Goal: Information Seeking & Learning: Get advice/opinions

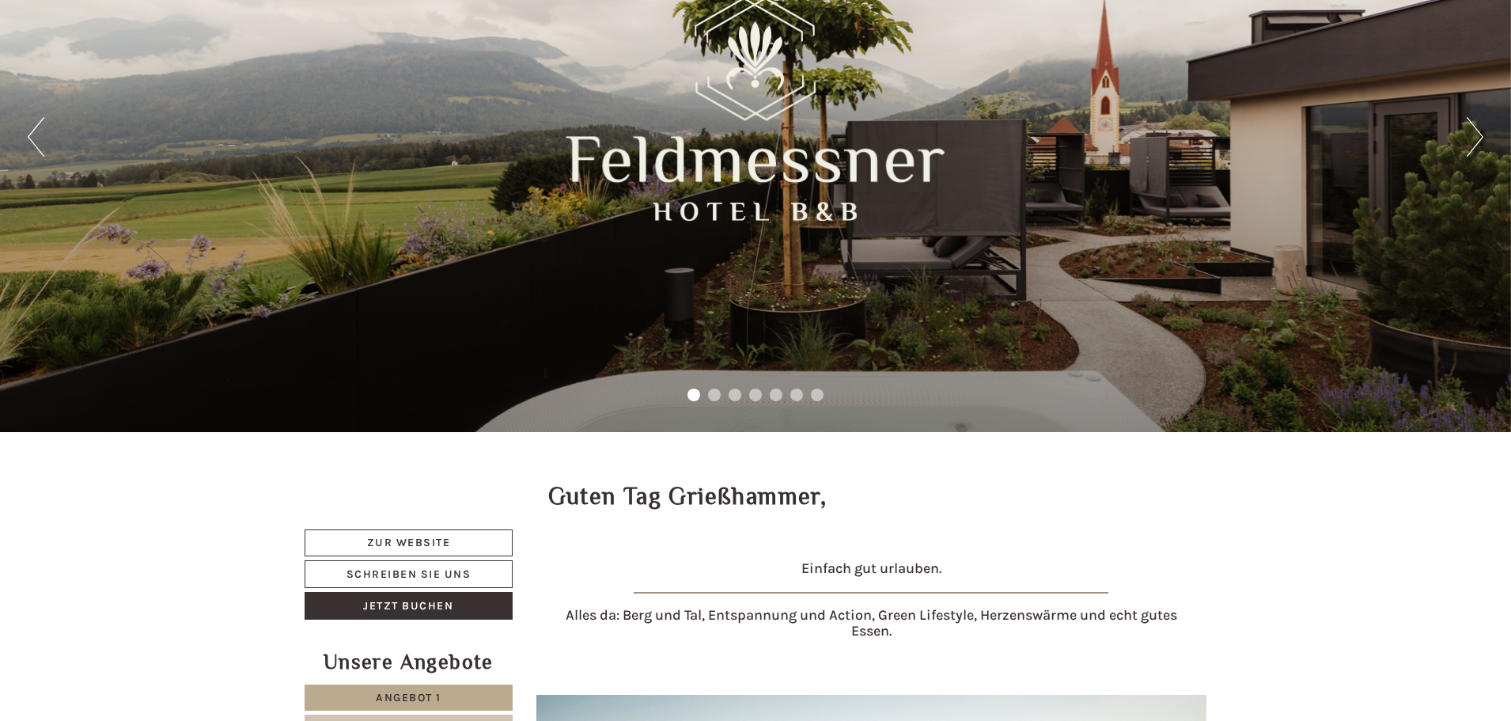
scroll to position [157, 0]
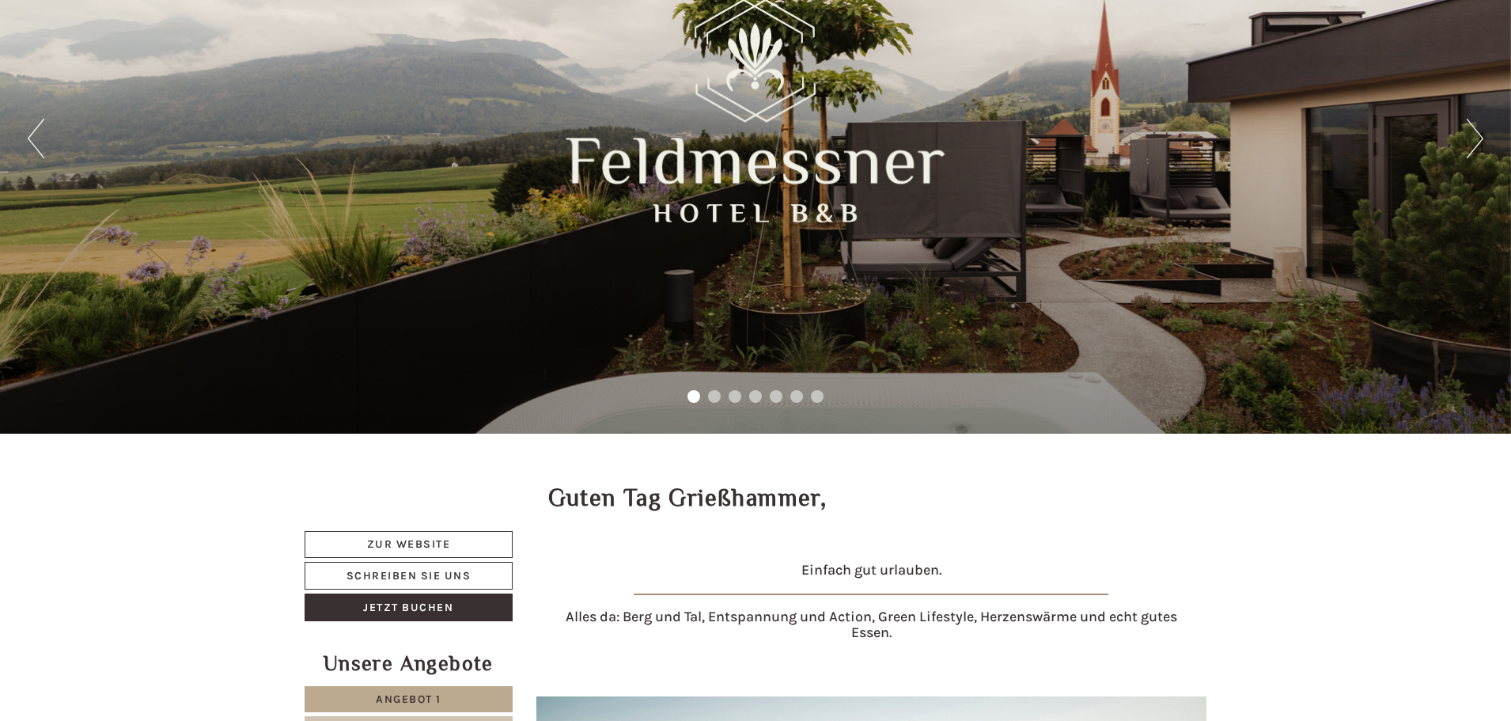
click at [1484, 136] on div "Previous Next 1 2 3 4 5 6 7" at bounding box center [755, 138] width 1511 height 590
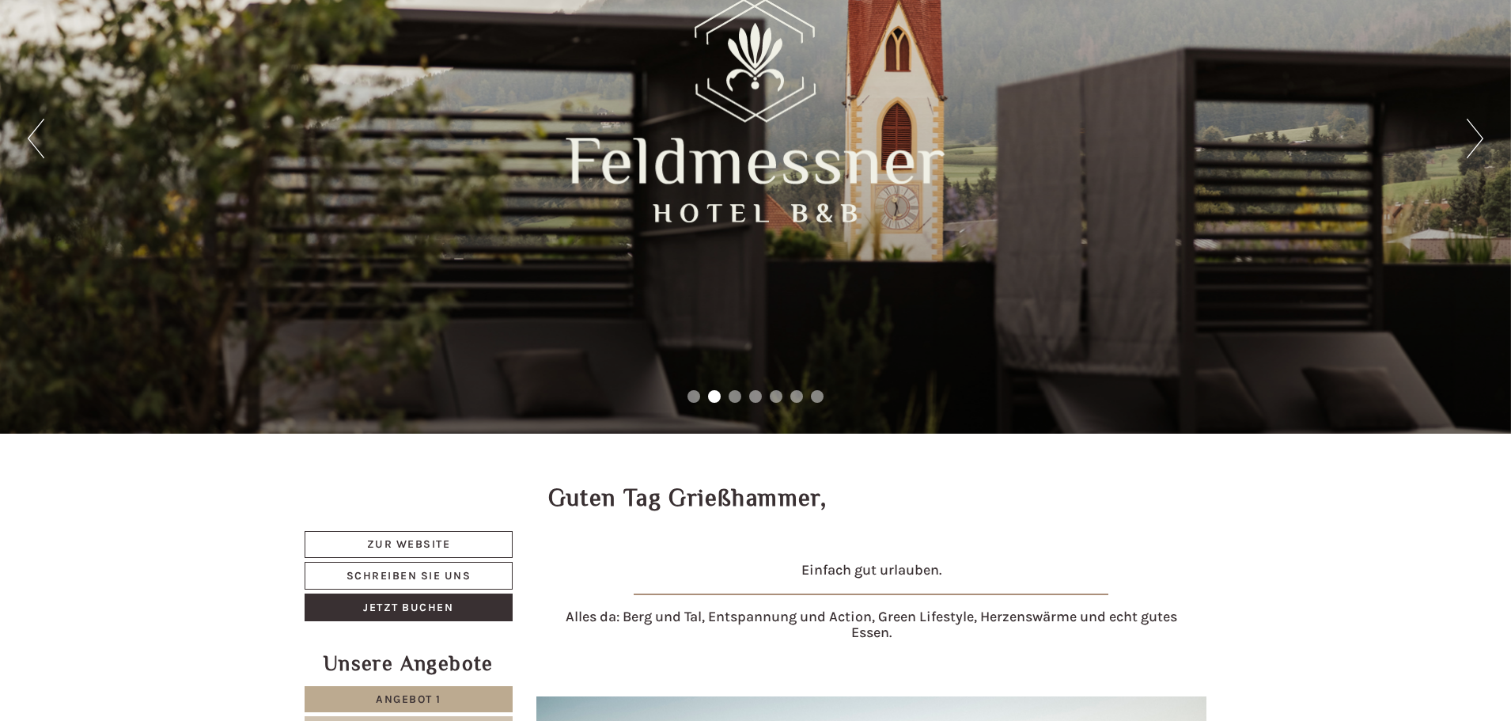
click at [1474, 137] on button "Next" at bounding box center [1475, 139] width 17 height 40
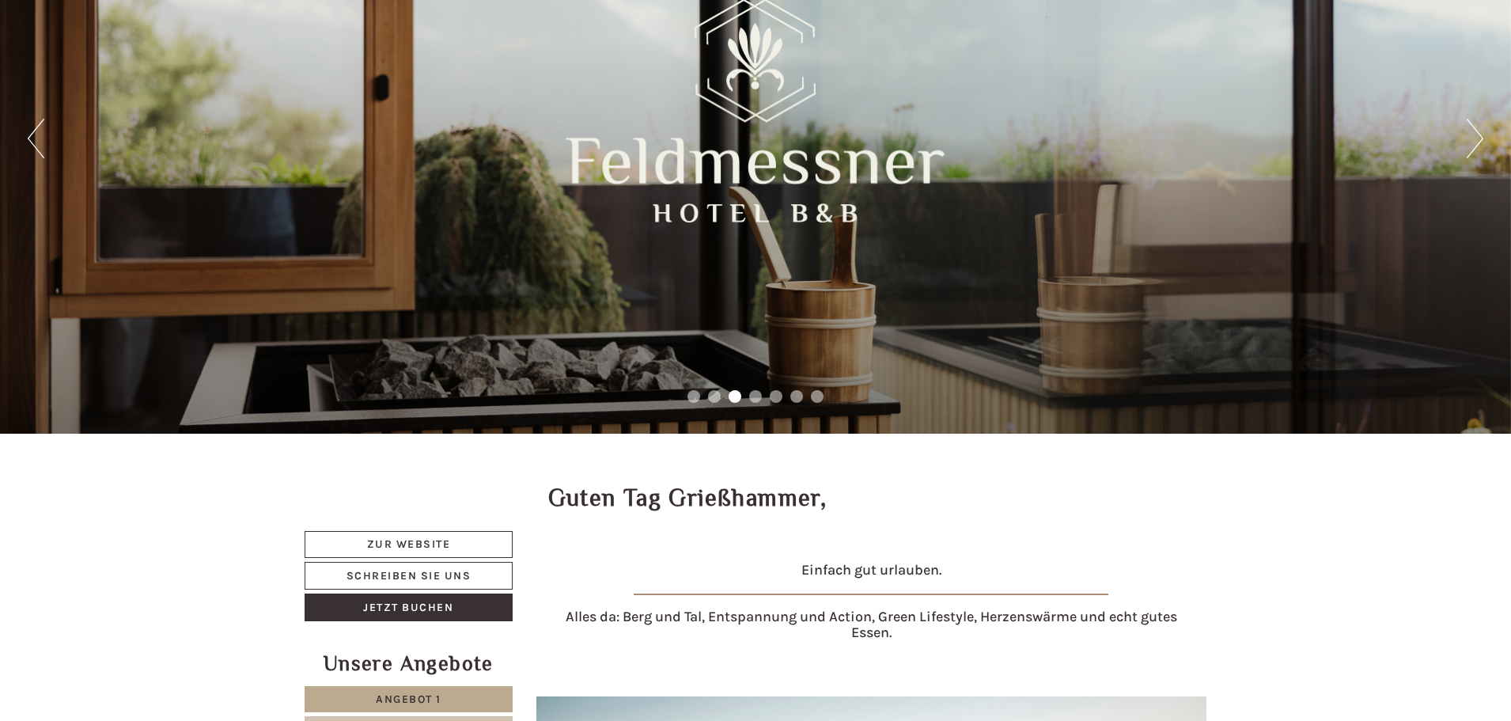
click at [1474, 137] on button "Next" at bounding box center [1475, 139] width 17 height 40
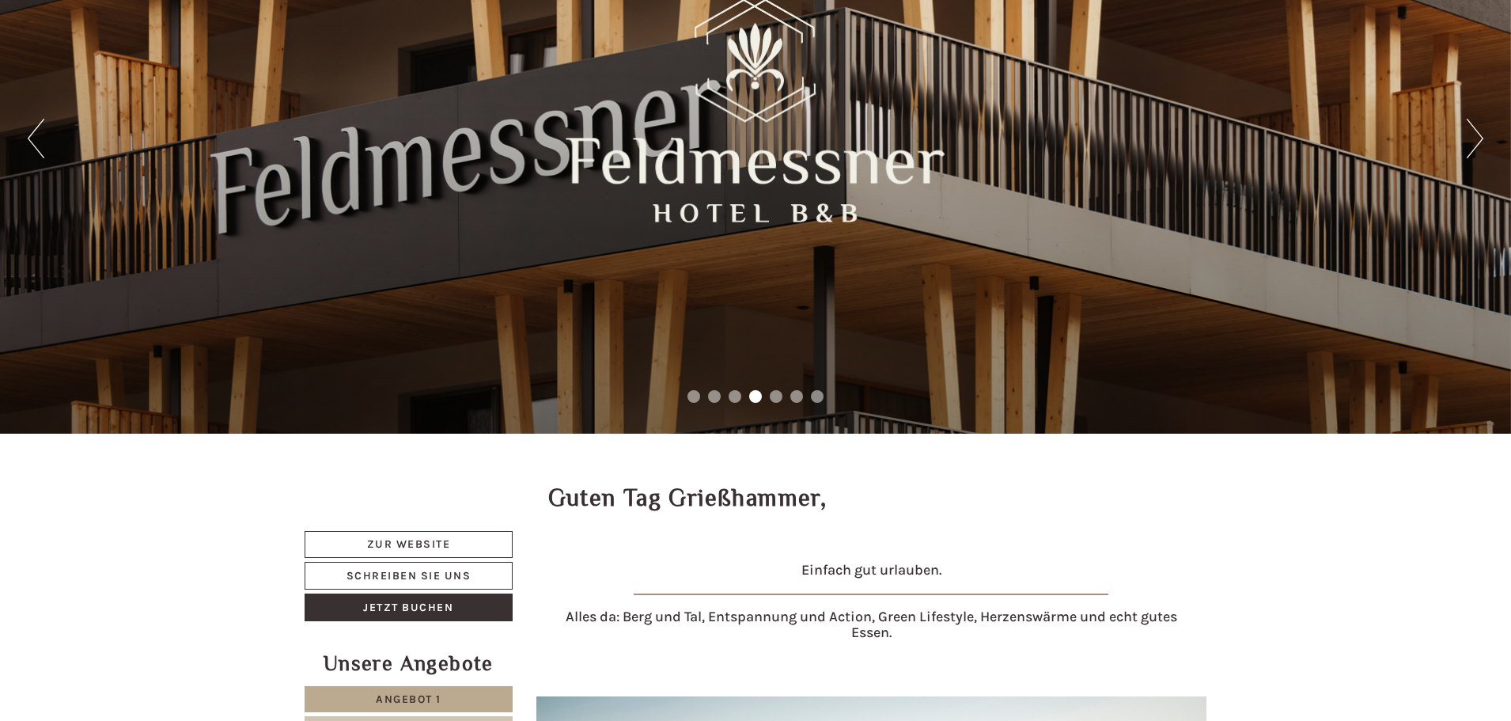
click at [1474, 137] on button "Next" at bounding box center [1475, 139] width 17 height 40
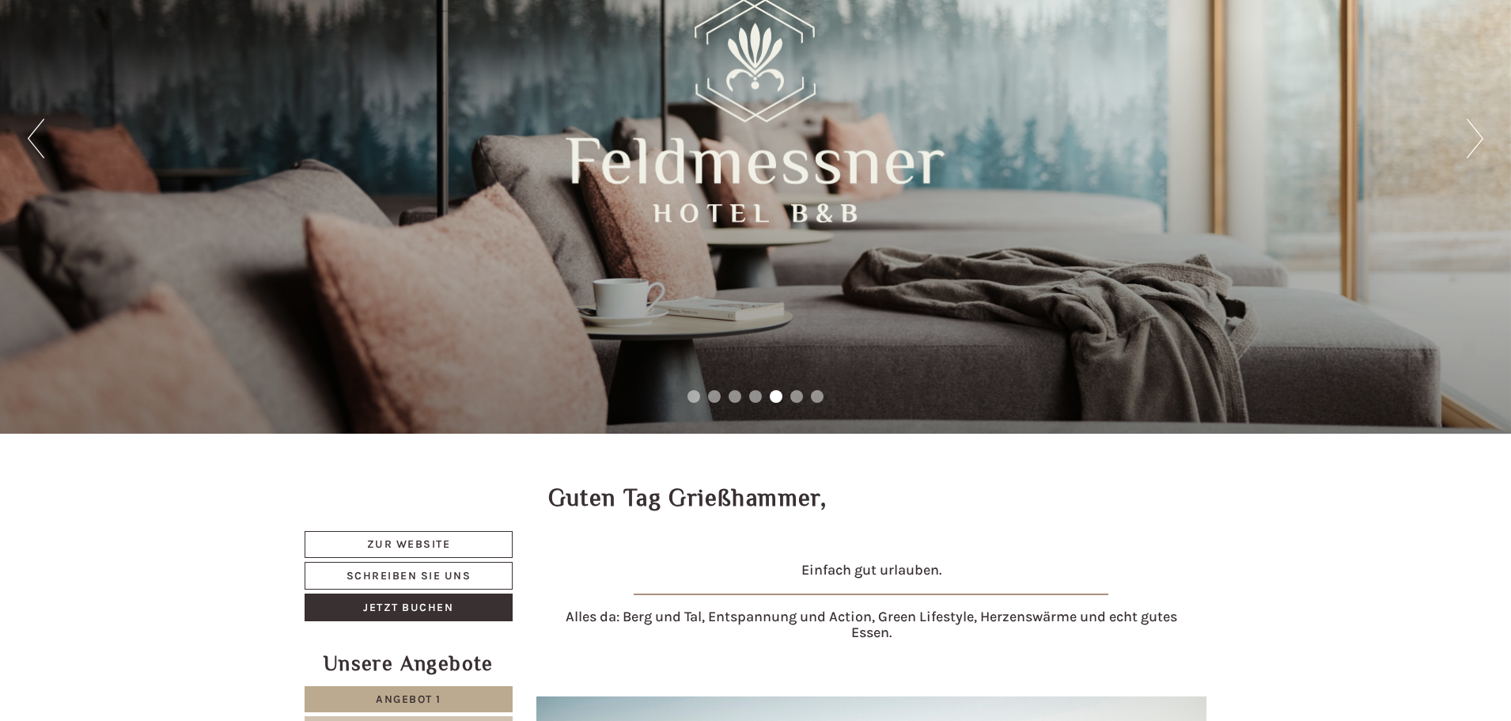
click at [1474, 137] on button "Next" at bounding box center [1475, 139] width 17 height 40
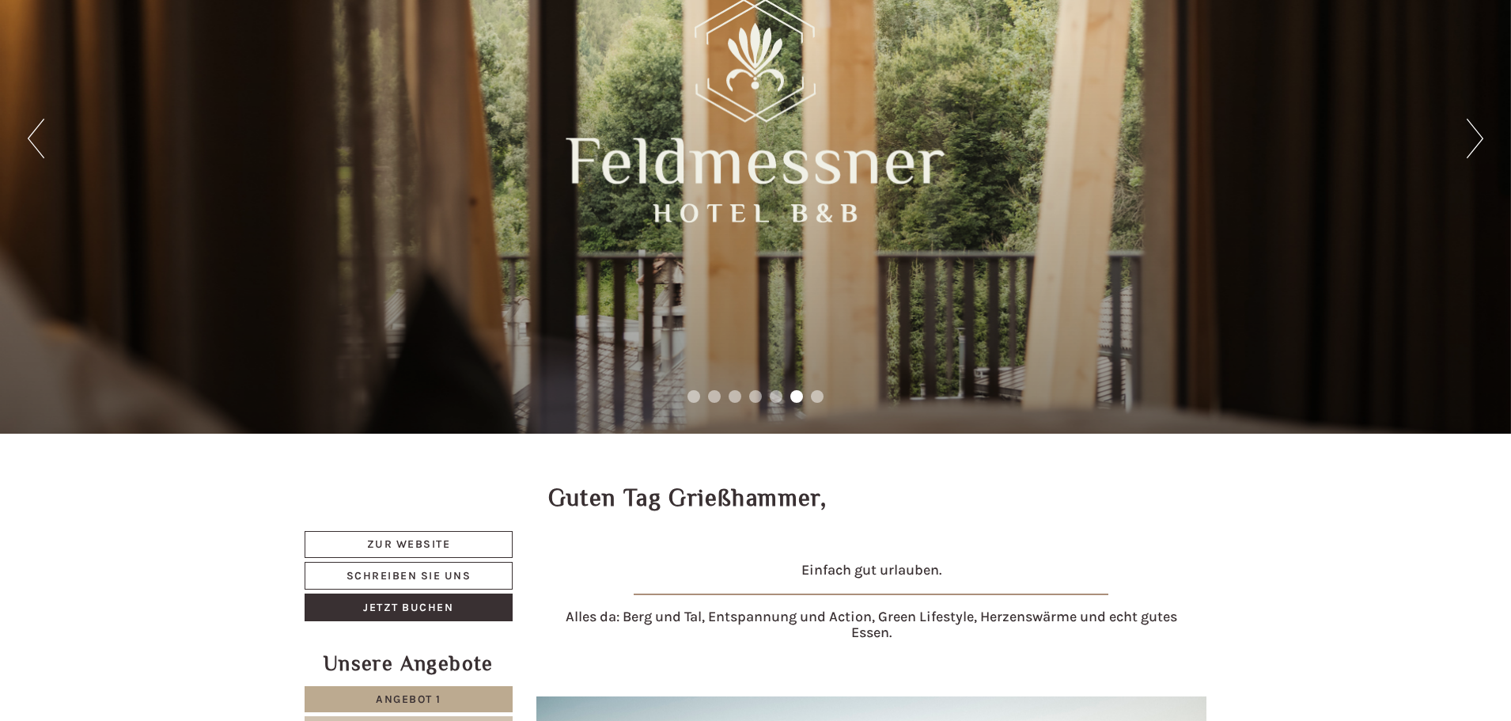
click at [1474, 137] on button "Next" at bounding box center [1475, 139] width 17 height 40
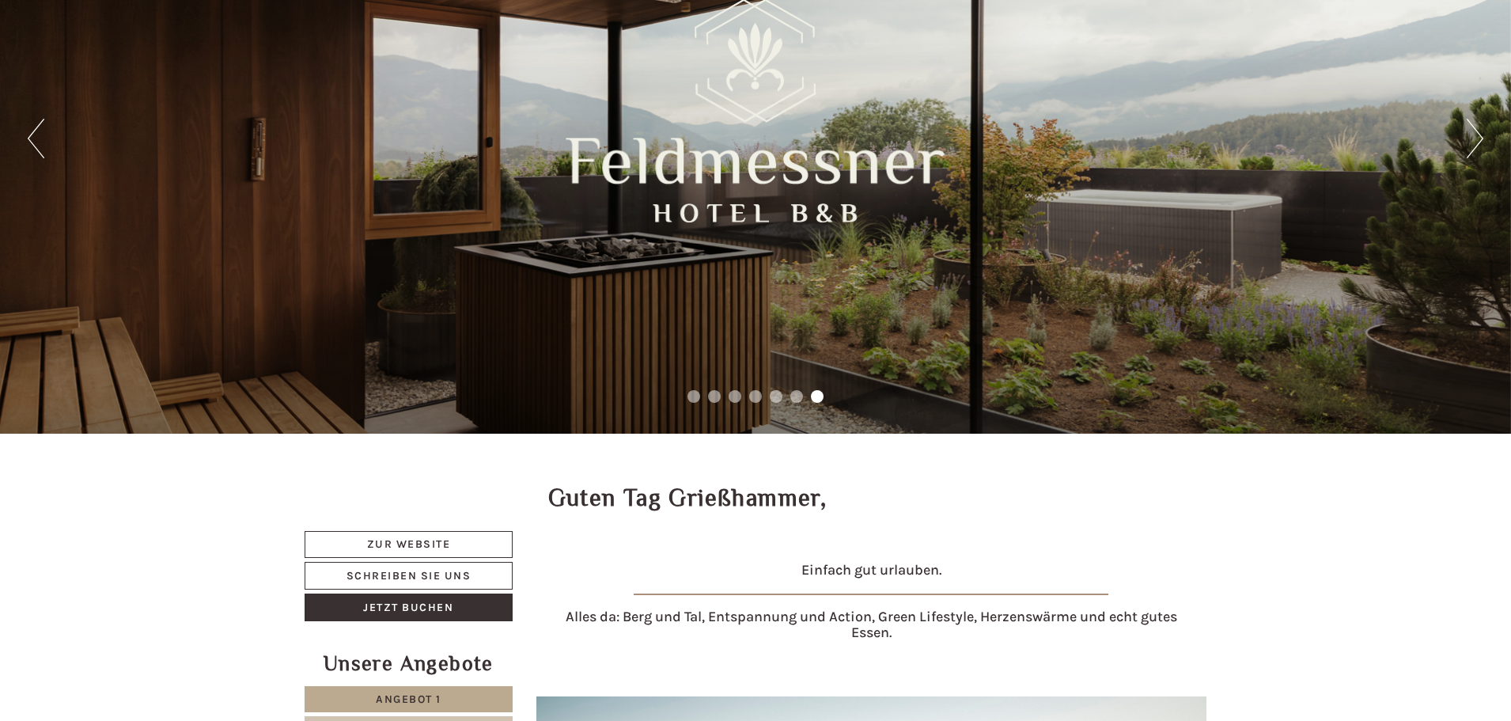
click at [1474, 137] on button "Next" at bounding box center [1475, 139] width 17 height 40
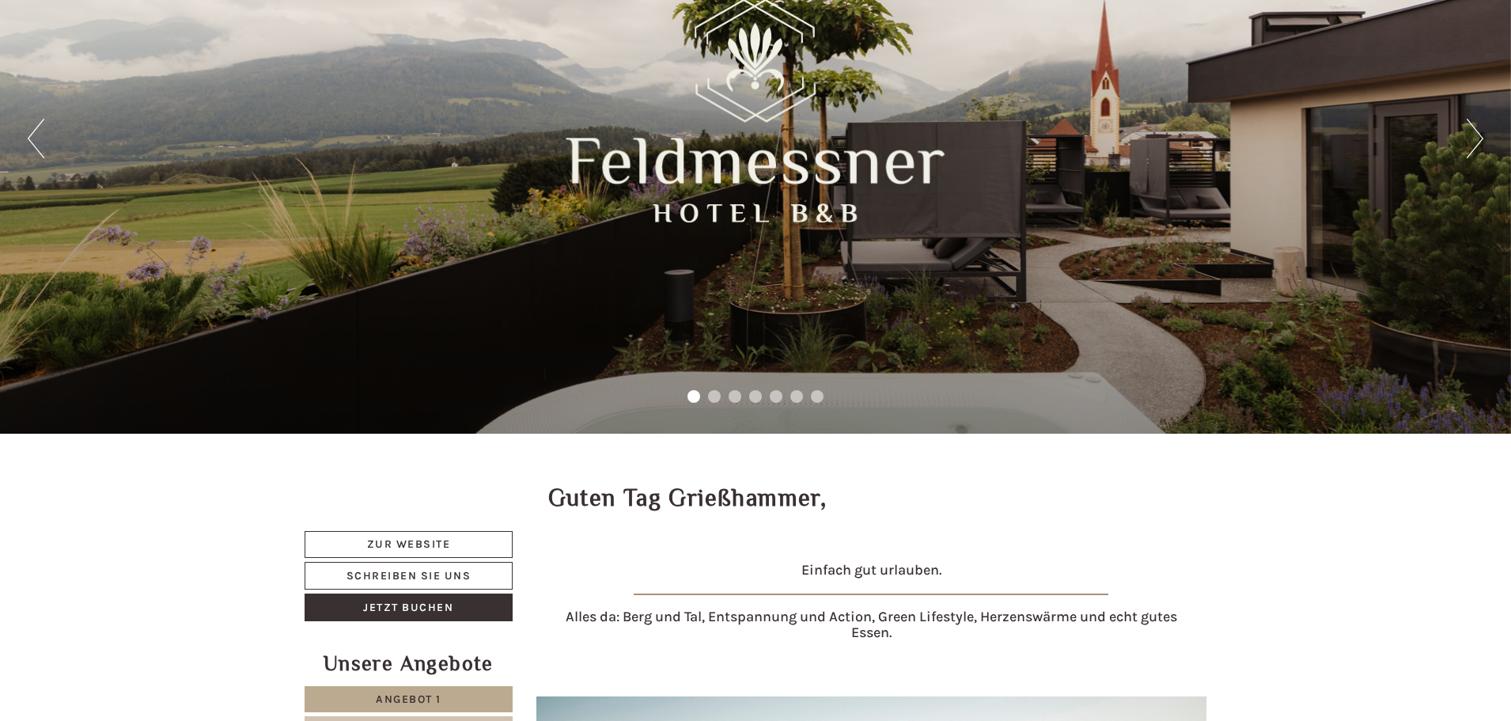
click at [1474, 137] on button "Next" at bounding box center [1475, 139] width 17 height 40
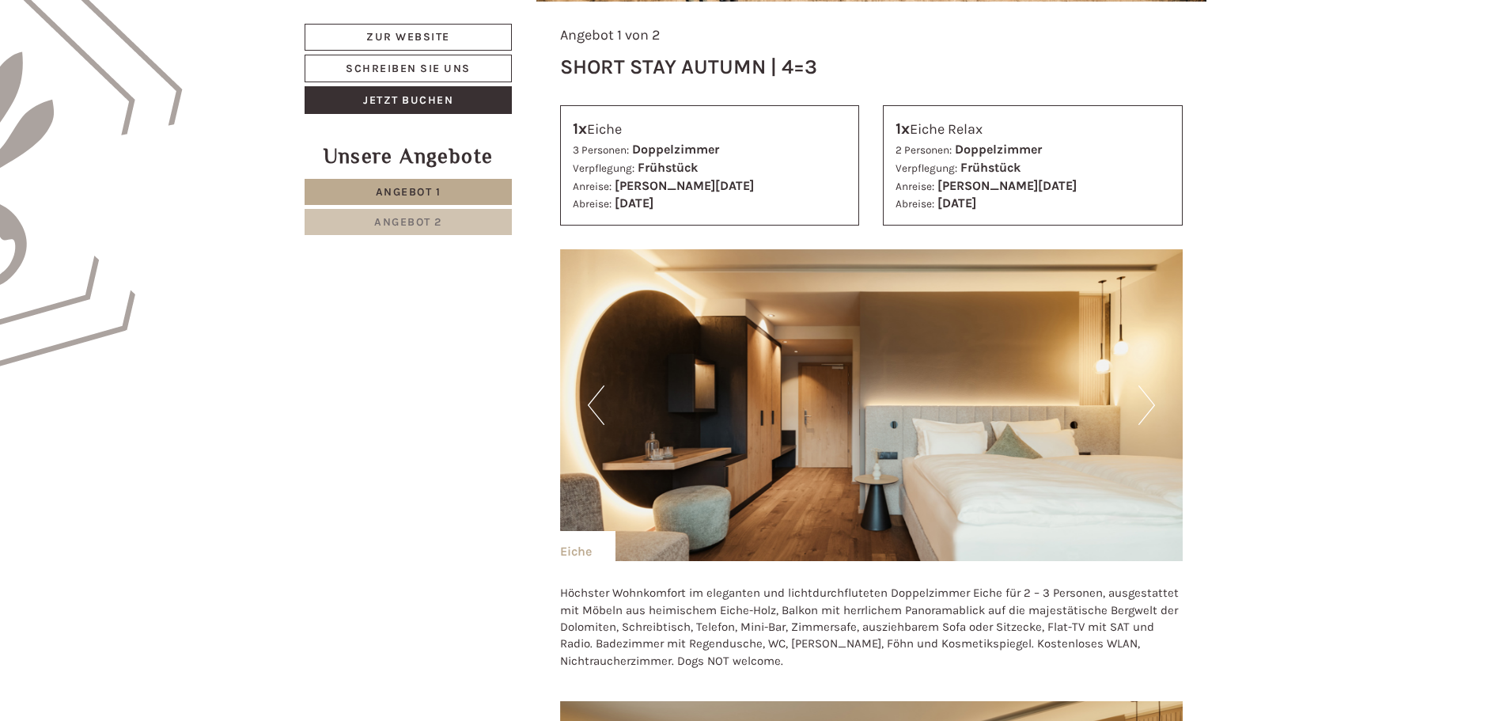
scroll to position [1185, 0]
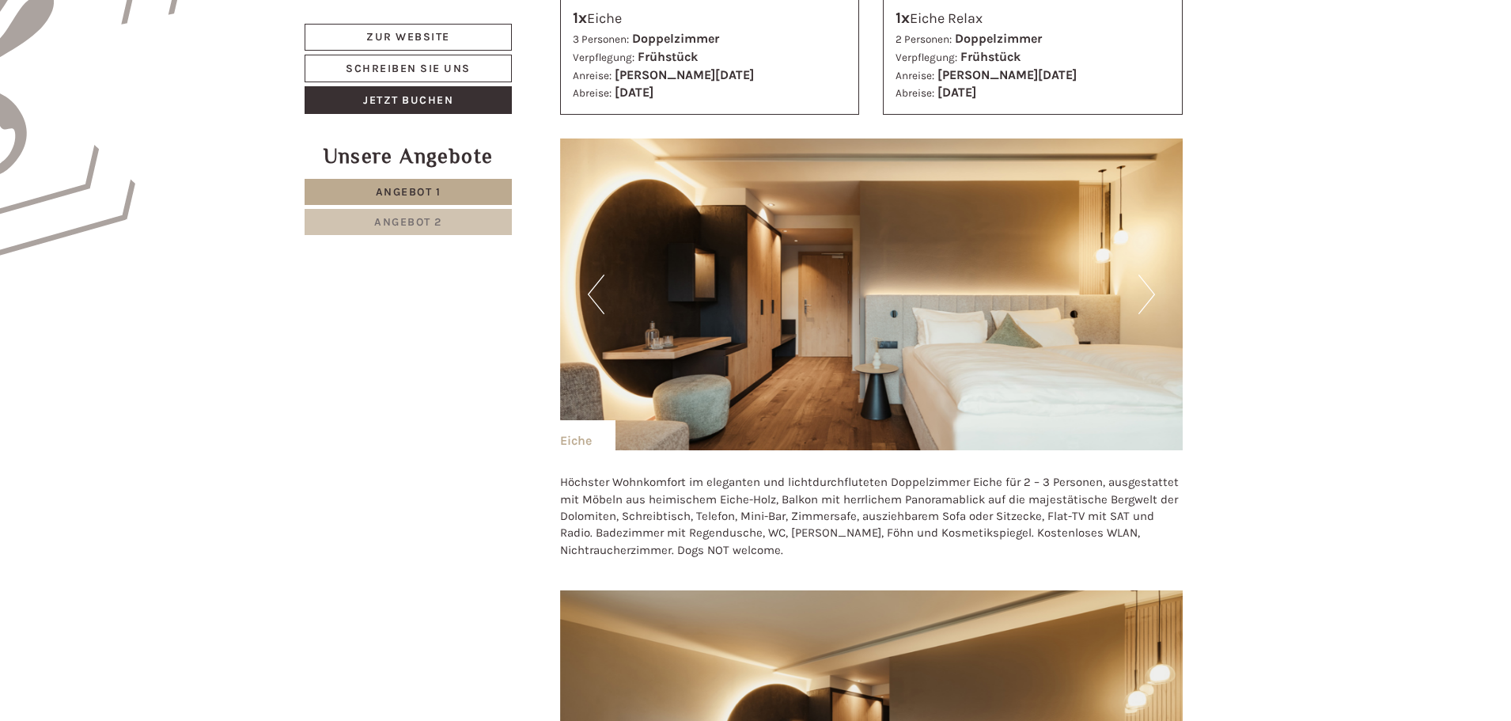
click at [1149, 296] on button "Next" at bounding box center [1146, 295] width 17 height 40
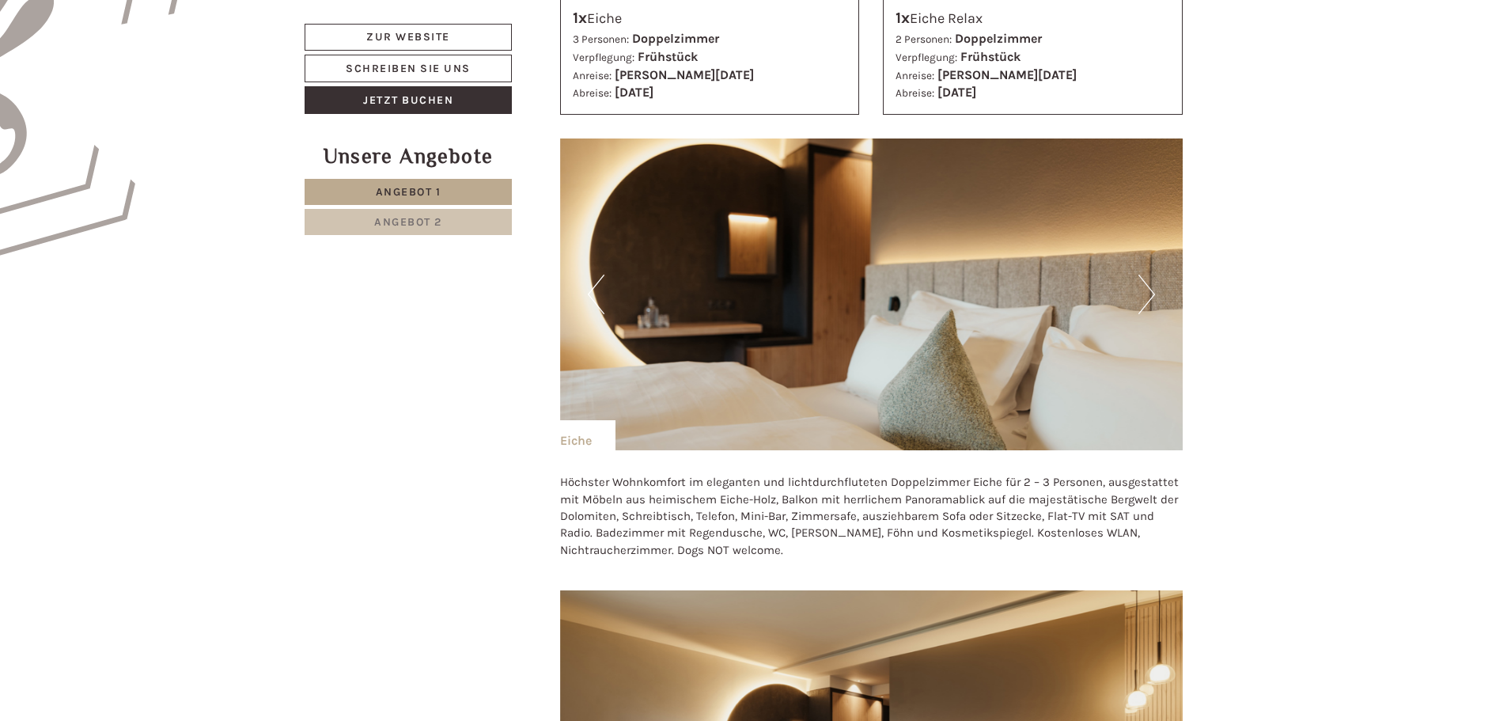
click at [1149, 296] on button "Next" at bounding box center [1146, 295] width 17 height 40
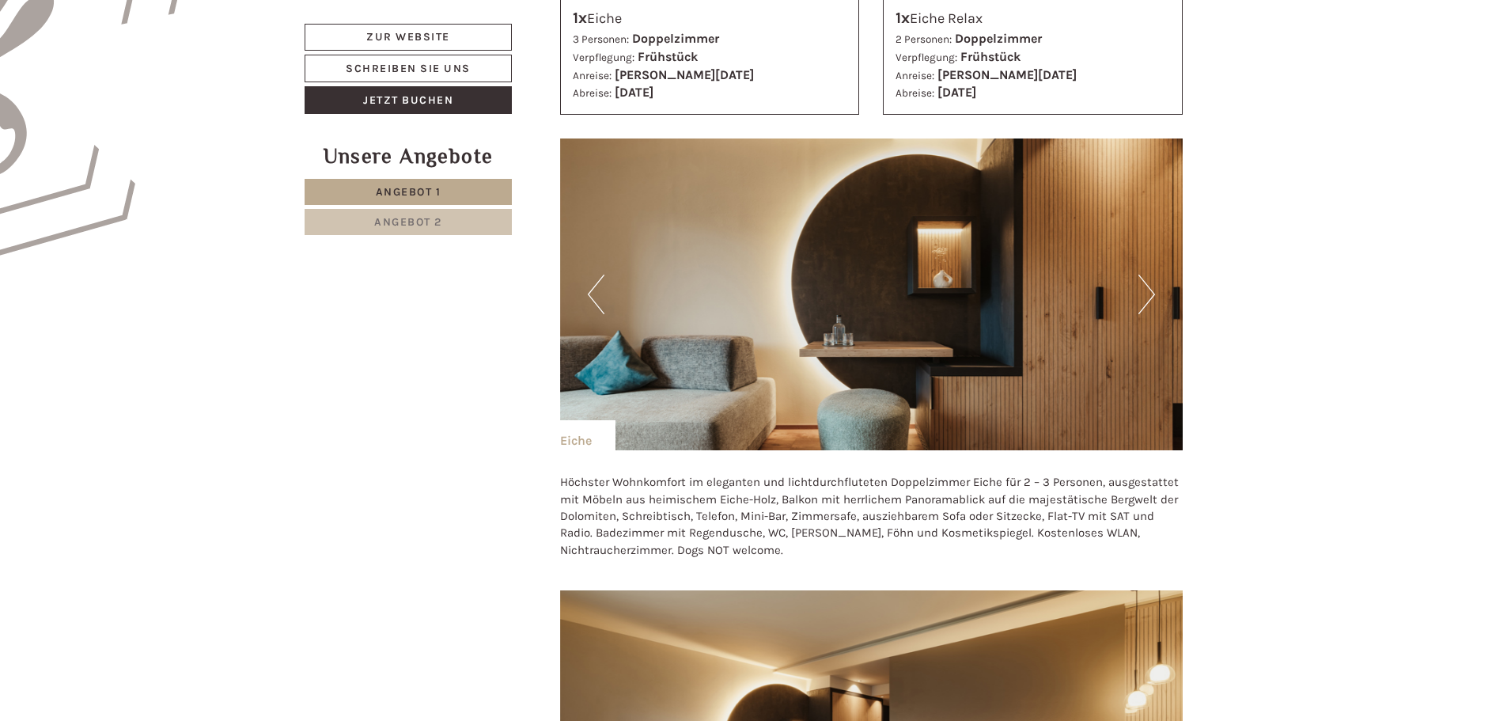
click at [1149, 296] on button "Next" at bounding box center [1146, 295] width 17 height 40
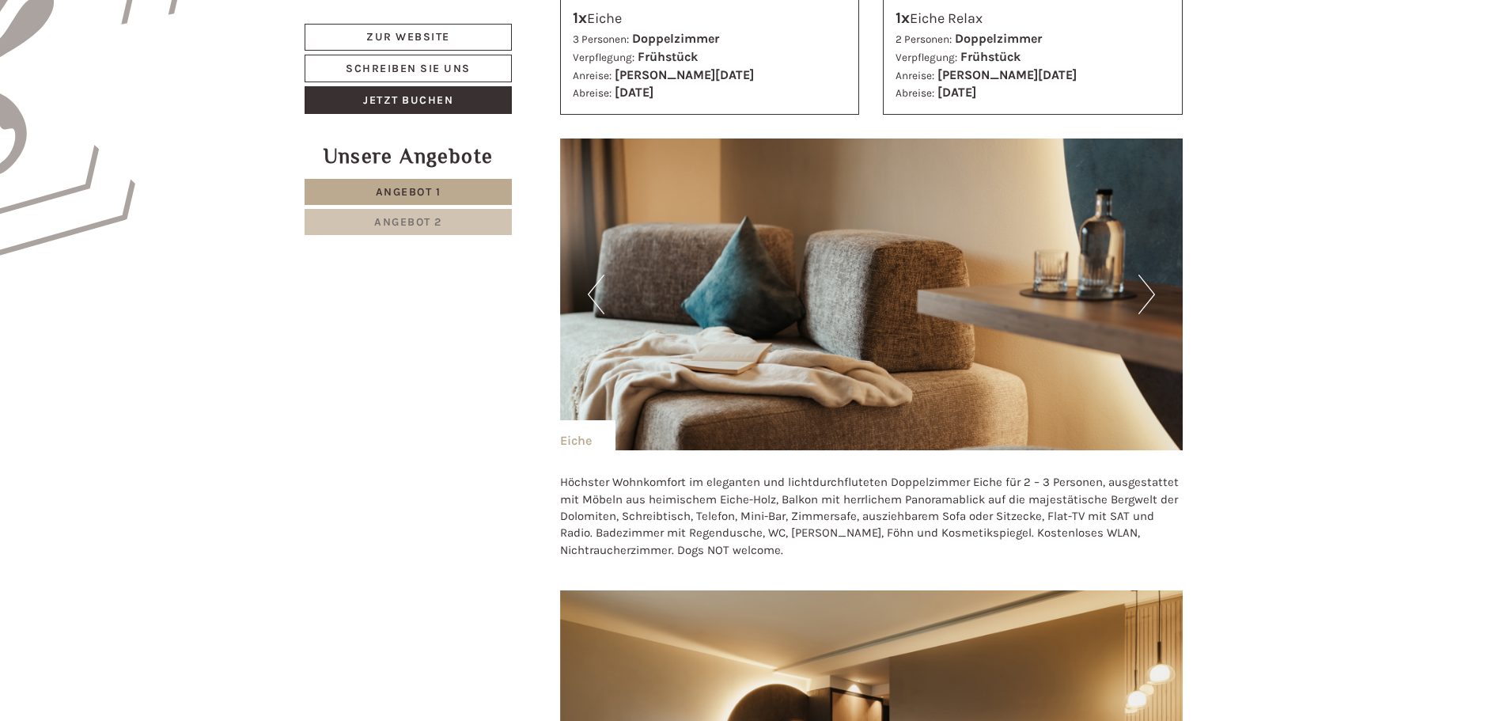
click at [1149, 296] on button "Next" at bounding box center [1146, 295] width 17 height 40
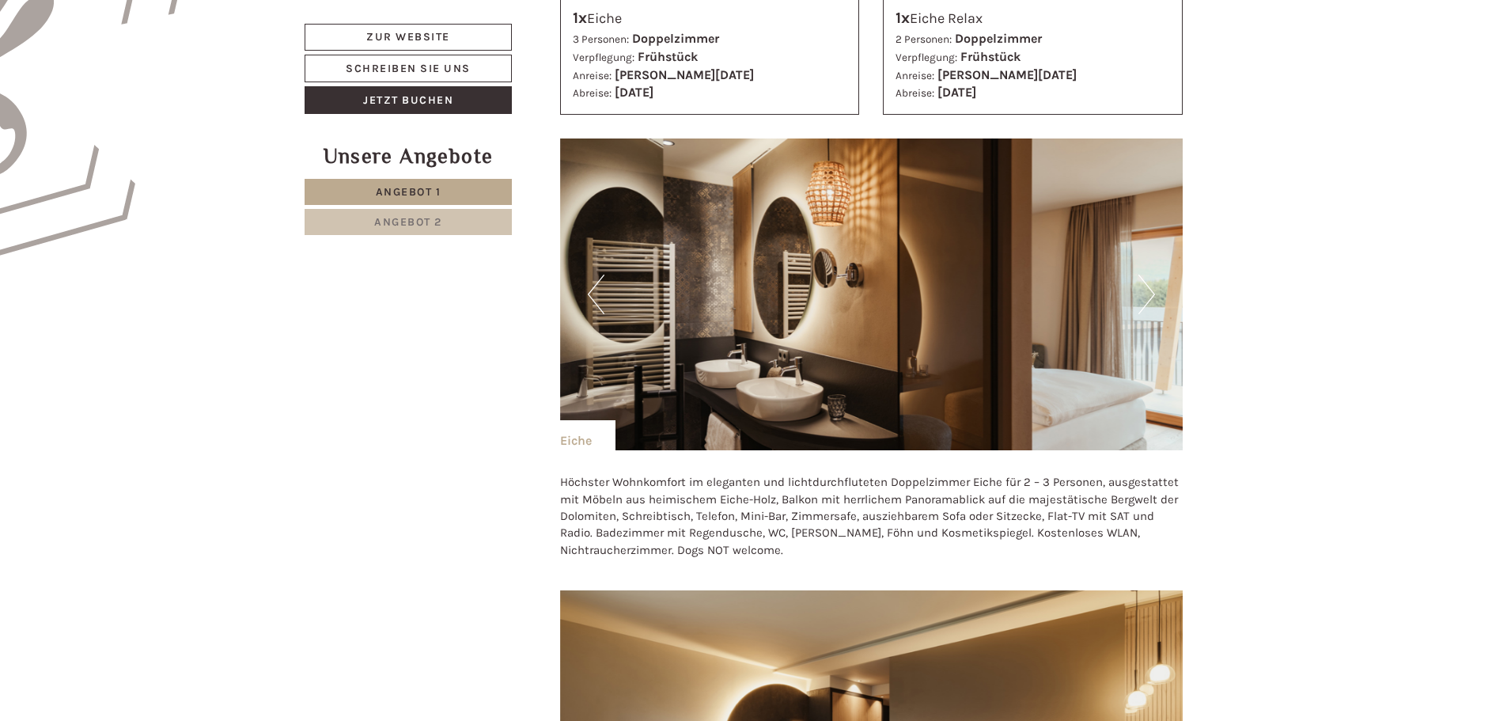
click at [1149, 296] on button "Next" at bounding box center [1146, 295] width 17 height 40
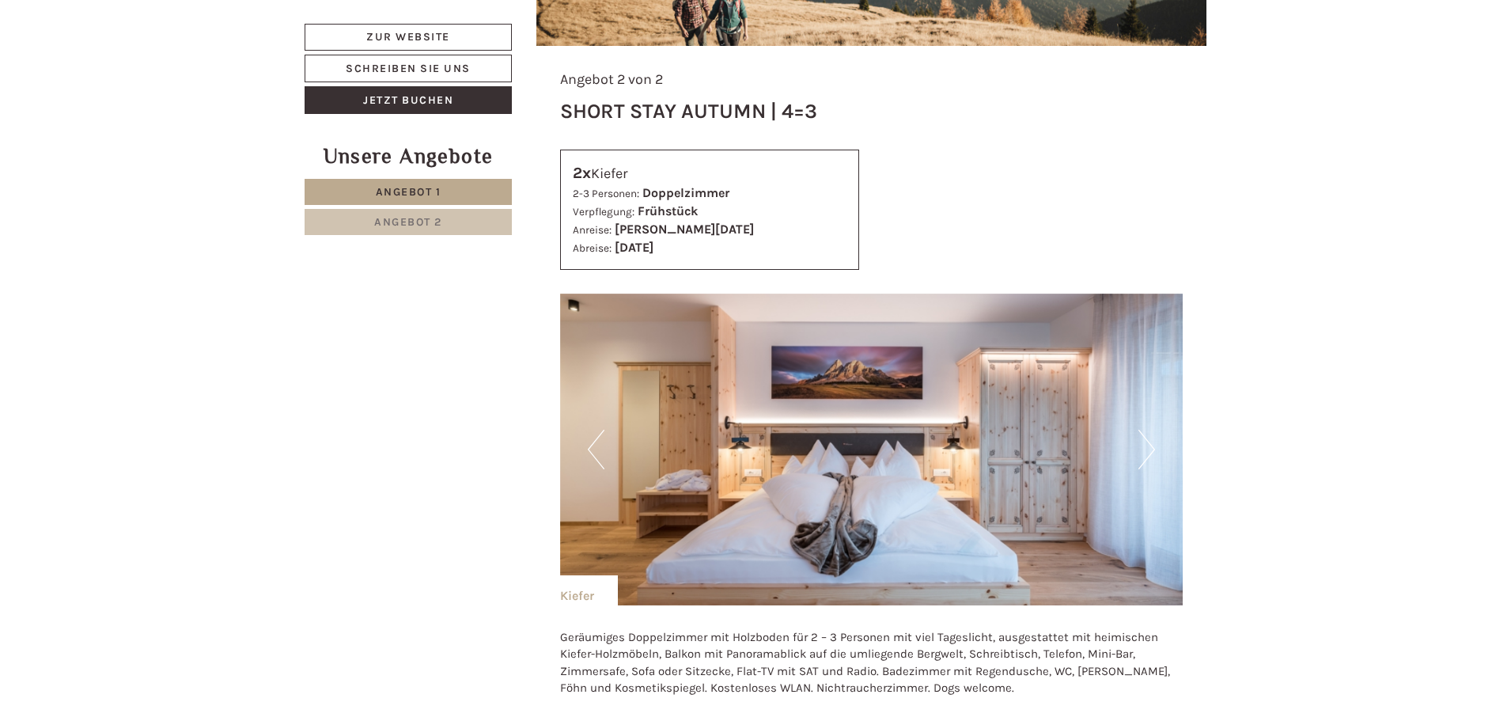
scroll to position [3400, 0]
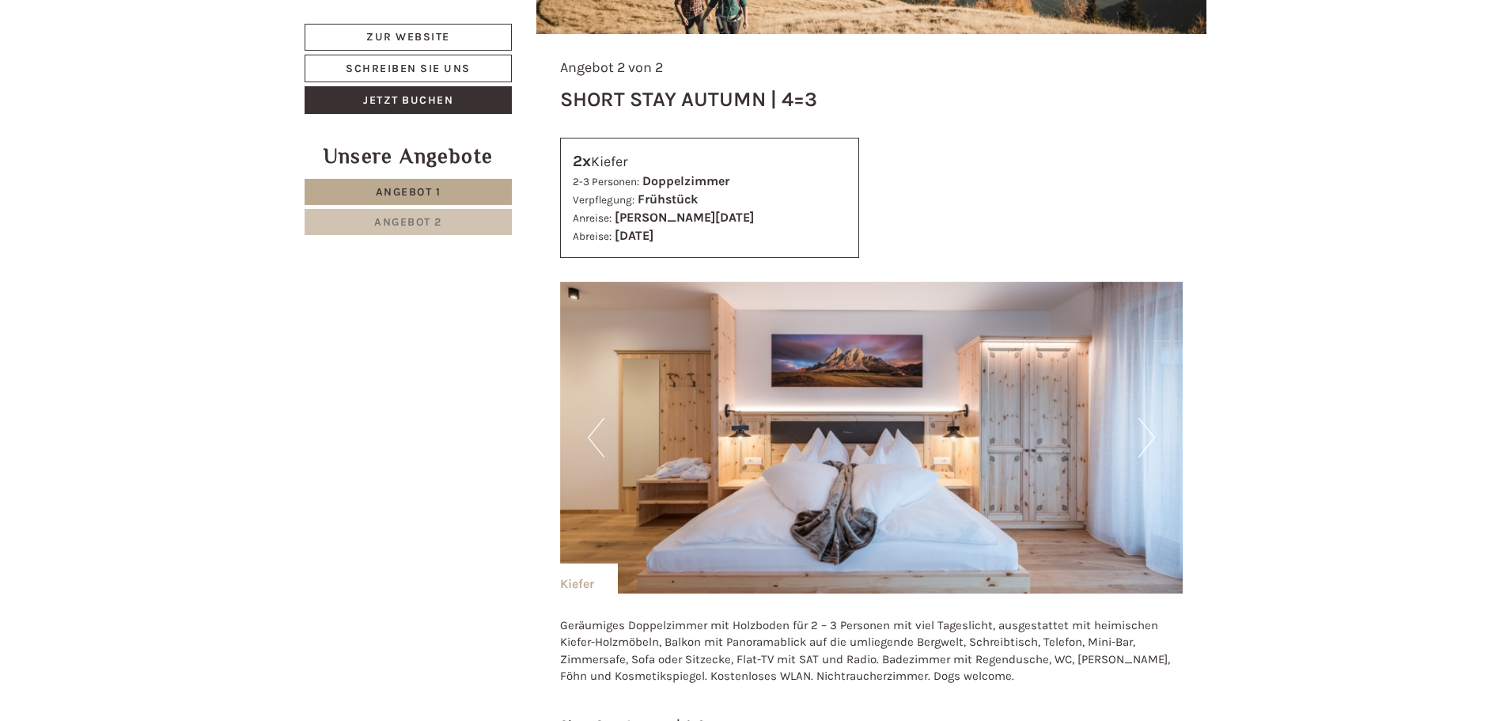
click at [1151, 418] on button "Next" at bounding box center [1146, 438] width 17 height 40
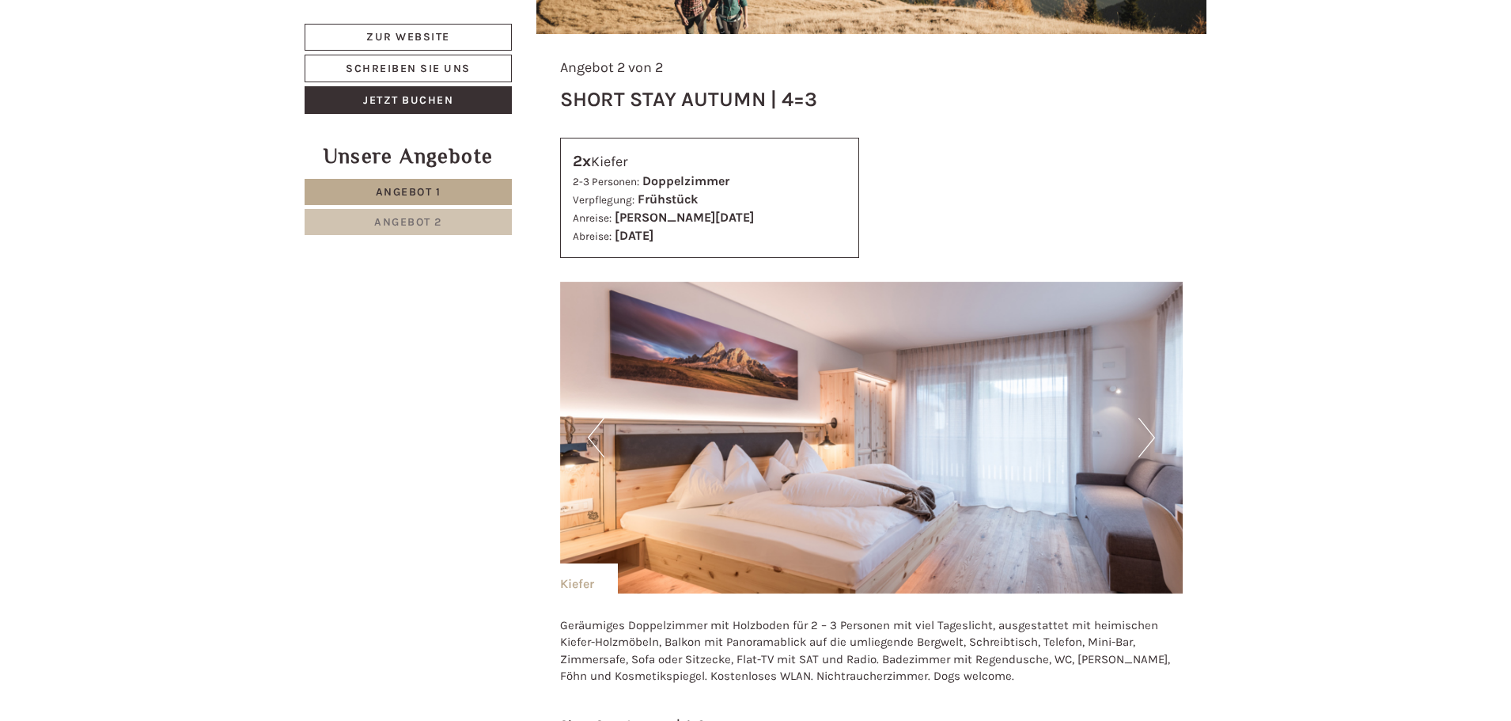
click at [1151, 418] on button "Next" at bounding box center [1146, 438] width 17 height 40
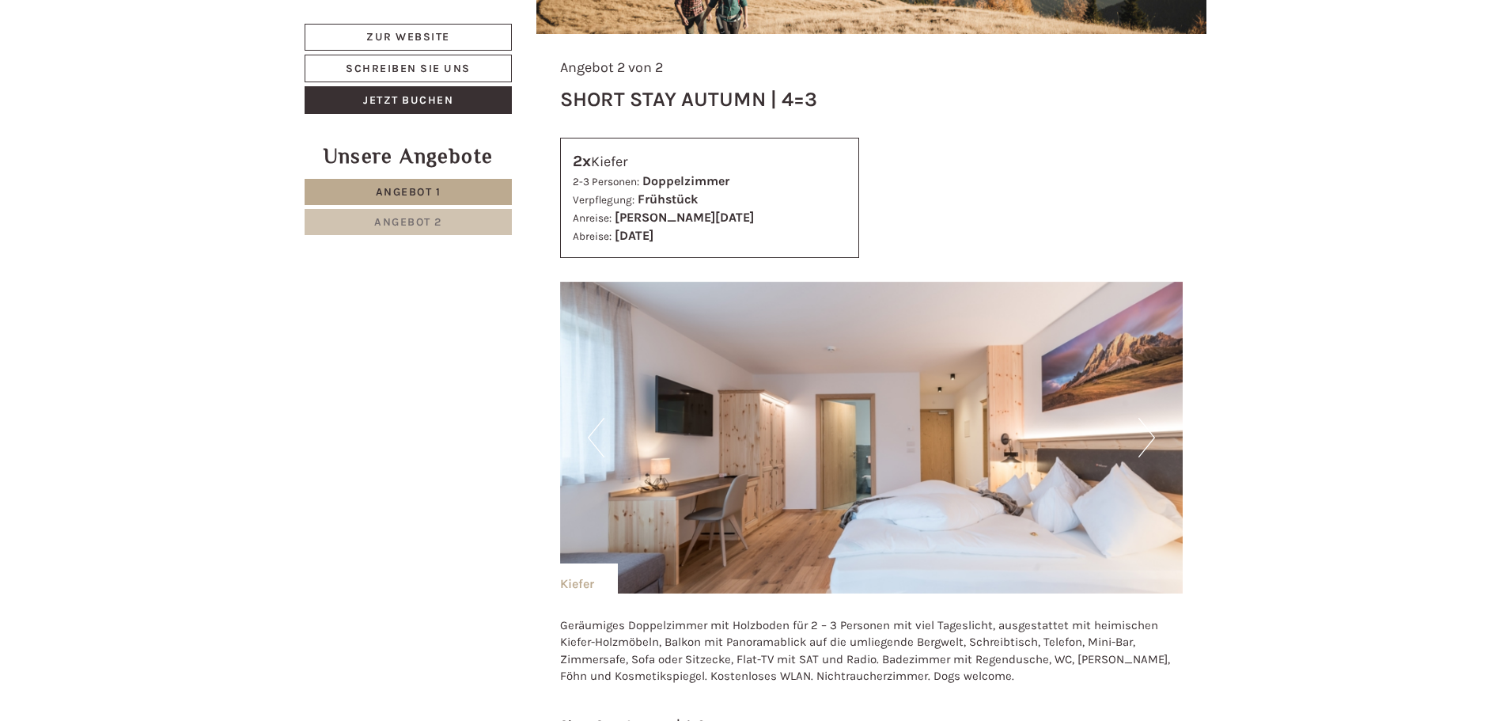
click at [1151, 418] on button "Next" at bounding box center [1146, 438] width 17 height 40
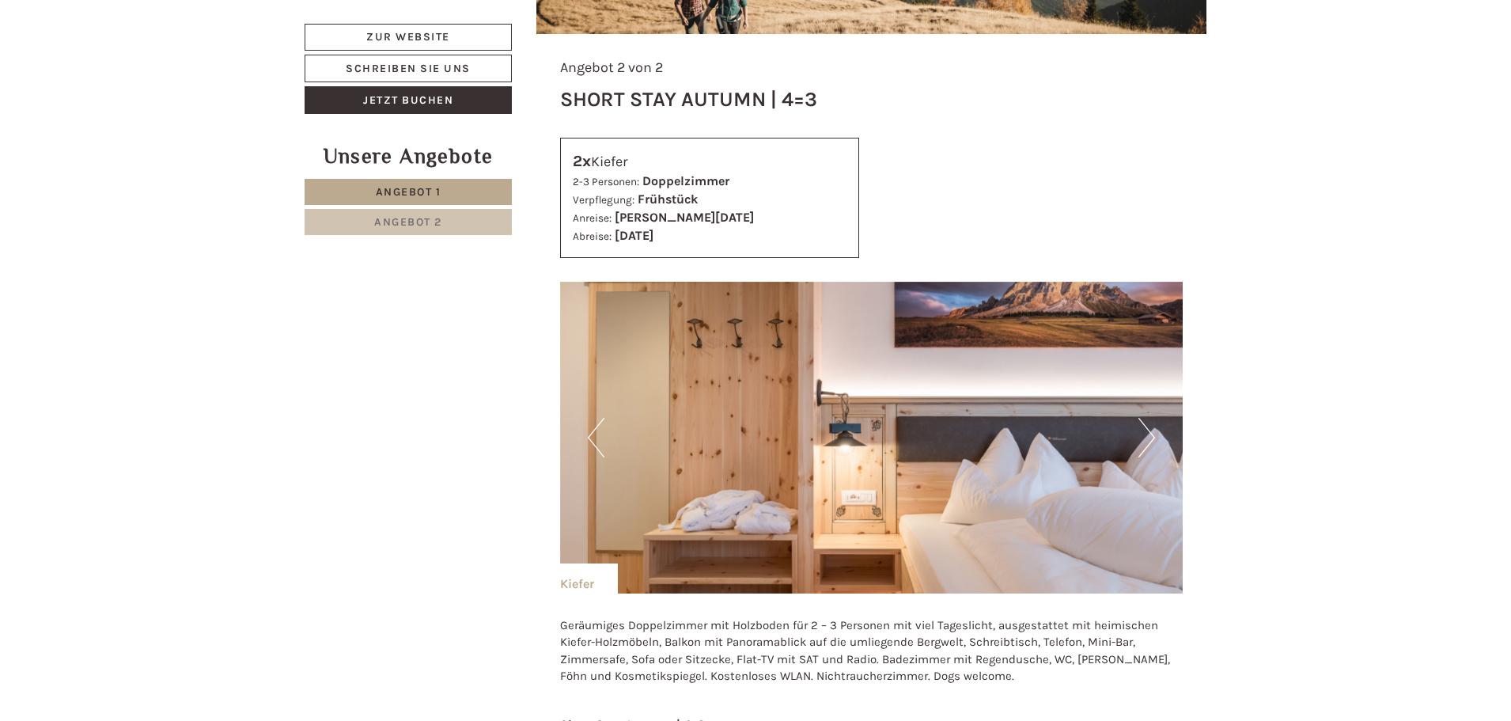
click at [1151, 418] on button "Next" at bounding box center [1146, 438] width 17 height 40
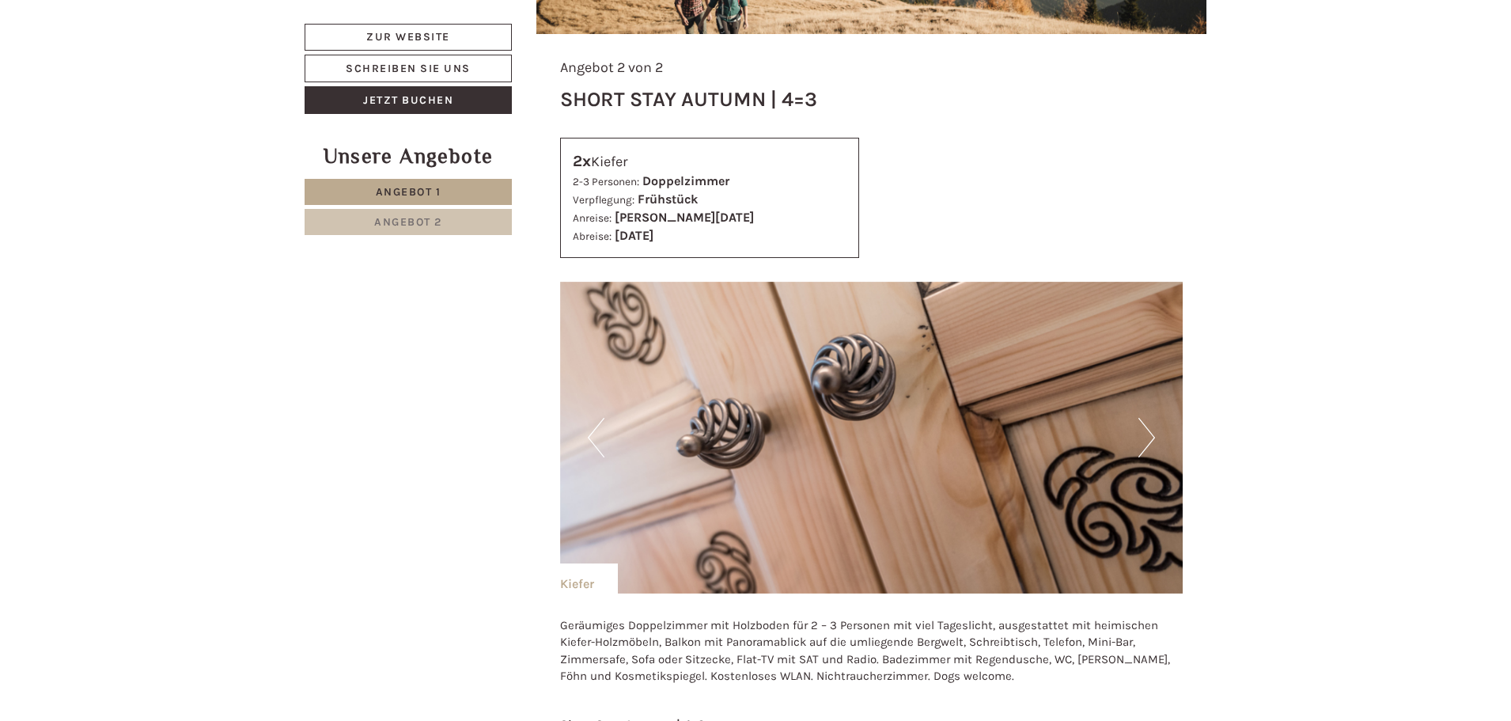
click at [1151, 418] on button "Next" at bounding box center [1146, 438] width 17 height 40
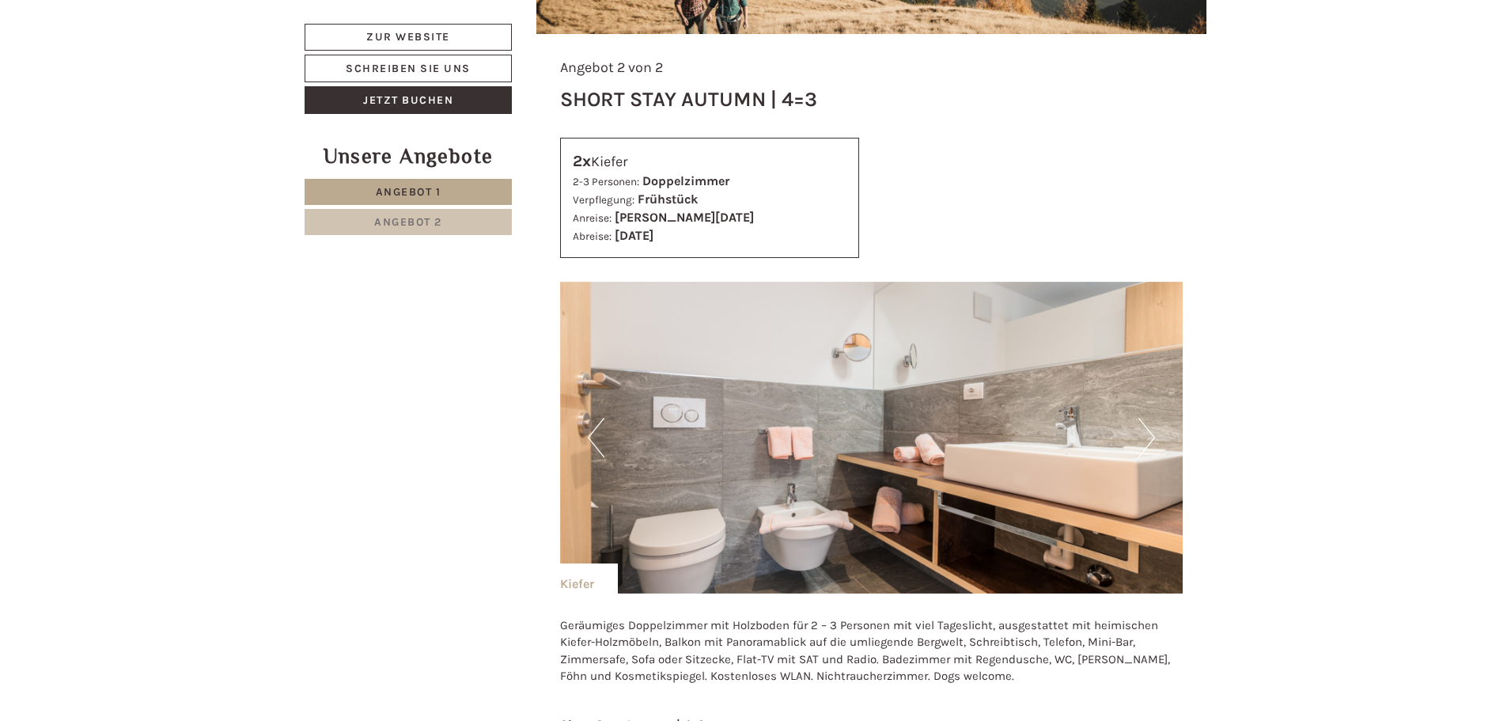
click at [1151, 418] on button "Next" at bounding box center [1146, 438] width 17 height 40
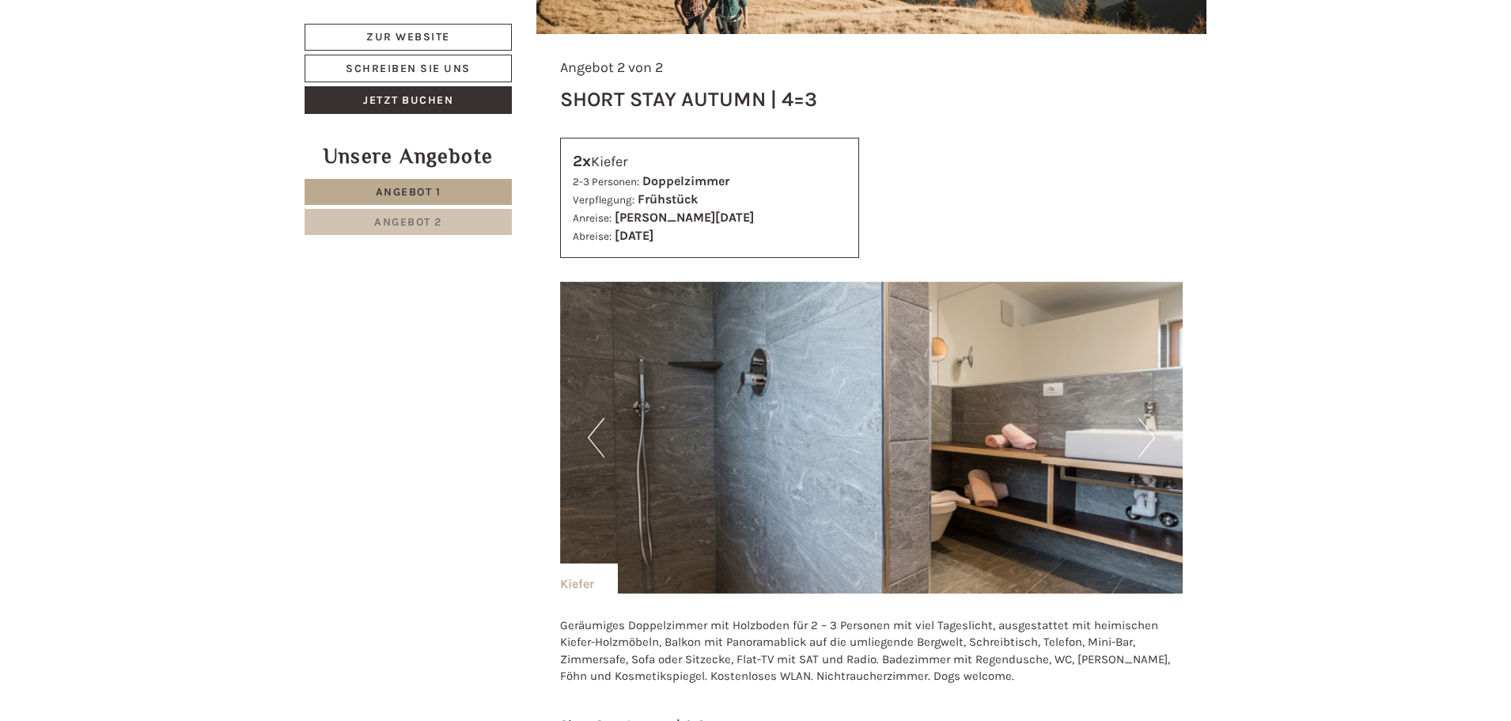
click at [1151, 418] on button "Next" at bounding box center [1146, 438] width 17 height 40
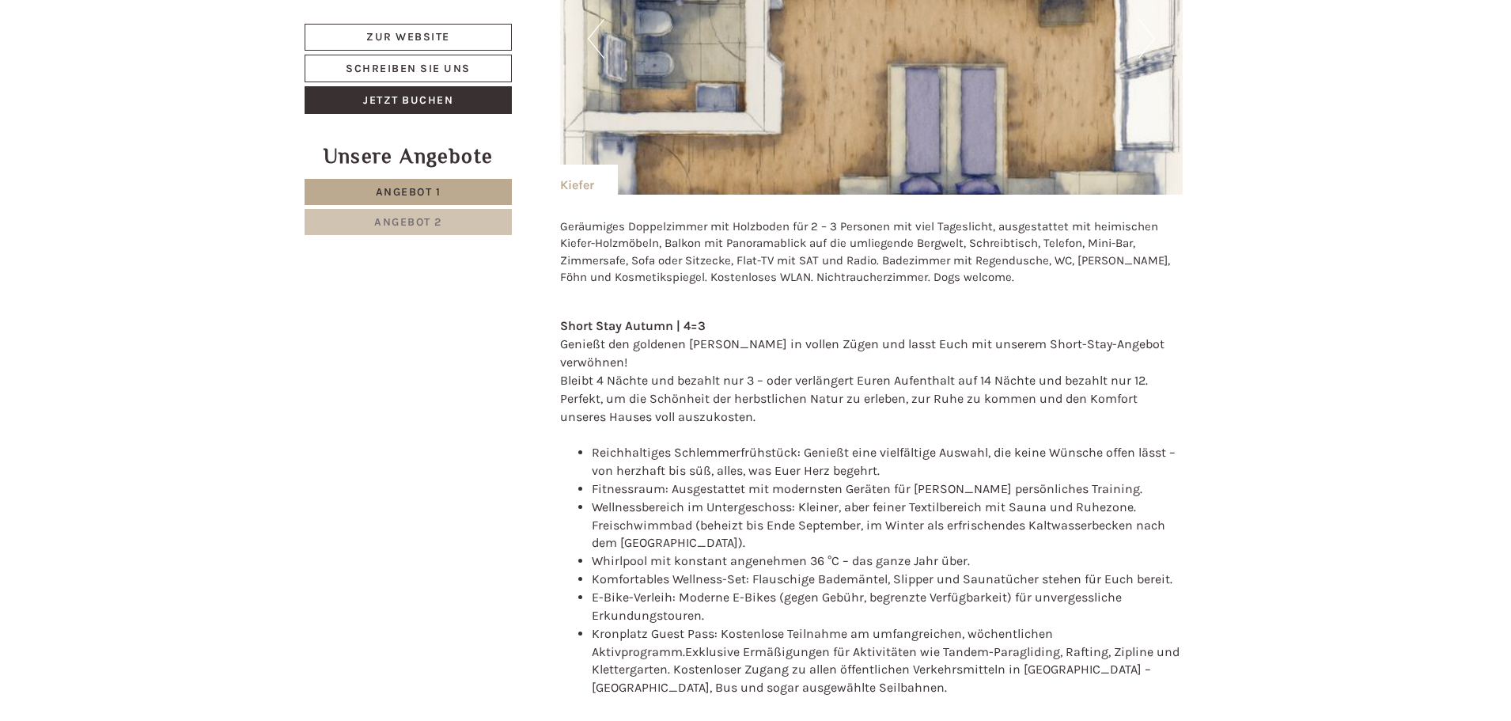
scroll to position [3796, 0]
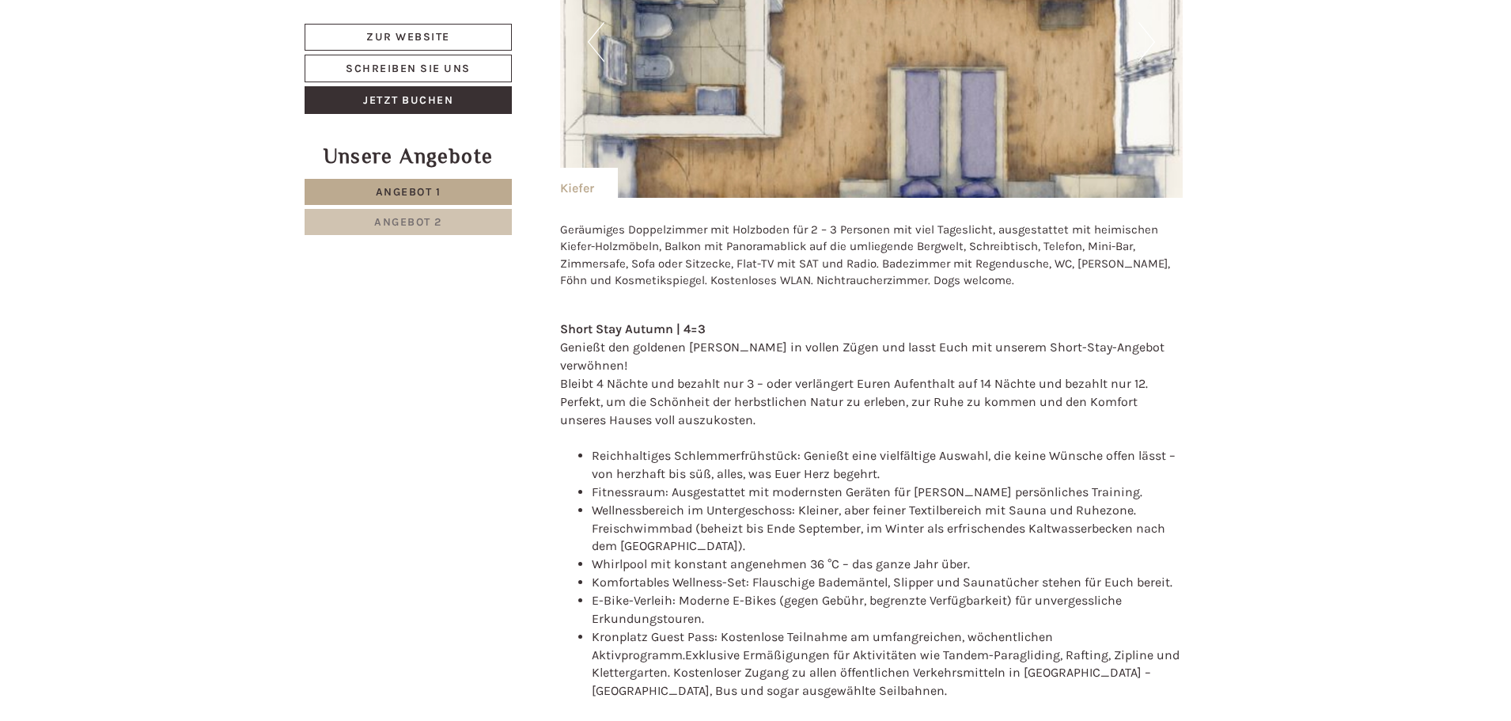
click at [414, 216] on span "Angebot 2" at bounding box center [408, 221] width 68 height 13
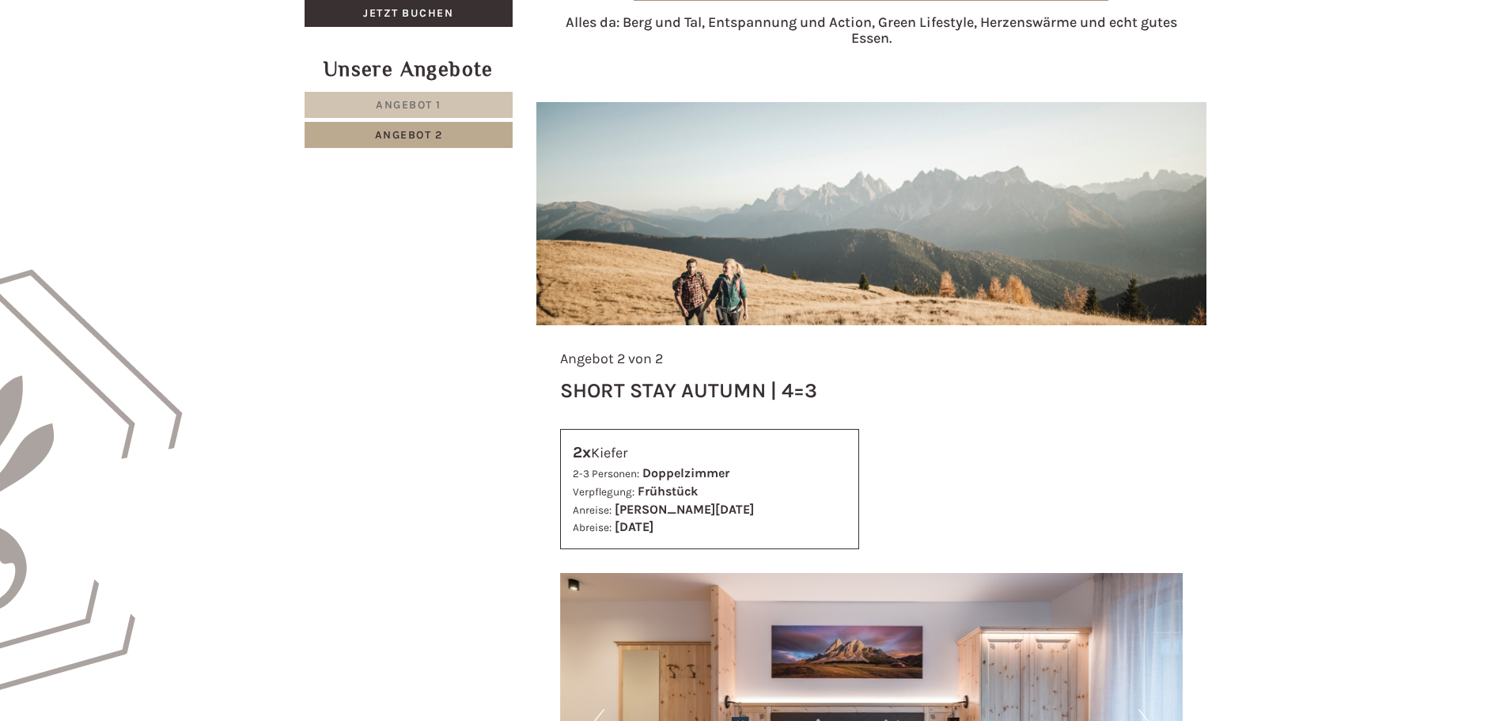
scroll to position [457, 0]
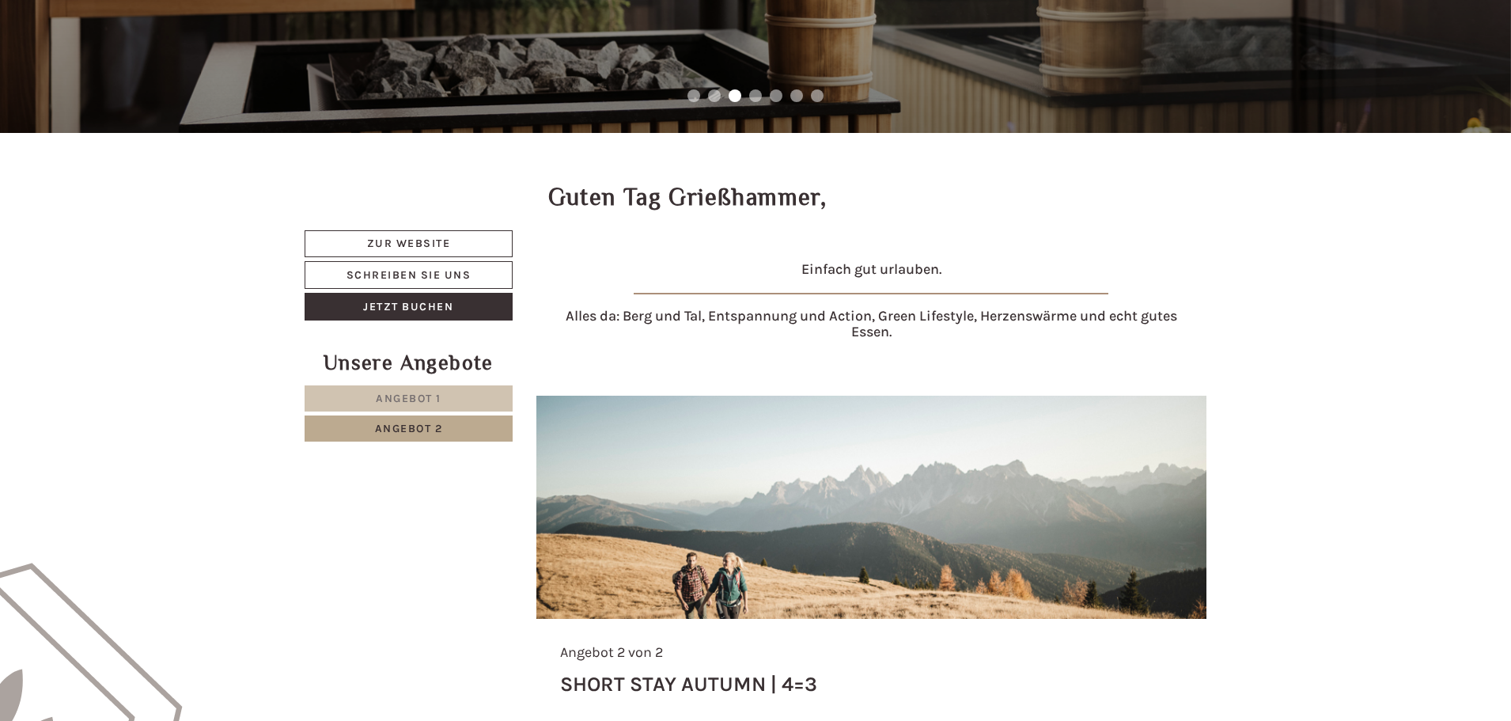
click at [417, 386] on link "Angebot 1" at bounding box center [409, 398] width 208 height 26
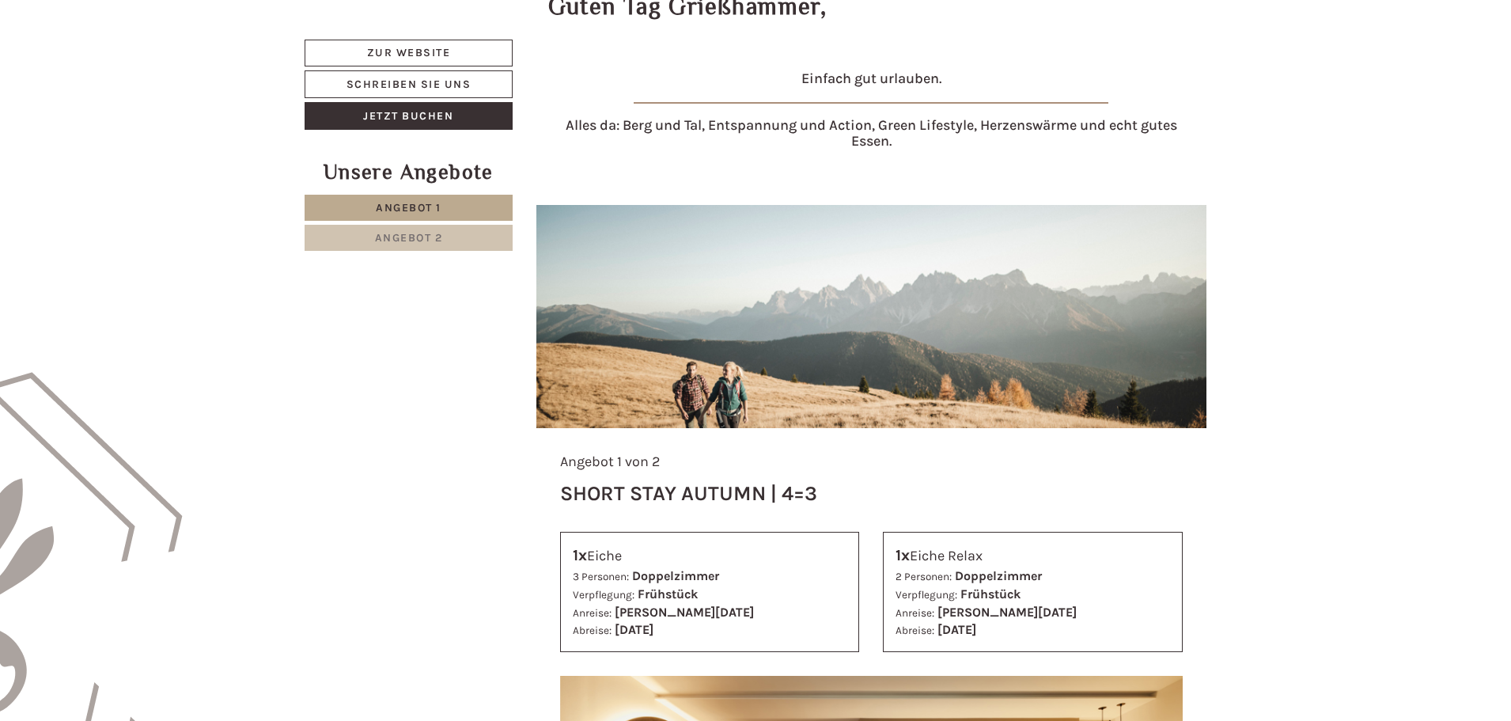
scroll to position [378, 0]
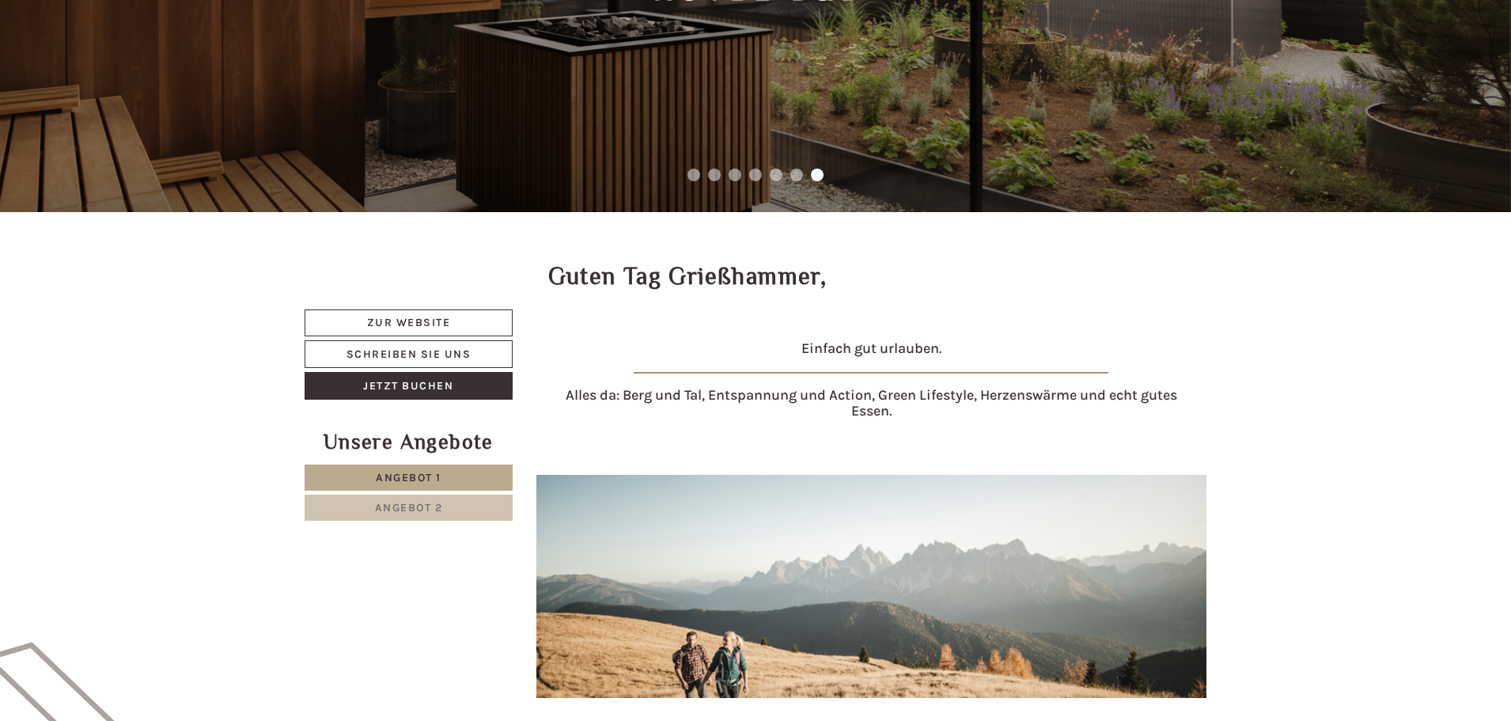
click at [434, 505] on span "Angebot 2" at bounding box center [409, 507] width 68 height 13
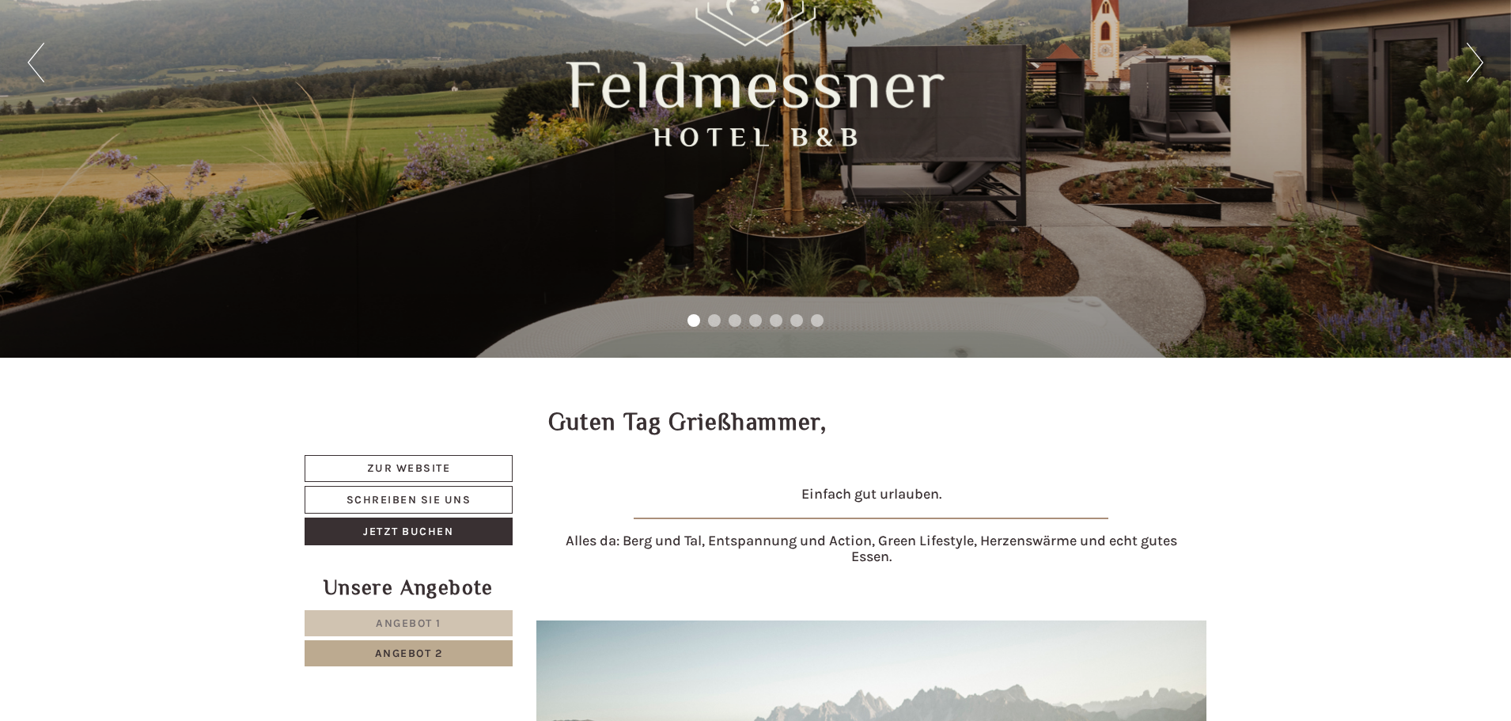
scroll to position [141, 0]
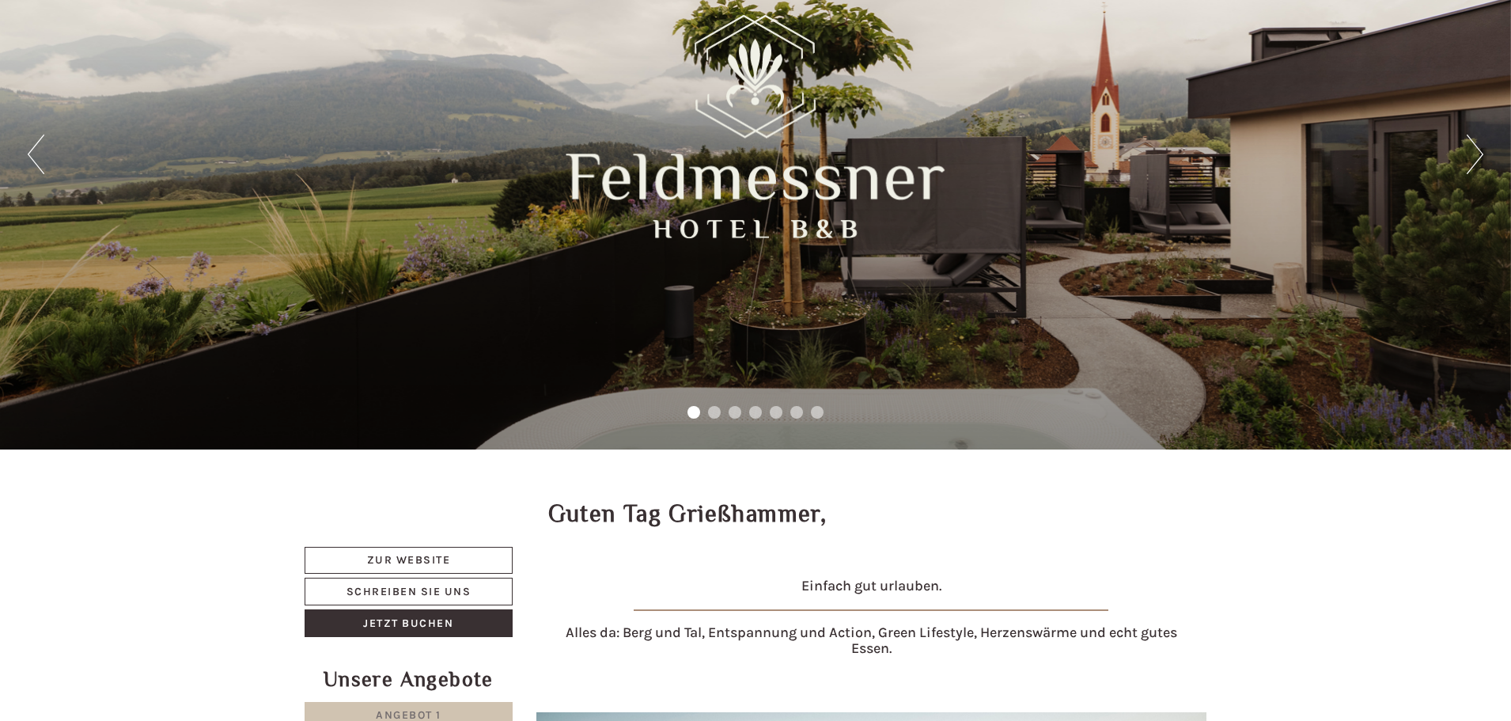
click at [1481, 159] on button "Next" at bounding box center [1475, 154] width 17 height 40
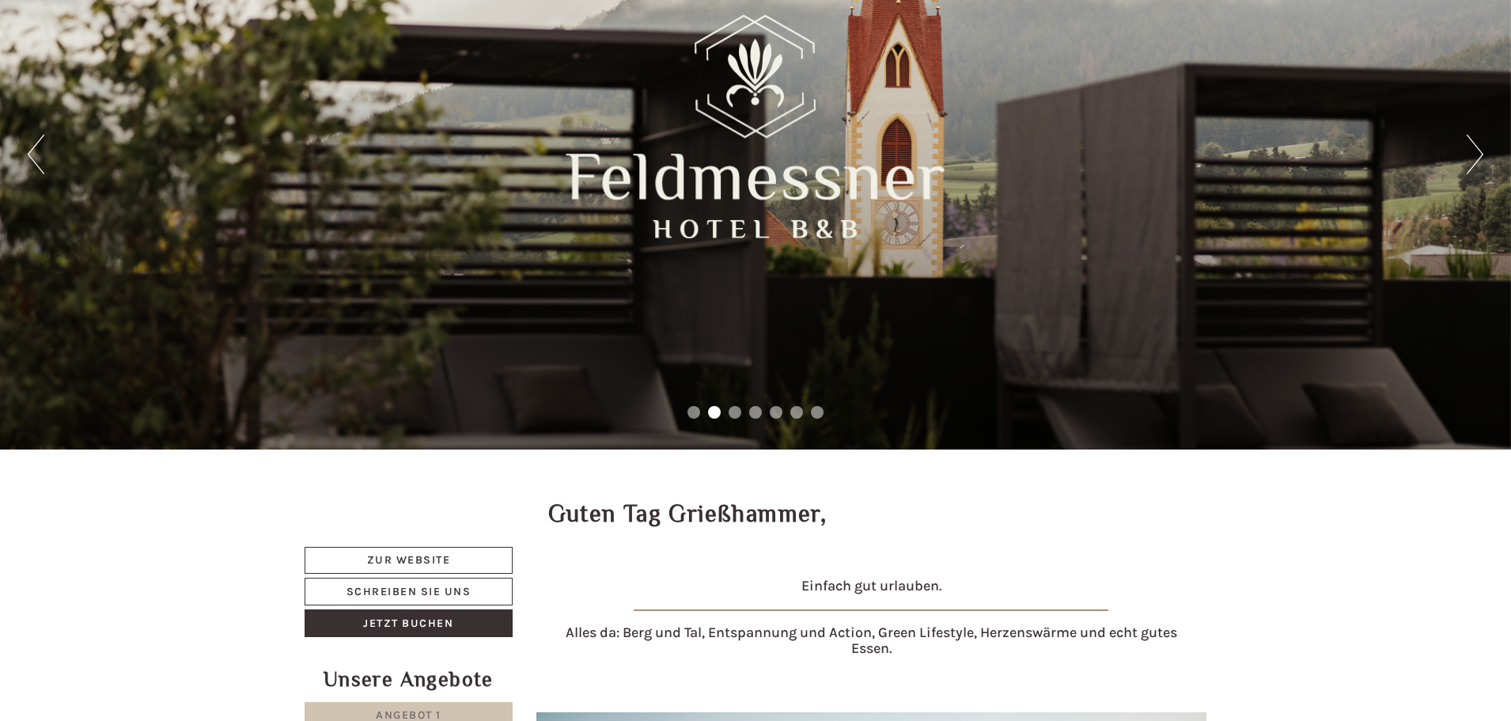
click at [1472, 149] on button "Next" at bounding box center [1475, 154] width 17 height 40
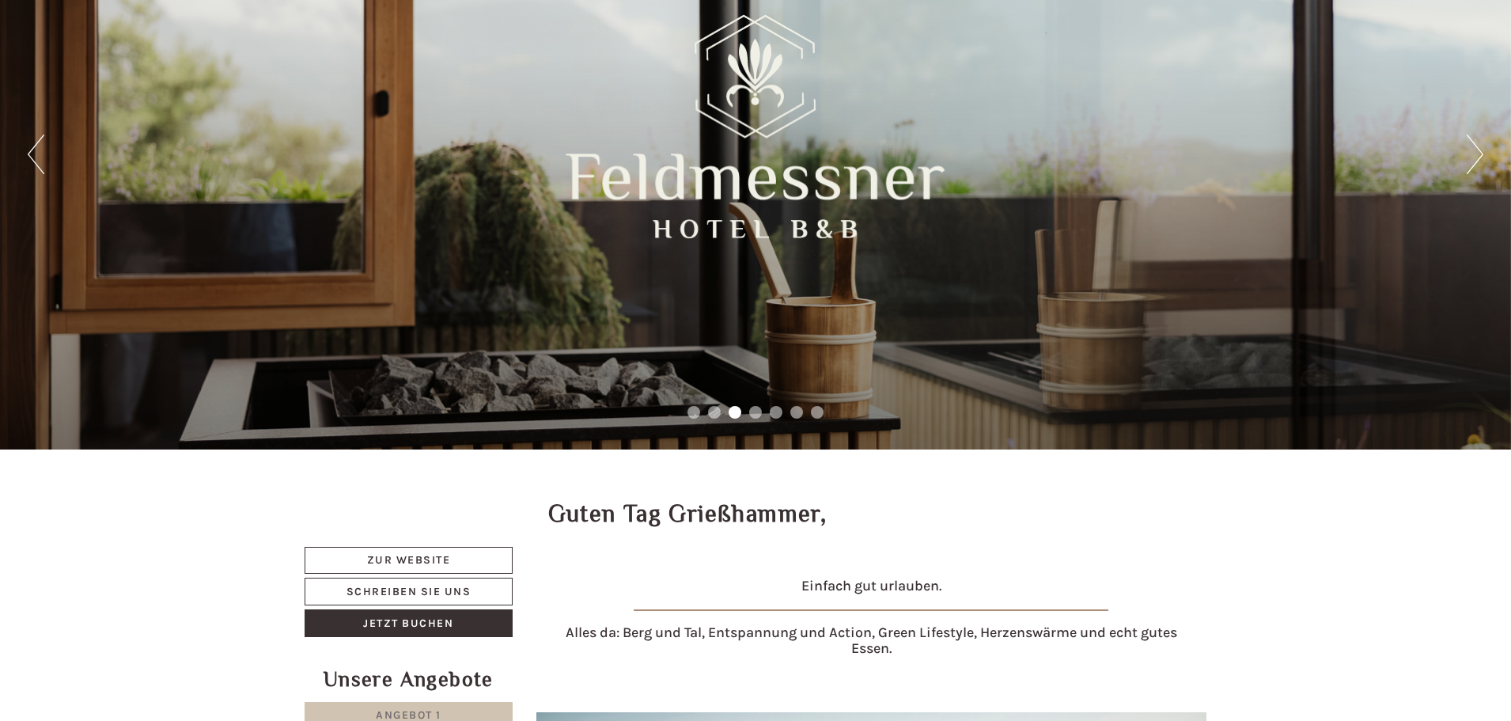
click at [1472, 149] on button "Next" at bounding box center [1475, 154] width 17 height 40
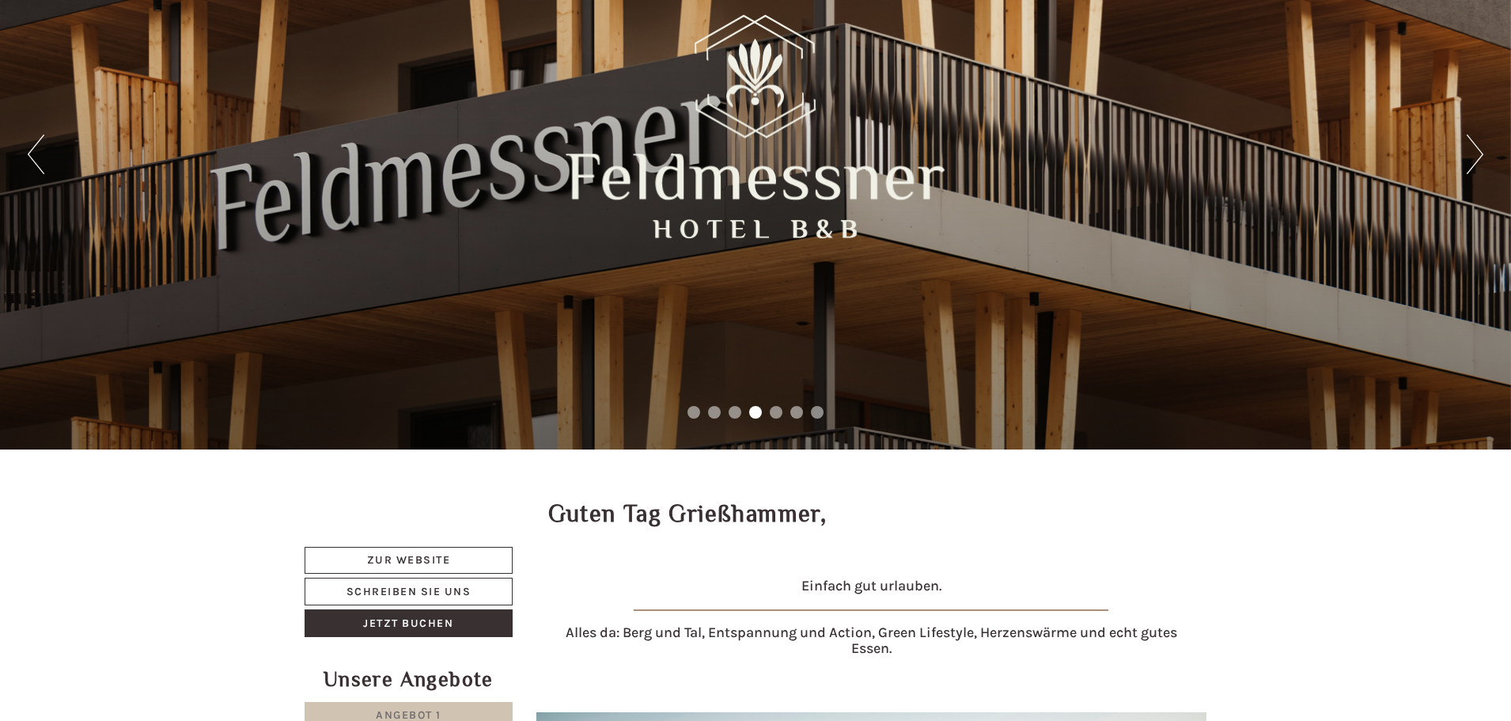
click at [1472, 149] on button "Next" at bounding box center [1475, 154] width 17 height 40
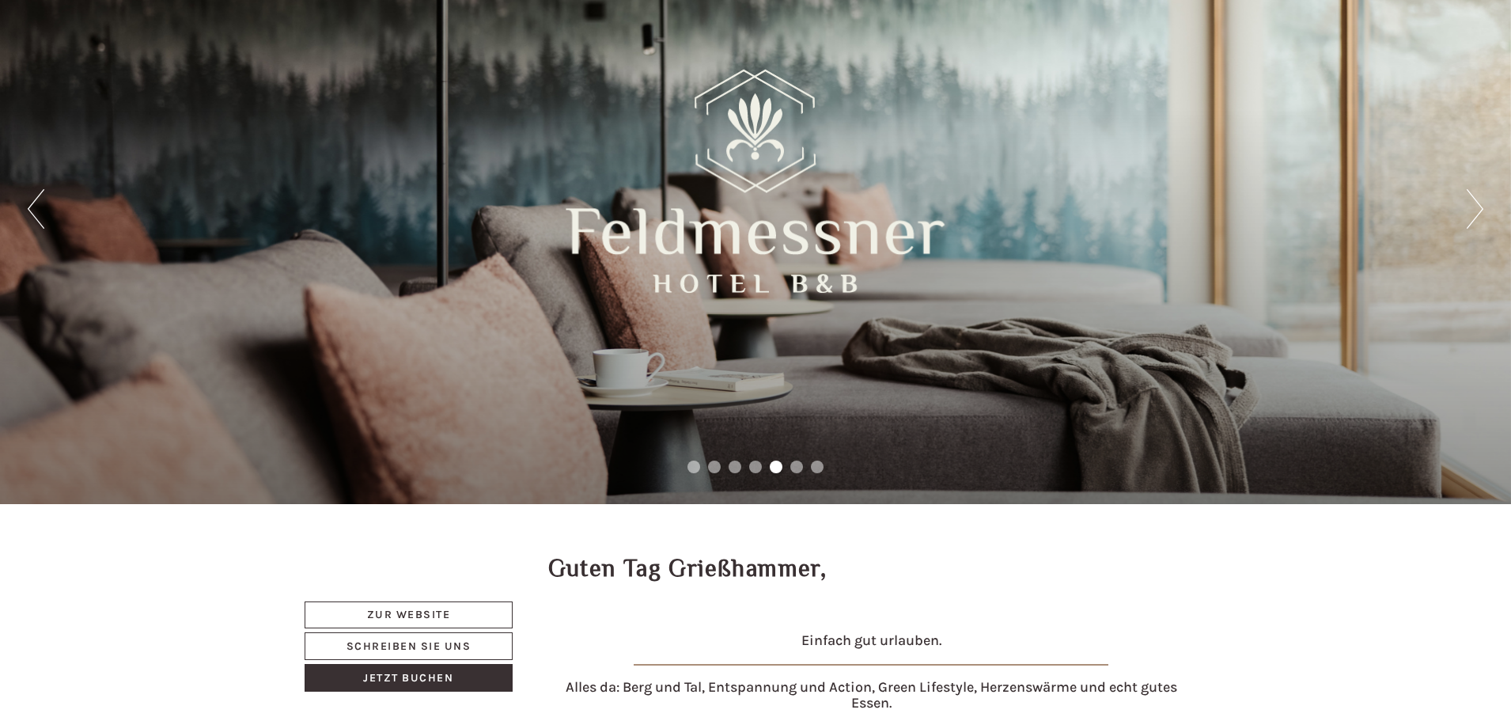
scroll to position [0, 0]
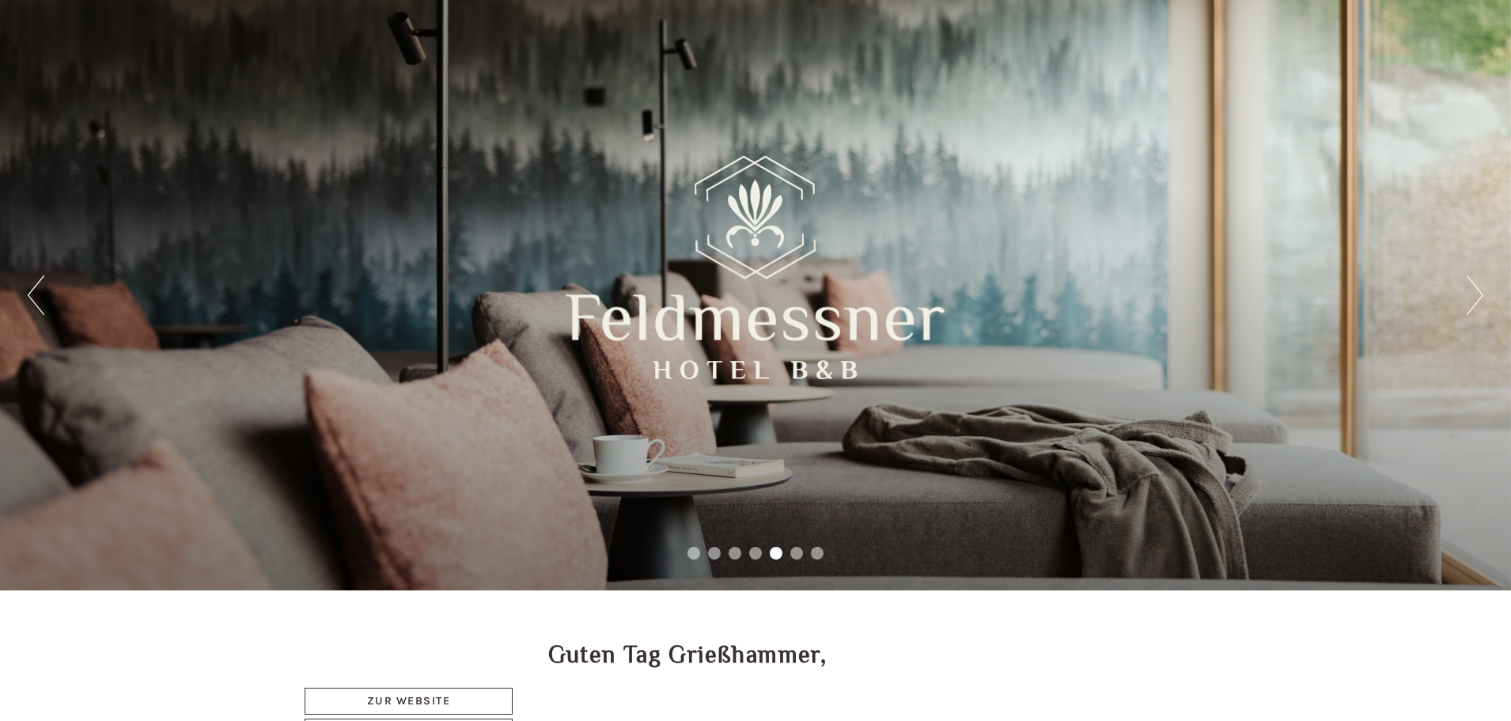
click at [1476, 293] on button "Next" at bounding box center [1475, 295] width 17 height 40
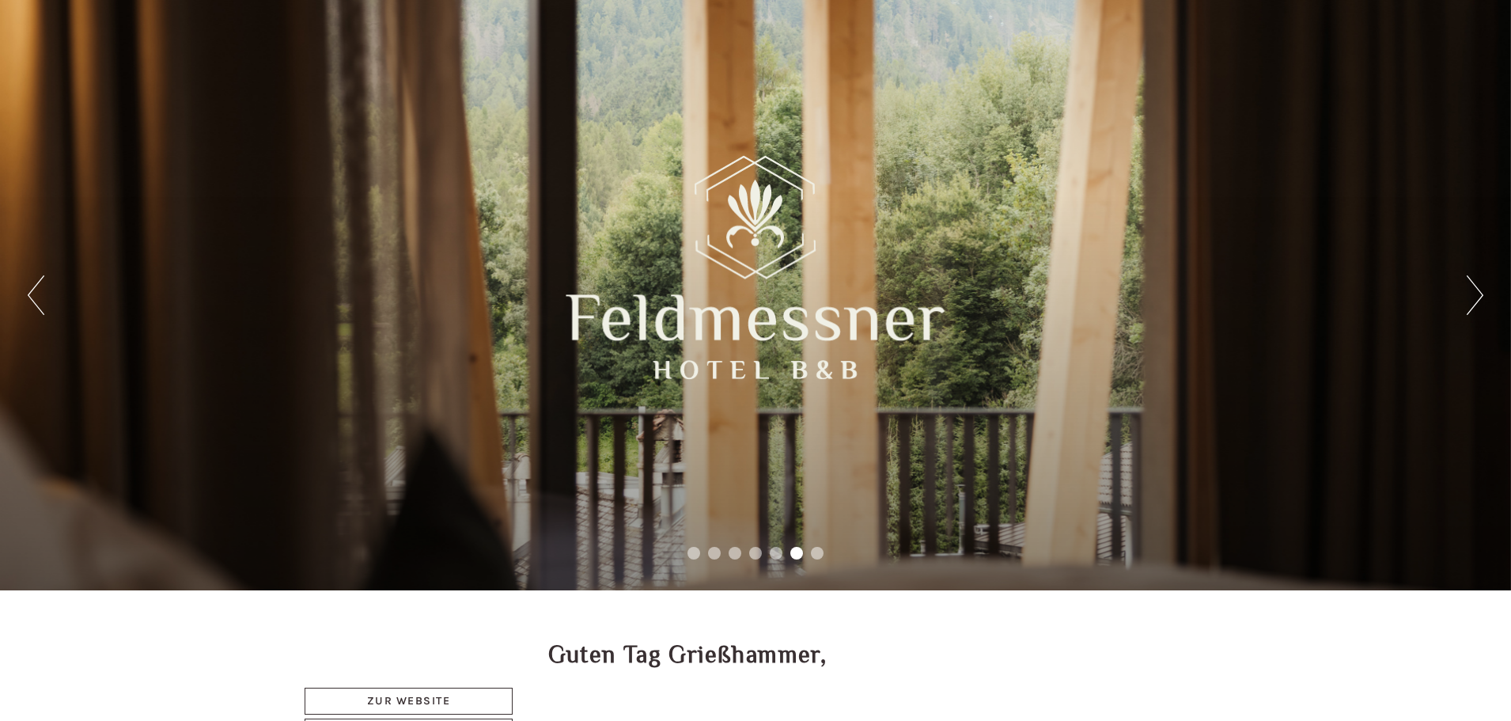
click at [1478, 289] on button "Next" at bounding box center [1475, 295] width 17 height 40
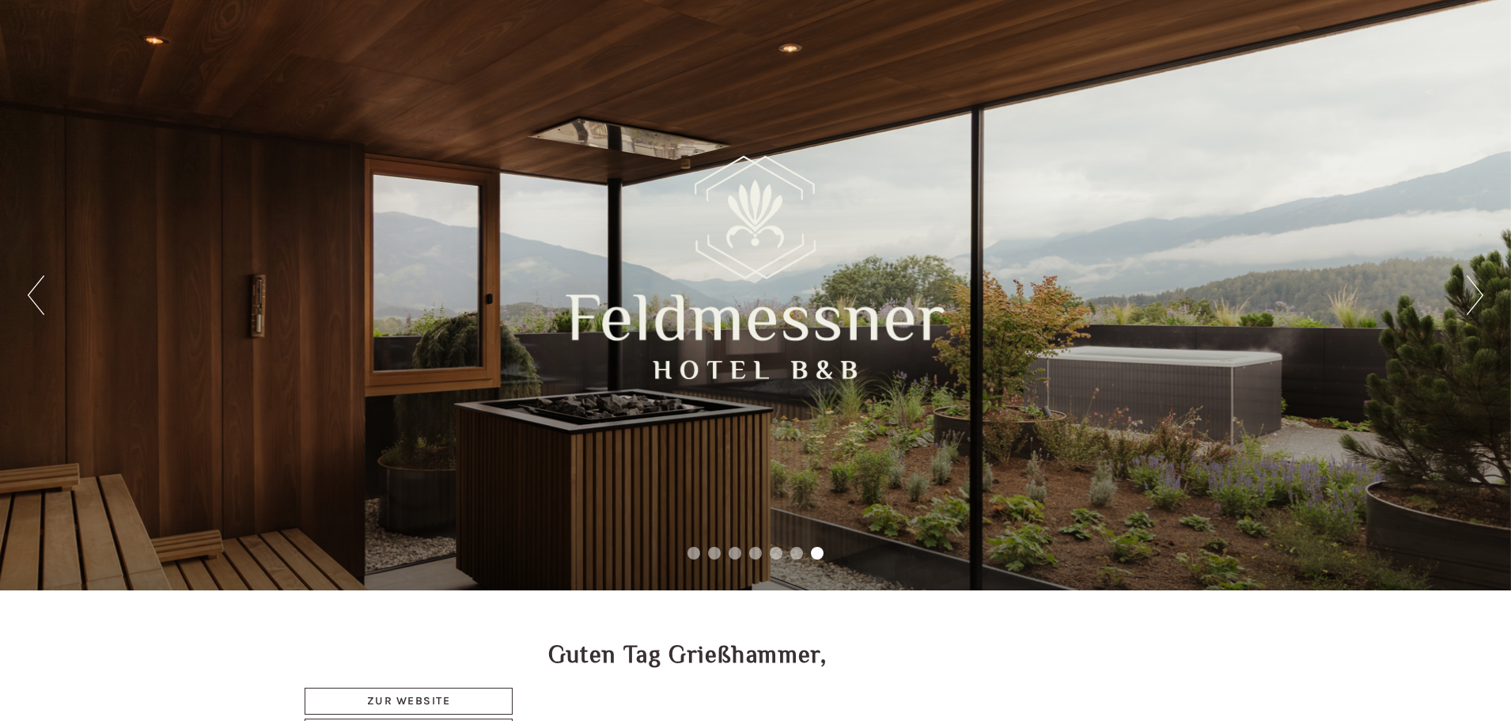
click at [1478, 289] on button "Next" at bounding box center [1475, 295] width 17 height 40
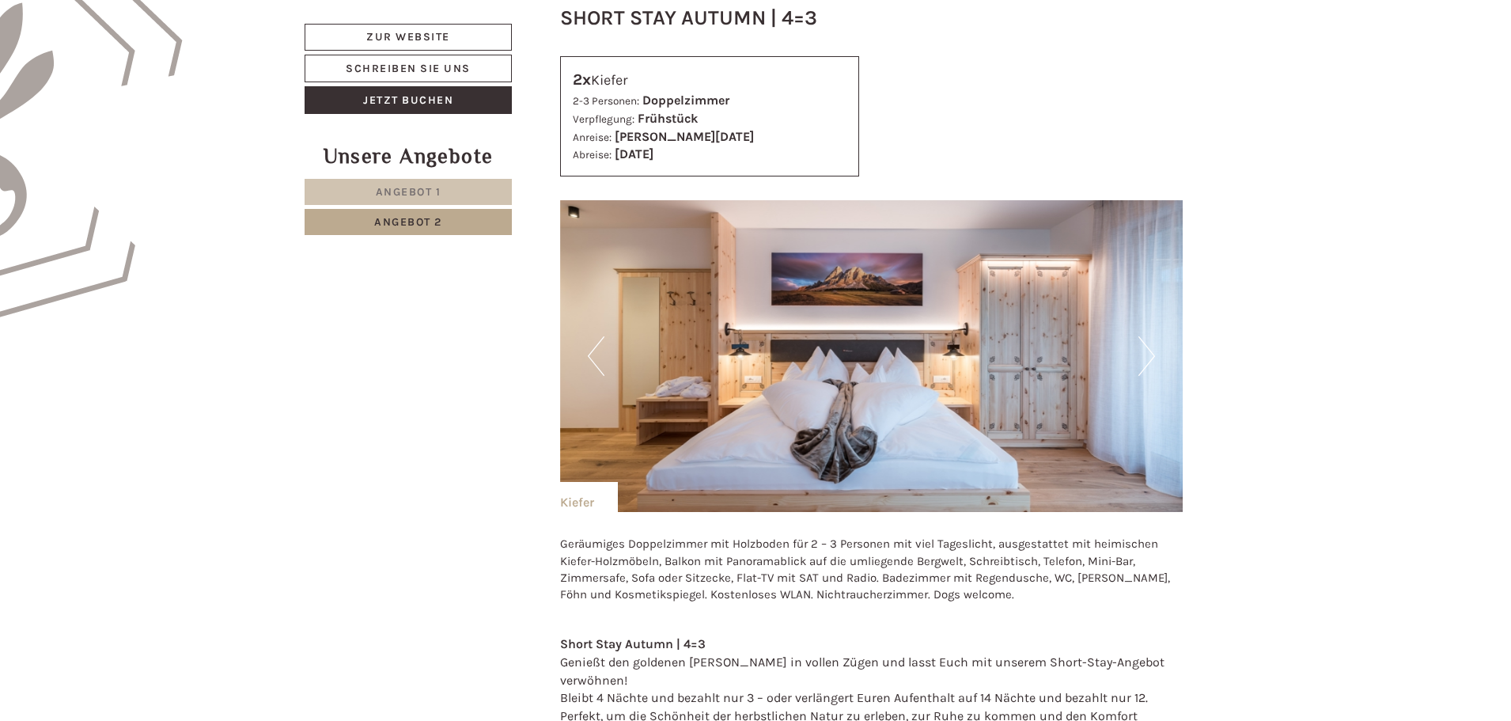
scroll to position [1266, 0]
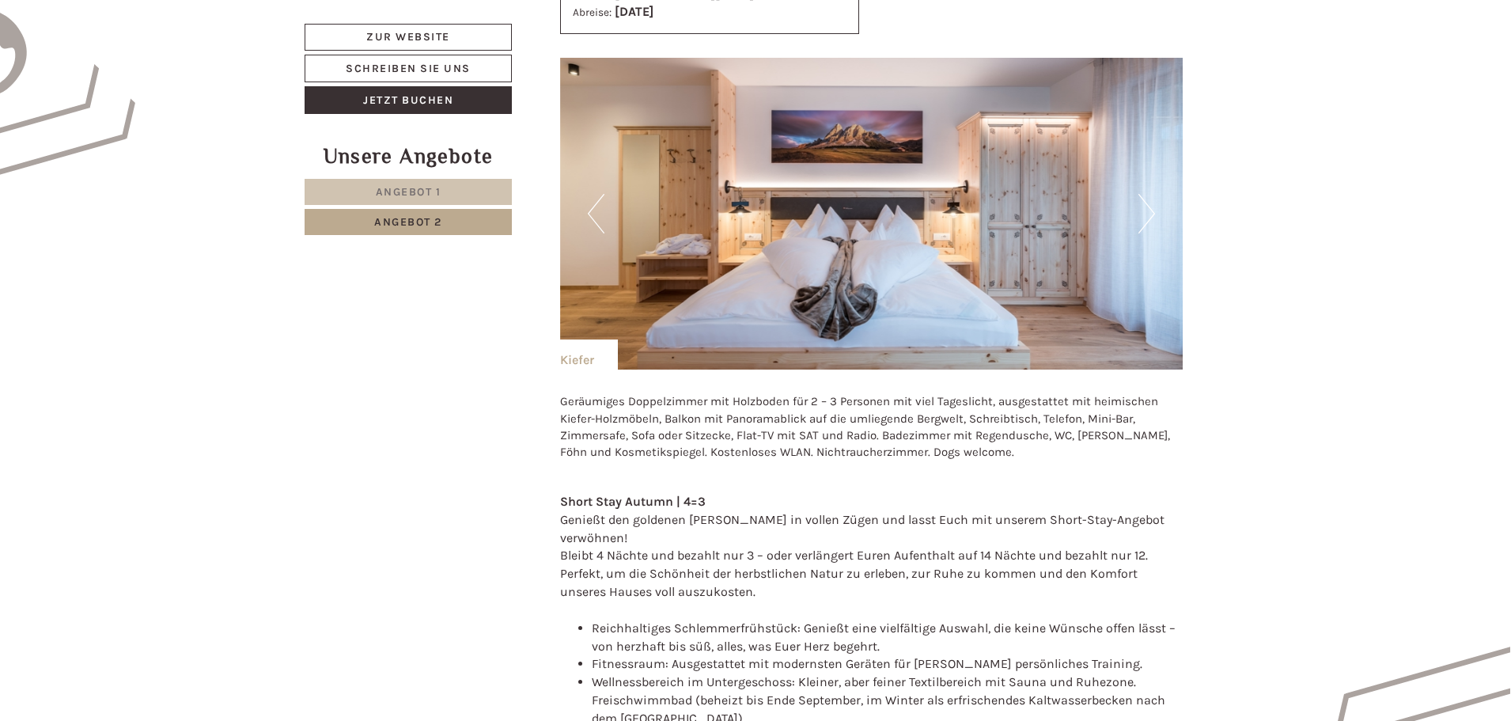
click at [1140, 215] on button "Next" at bounding box center [1146, 214] width 17 height 40
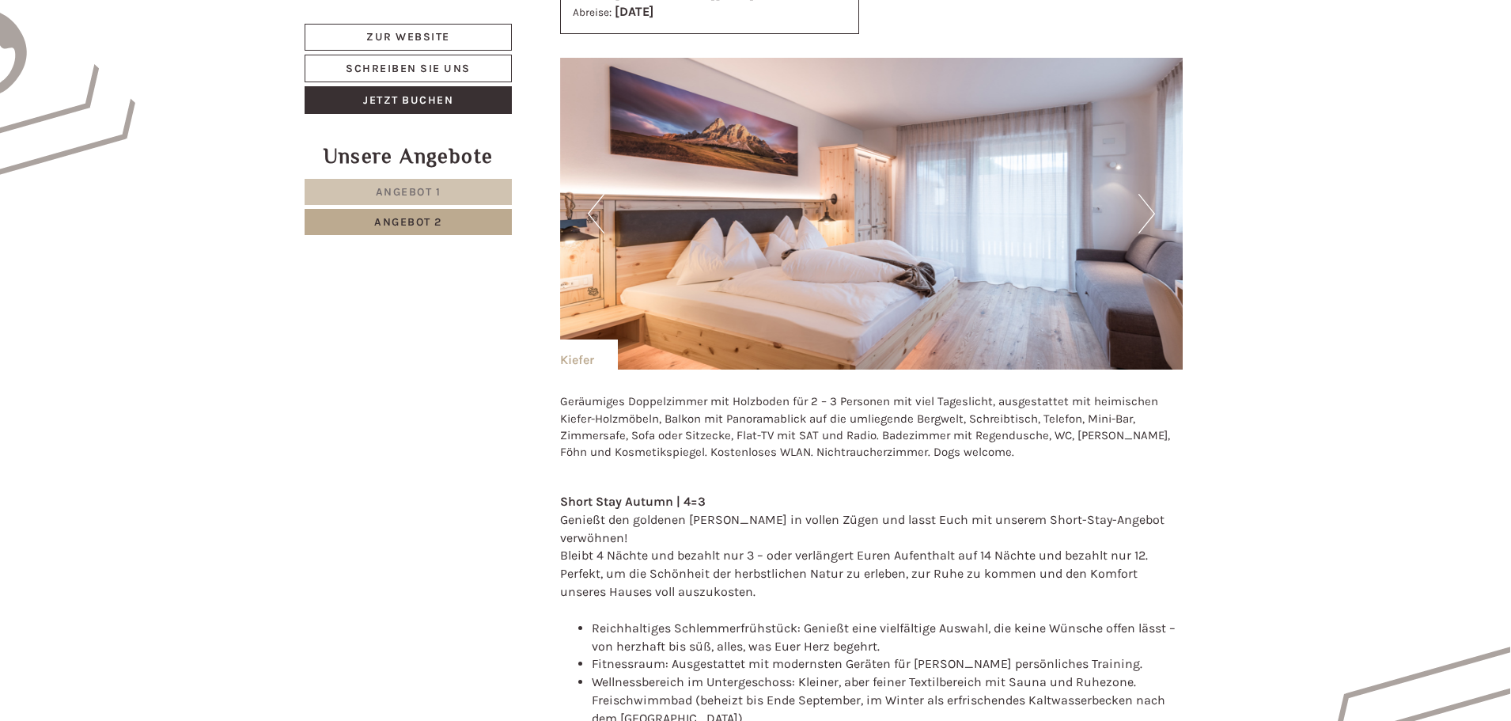
click at [1140, 214] on button "Next" at bounding box center [1146, 214] width 17 height 40
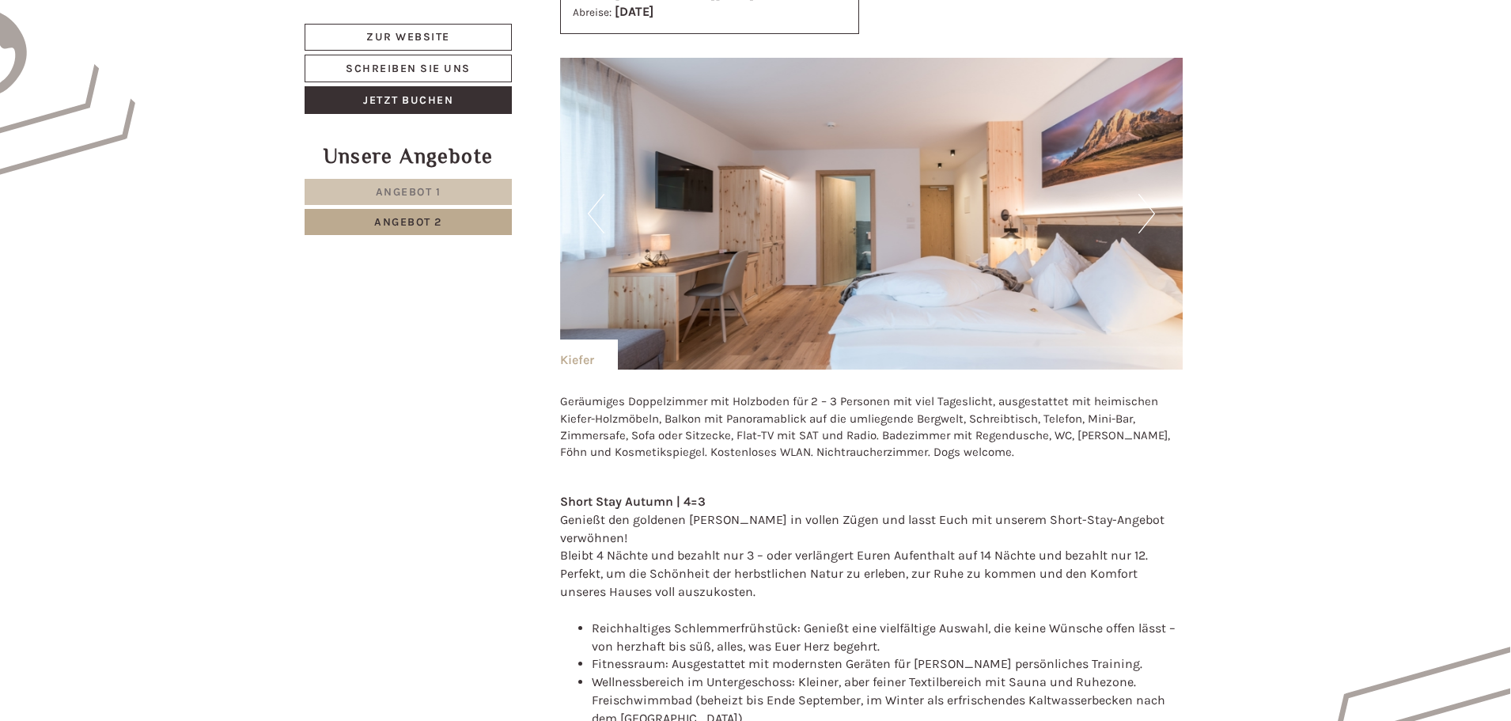
click at [1152, 213] on button "Next" at bounding box center [1146, 214] width 17 height 40
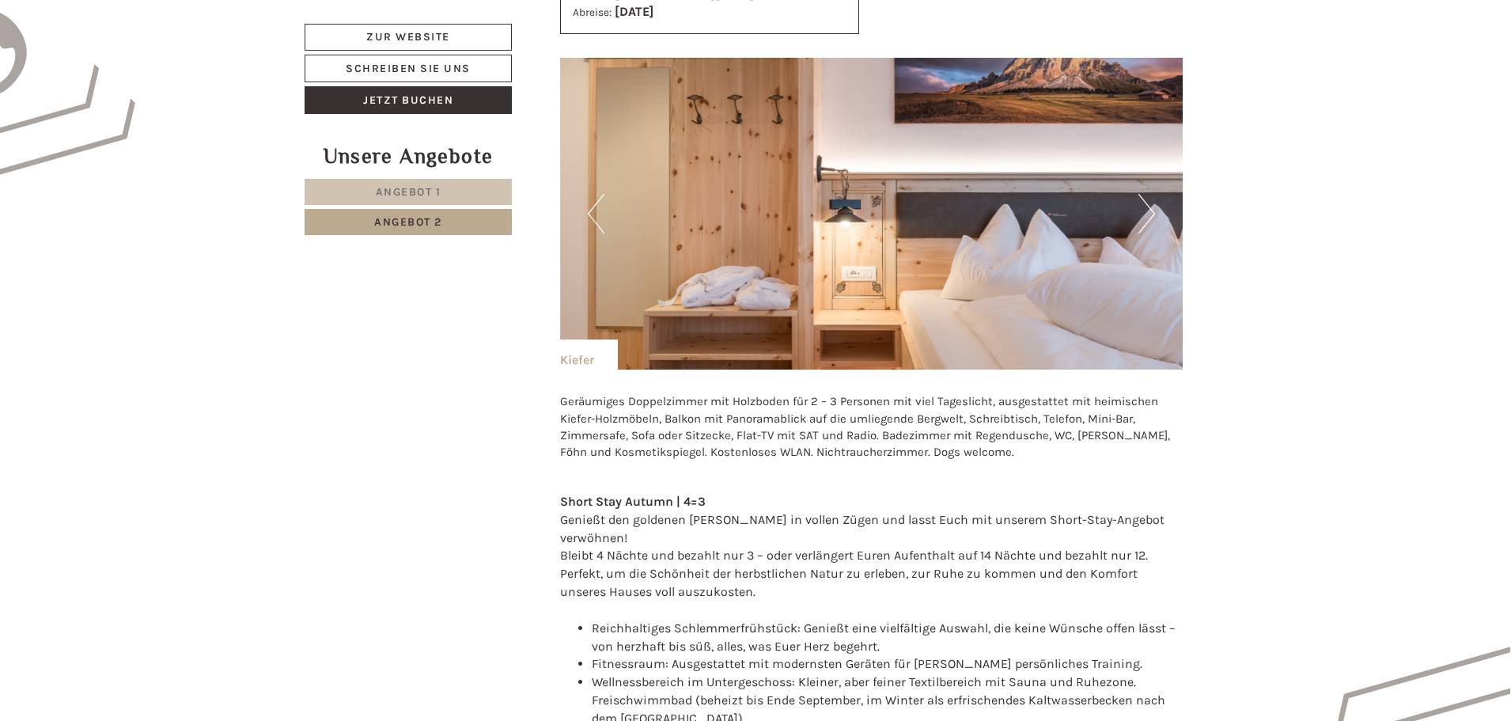
click at [1152, 213] on button "Next" at bounding box center [1146, 214] width 17 height 40
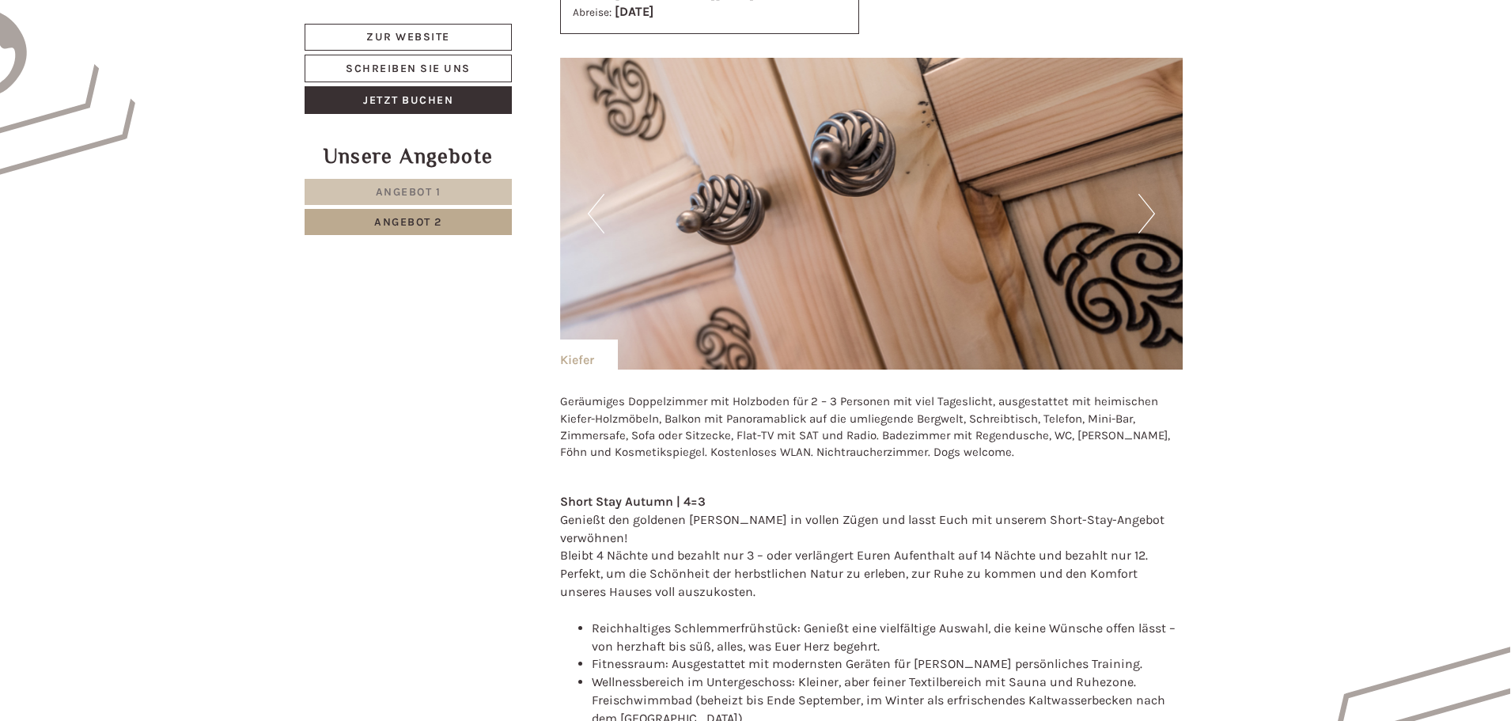
click at [1152, 213] on button "Next" at bounding box center [1146, 214] width 17 height 40
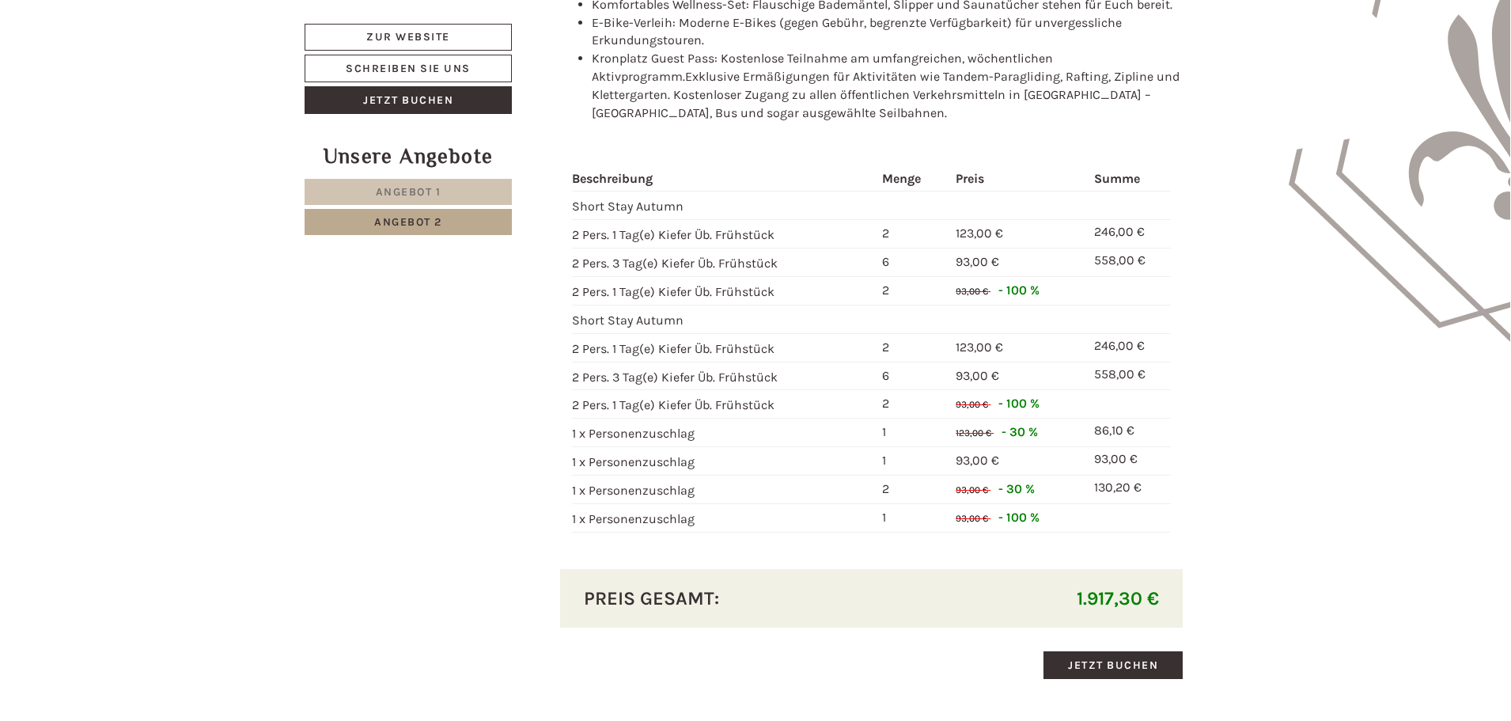
scroll to position [2215, 0]
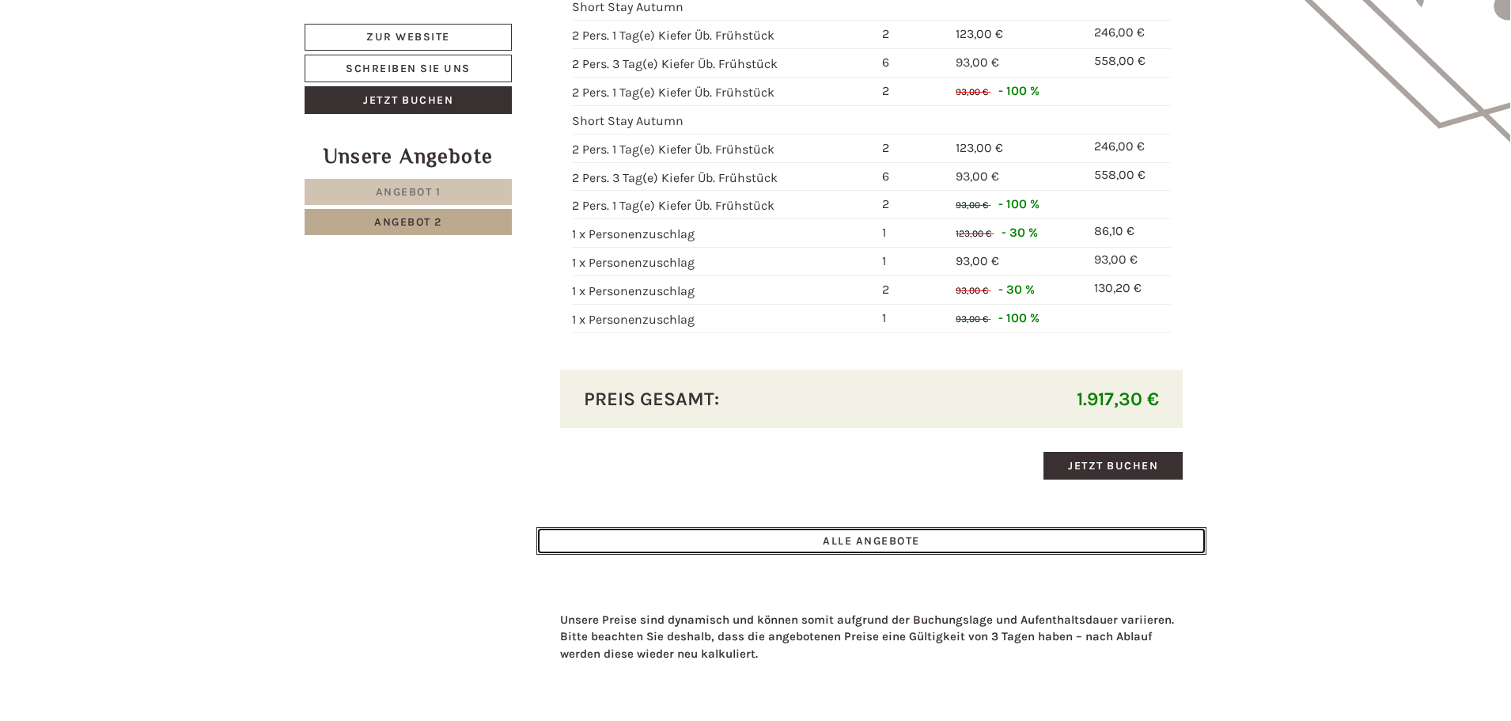
click at [888, 527] on link "ALLE ANGEBOTE" at bounding box center [871, 541] width 671 height 28
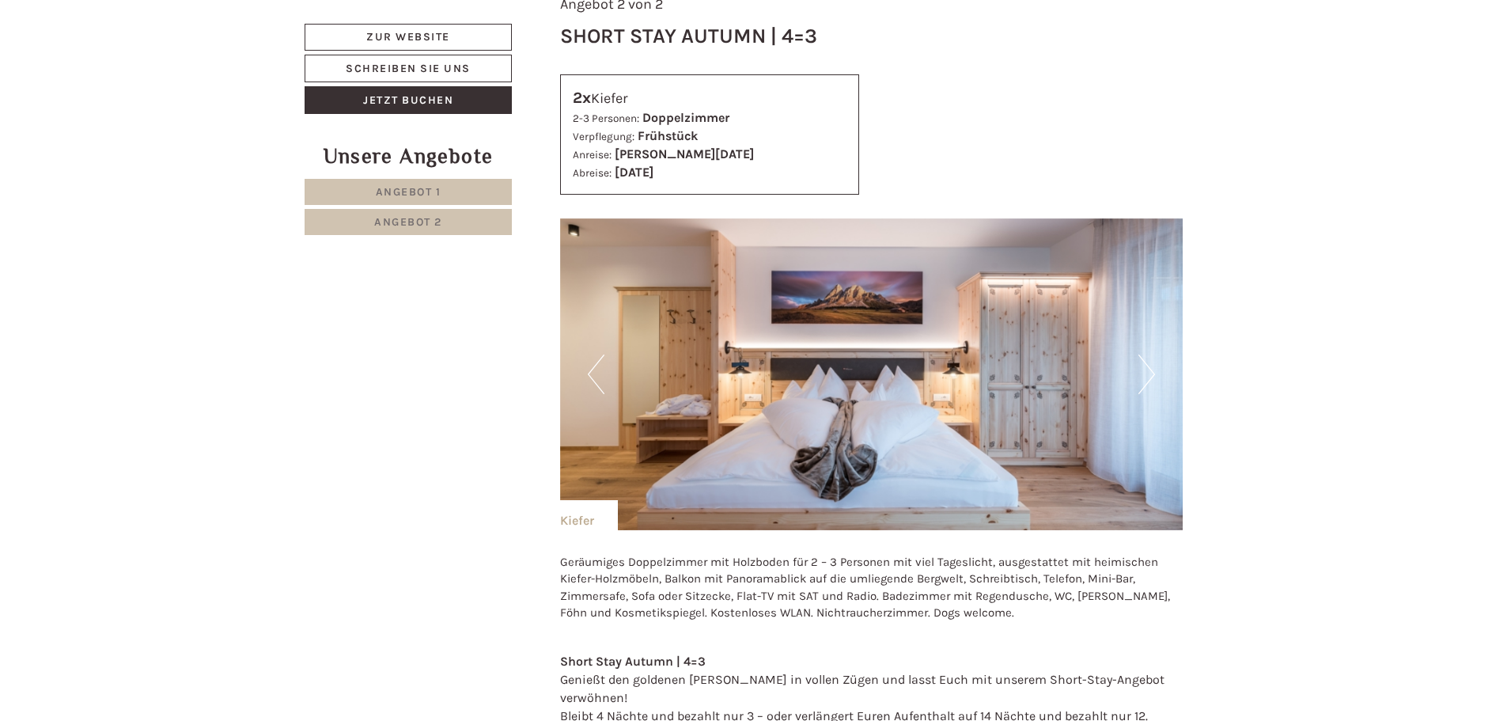
scroll to position [3543, 0]
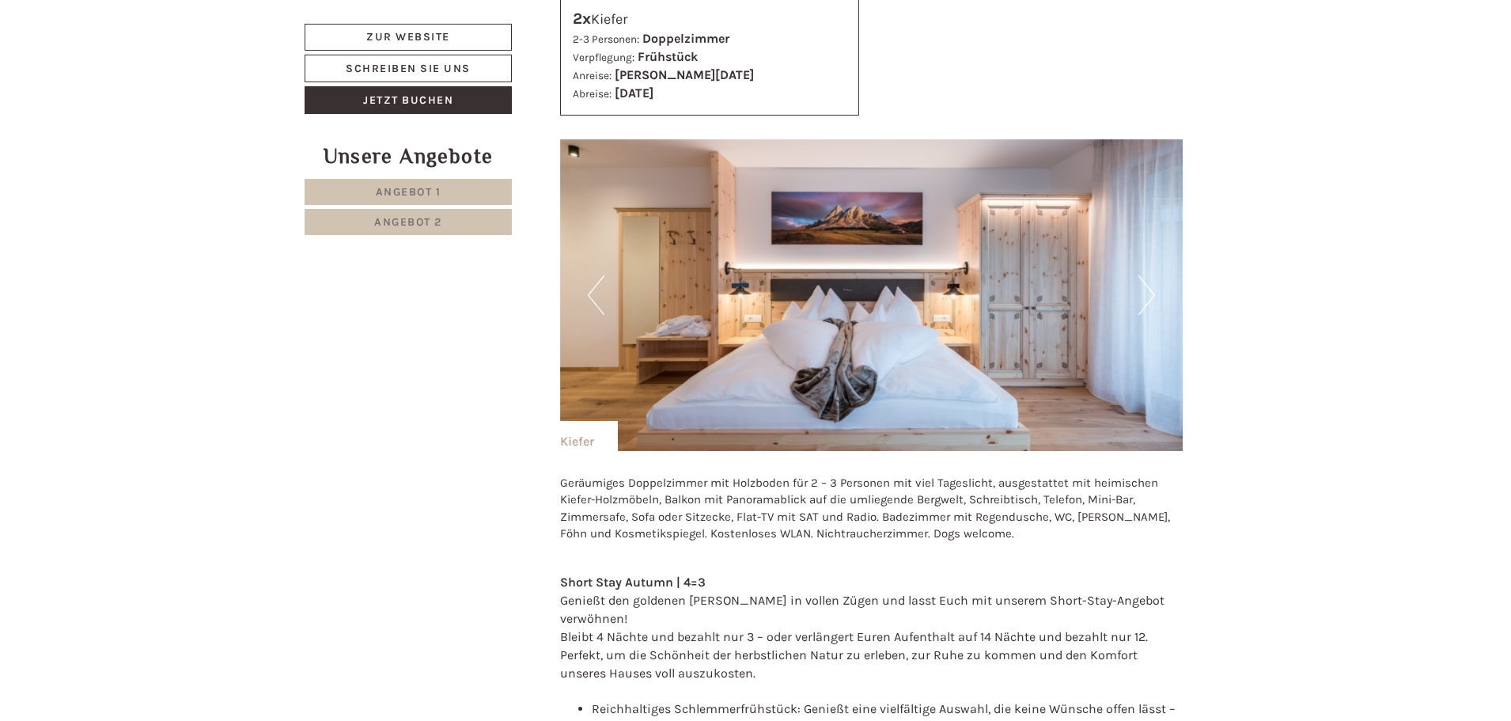
click at [1142, 280] on button "Next" at bounding box center [1146, 295] width 17 height 40
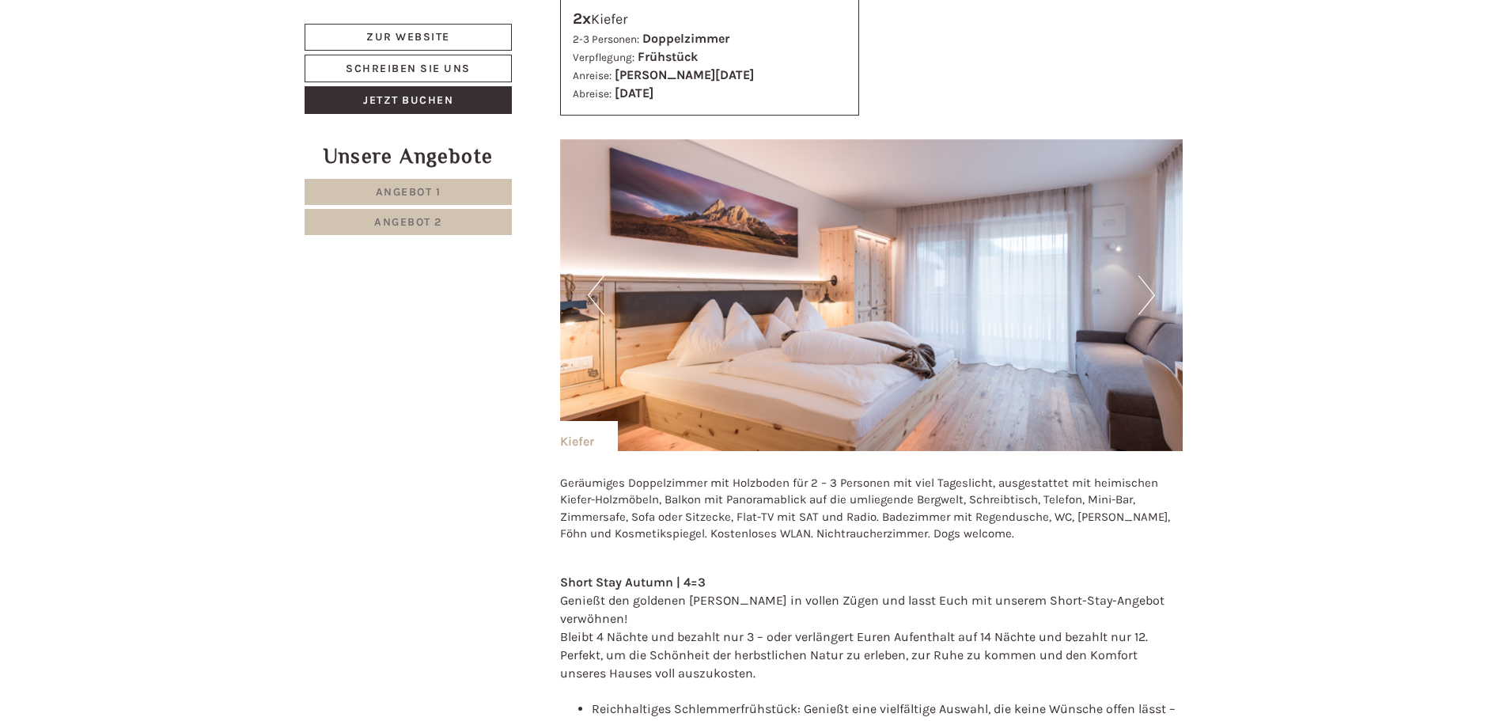
click at [1144, 275] on button "Next" at bounding box center [1146, 295] width 17 height 40
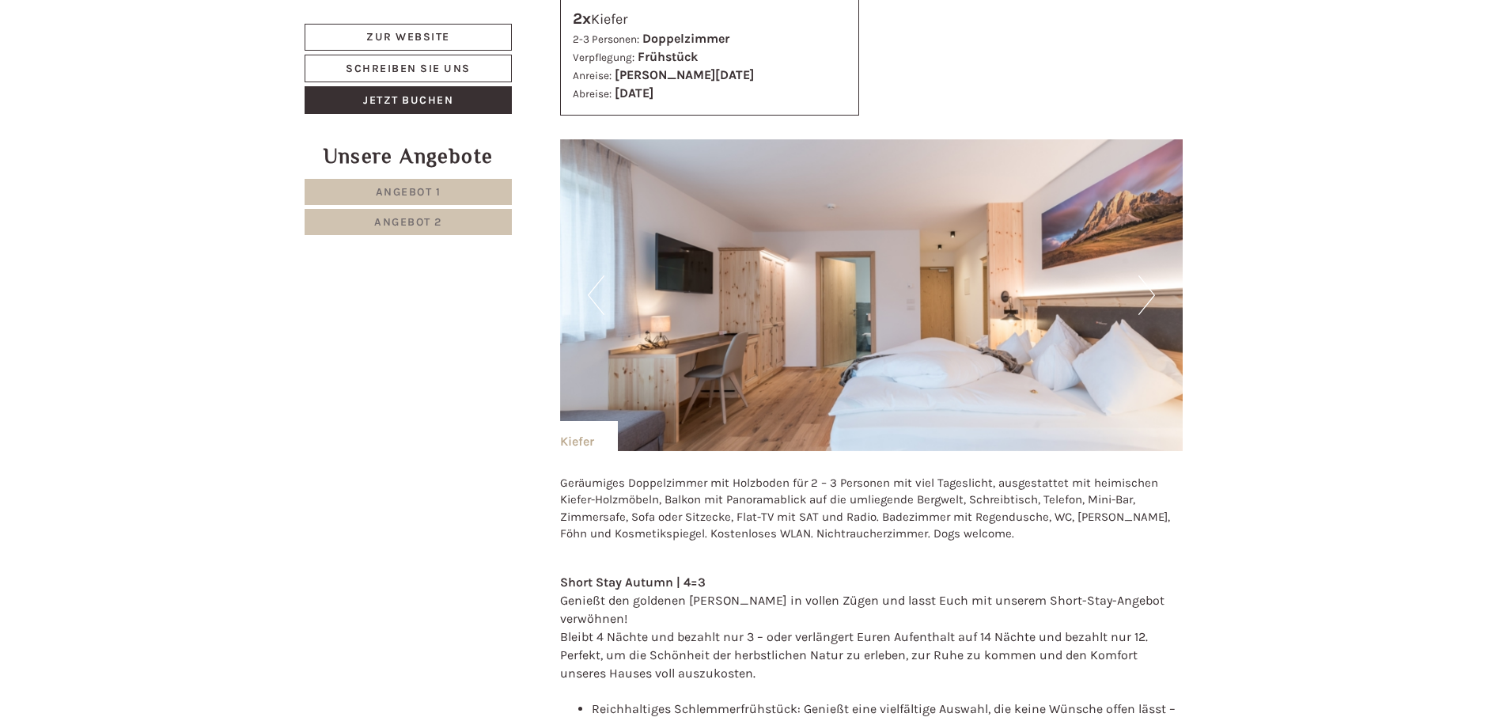
click at [1153, 275] on button "Next" at bounding box center [1146, 295] width 17 height 40
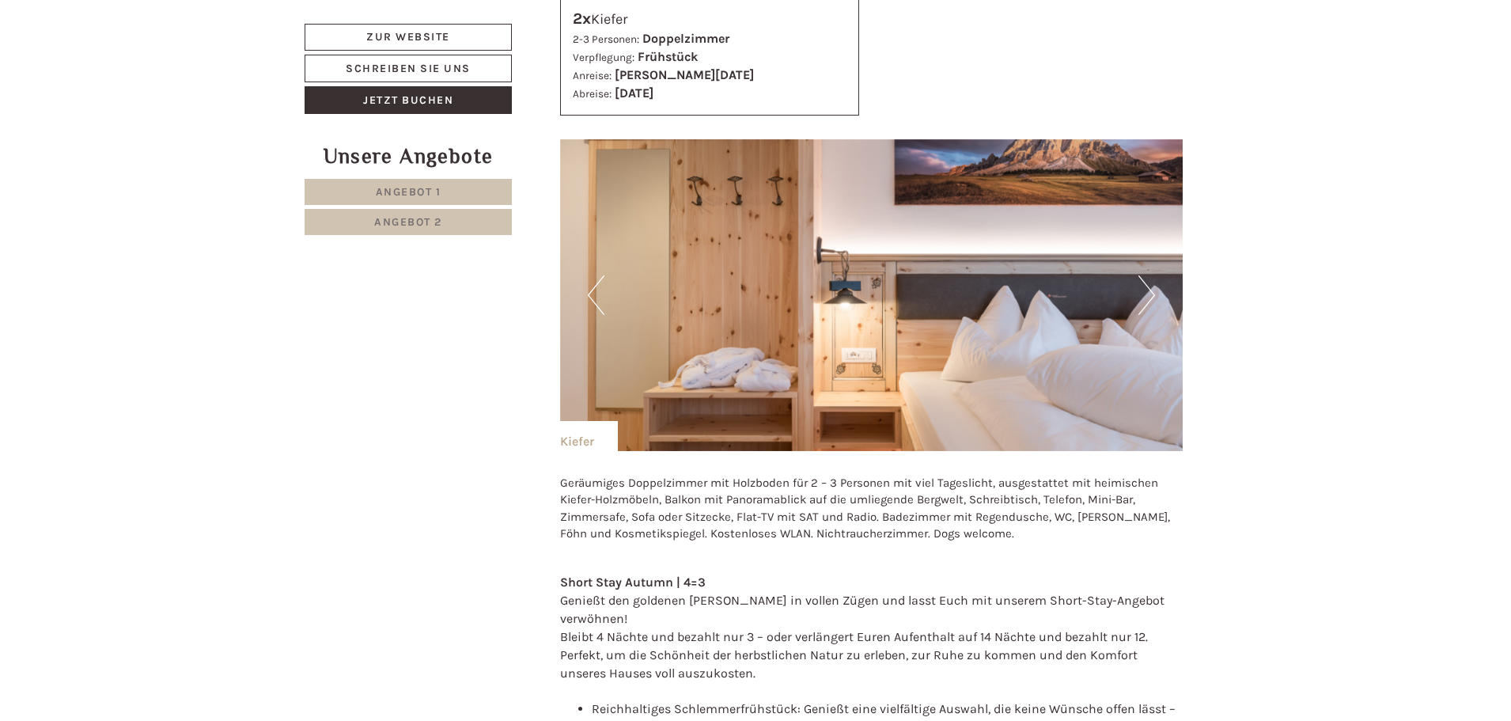
click at [1153, 275] on button "Next" at bounding box center [1146, 295] width 17 height 40
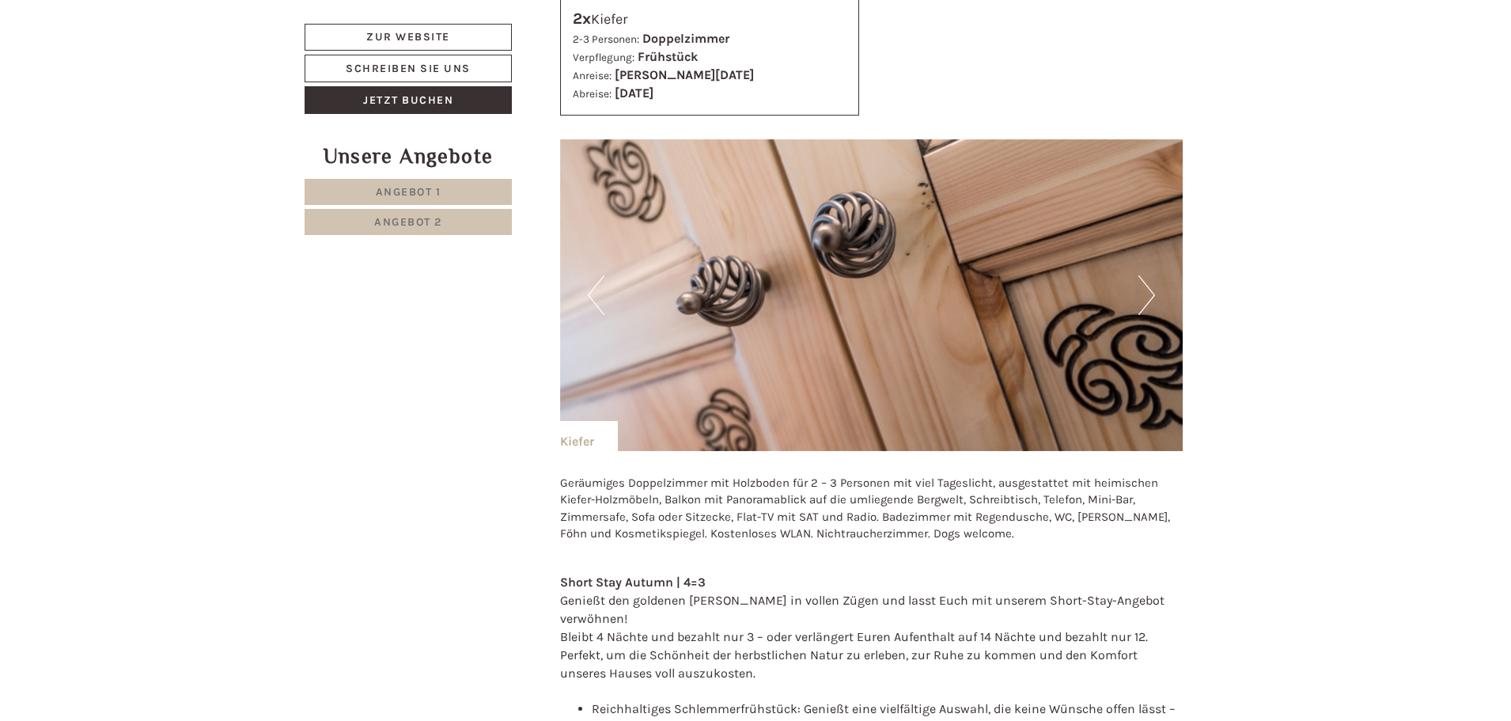
click at [1153, 275] on button "Next" at bounding box center [1146, 295] width 17 height 40
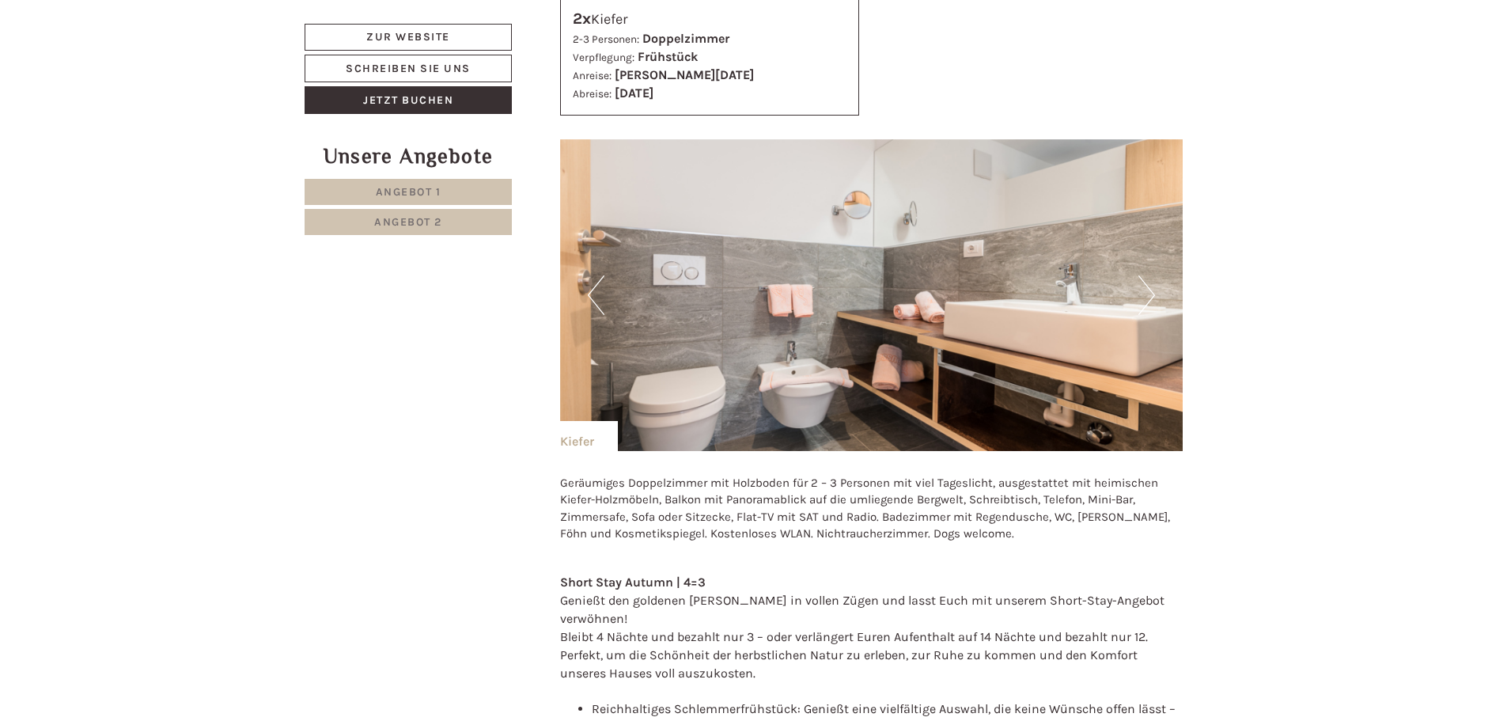
click at [1153, 275] on button "Next" at bounding box center [1146, 295] width 17 height 40
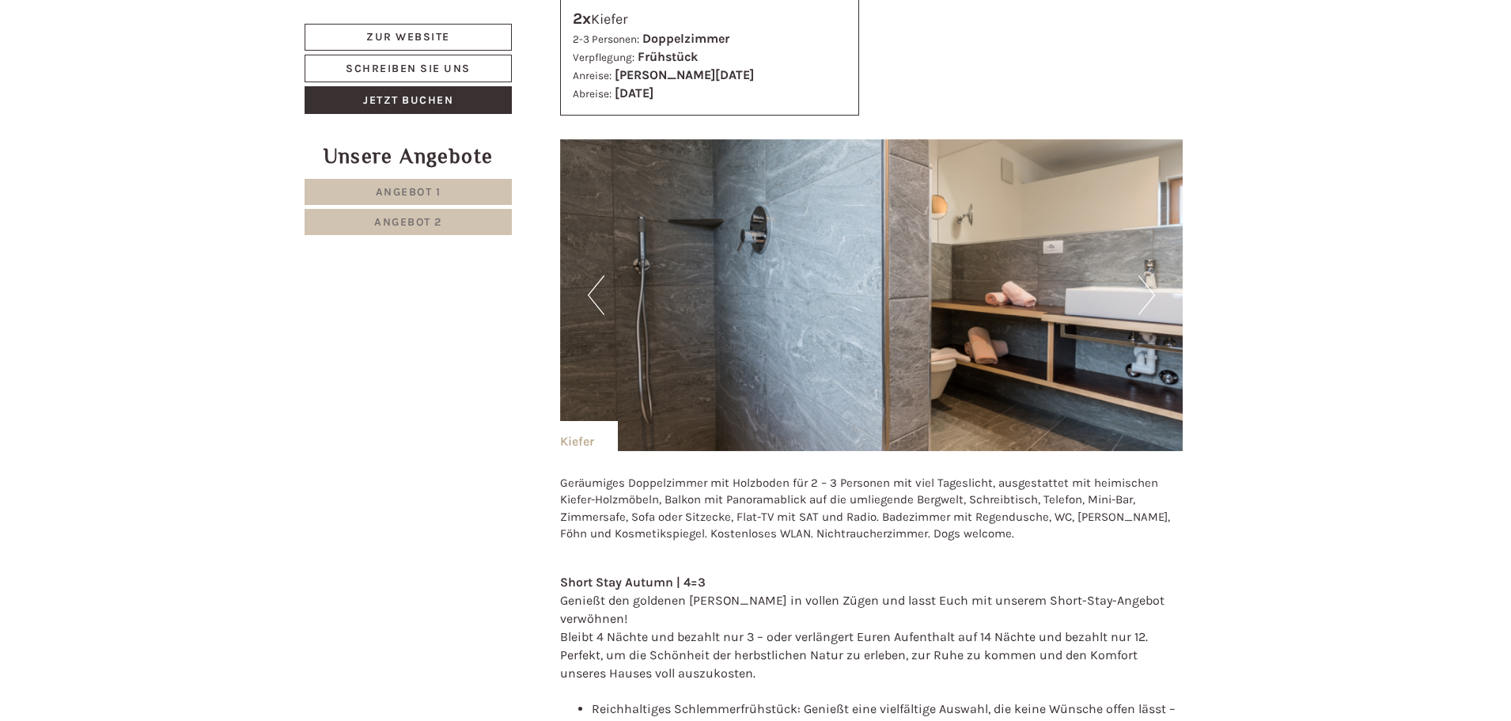
click at [1153, 275] on button "Next" at bounding box center [1146, 295] width 17 height 40
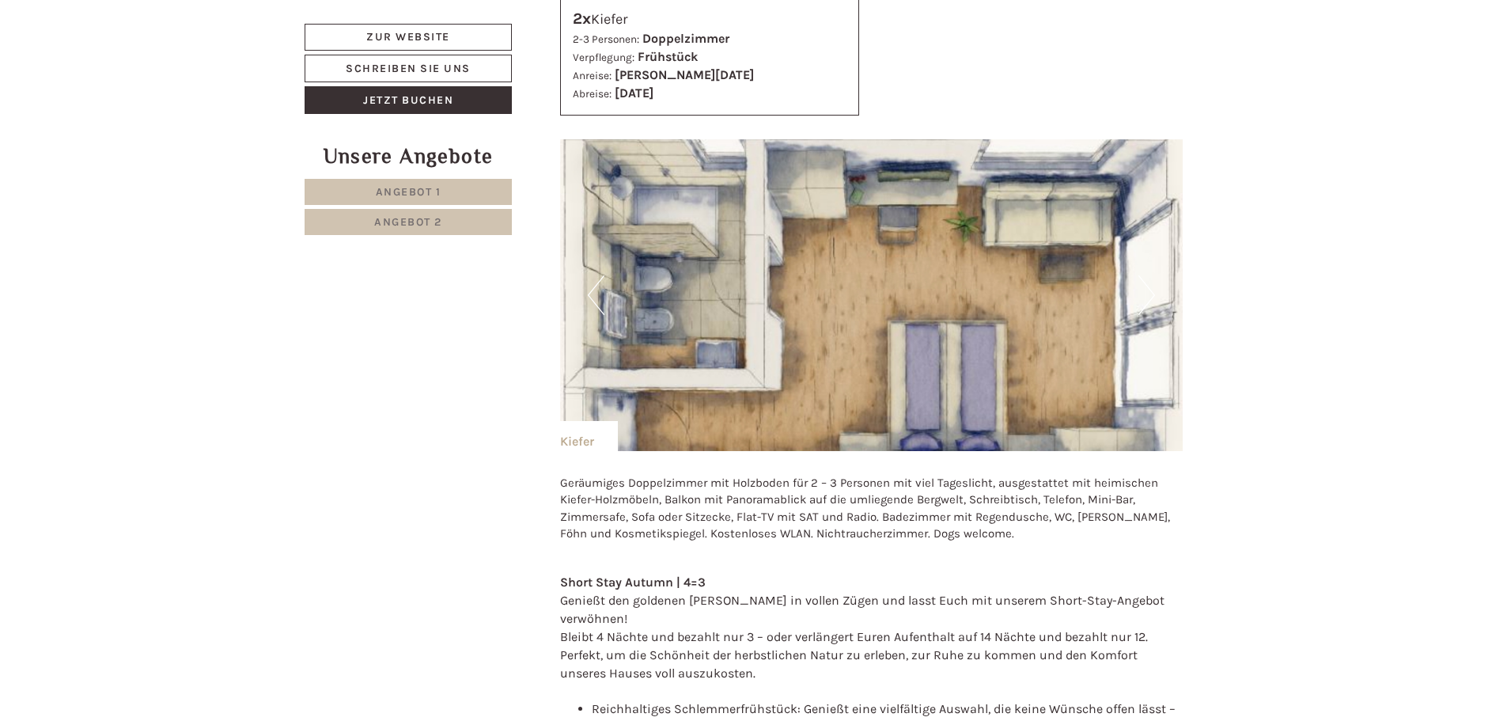
click at [592, 275] on button "Previous" at bounding box center [596, 295] width 17 height 40
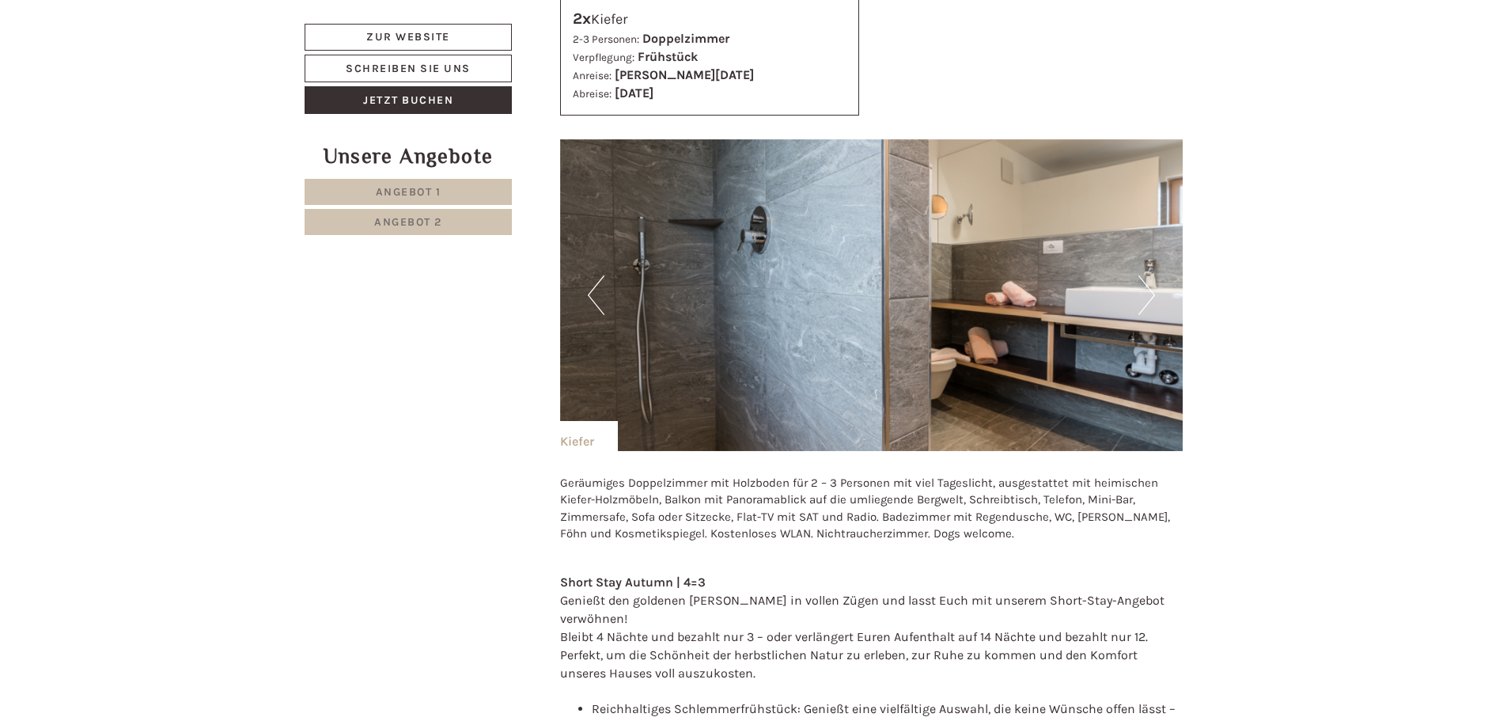
click at [592, 275] on button "Previous" at bounding box center [596, 295] width 17 height 40
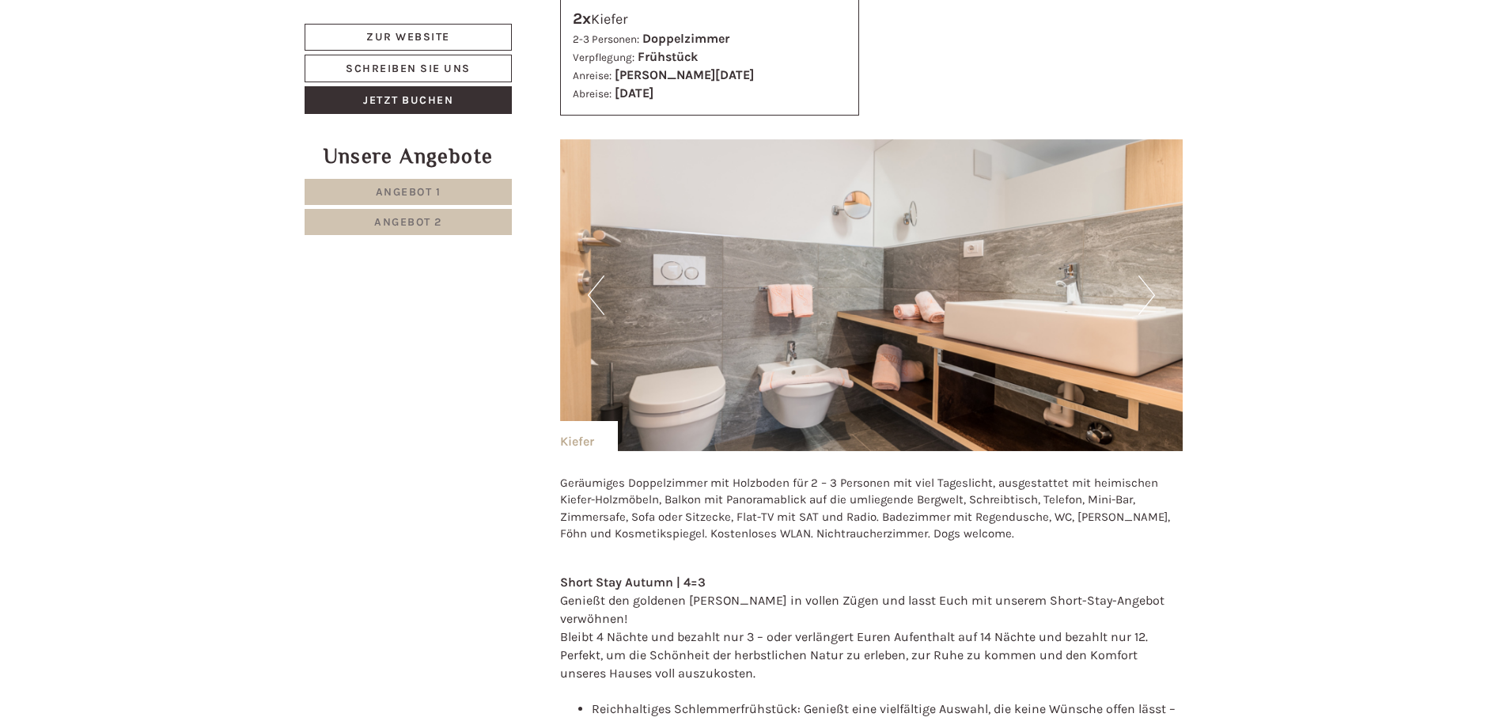
click at [592, 275] on button "Previous" at bounding box center [596, 295] width 17 height 40
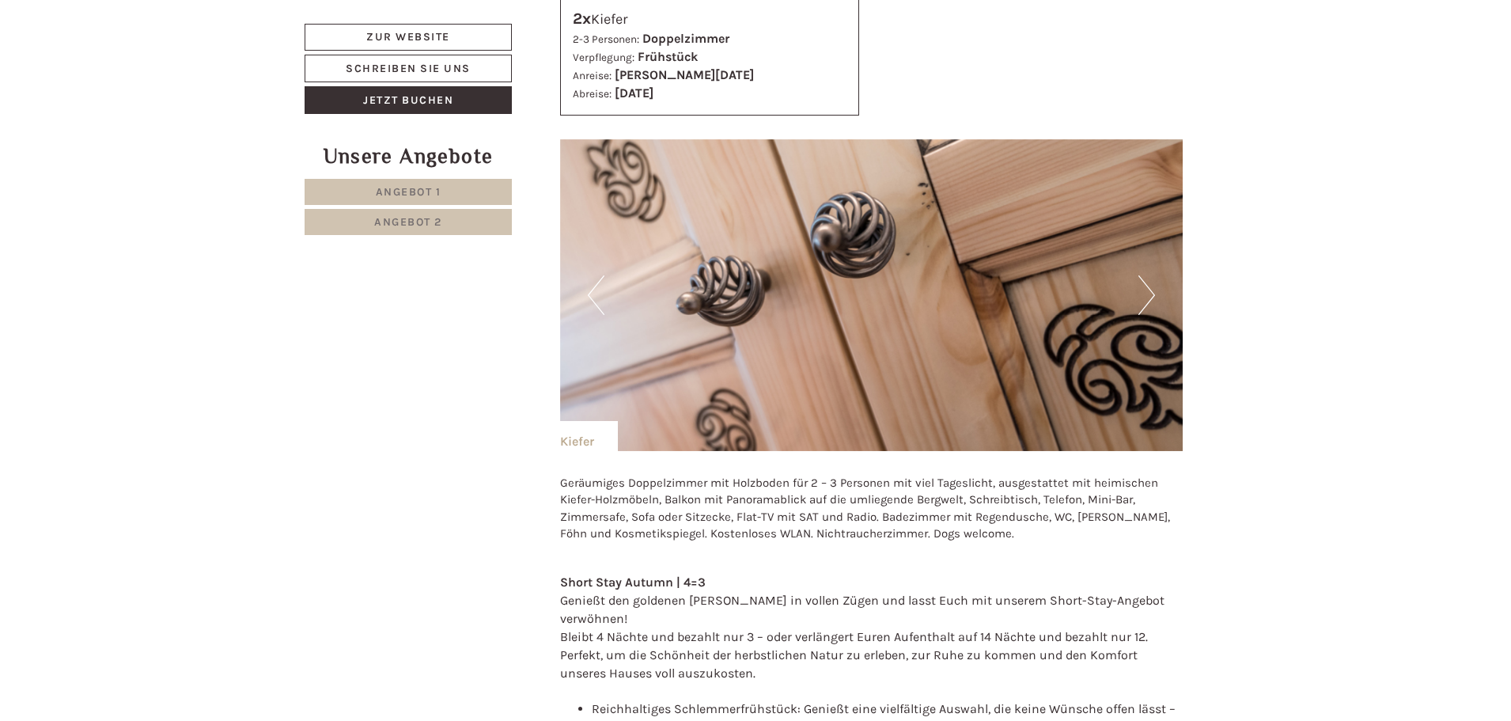
click at [592, 275] on button "Previous" at bounding box center [596, 295] width 17 height 40
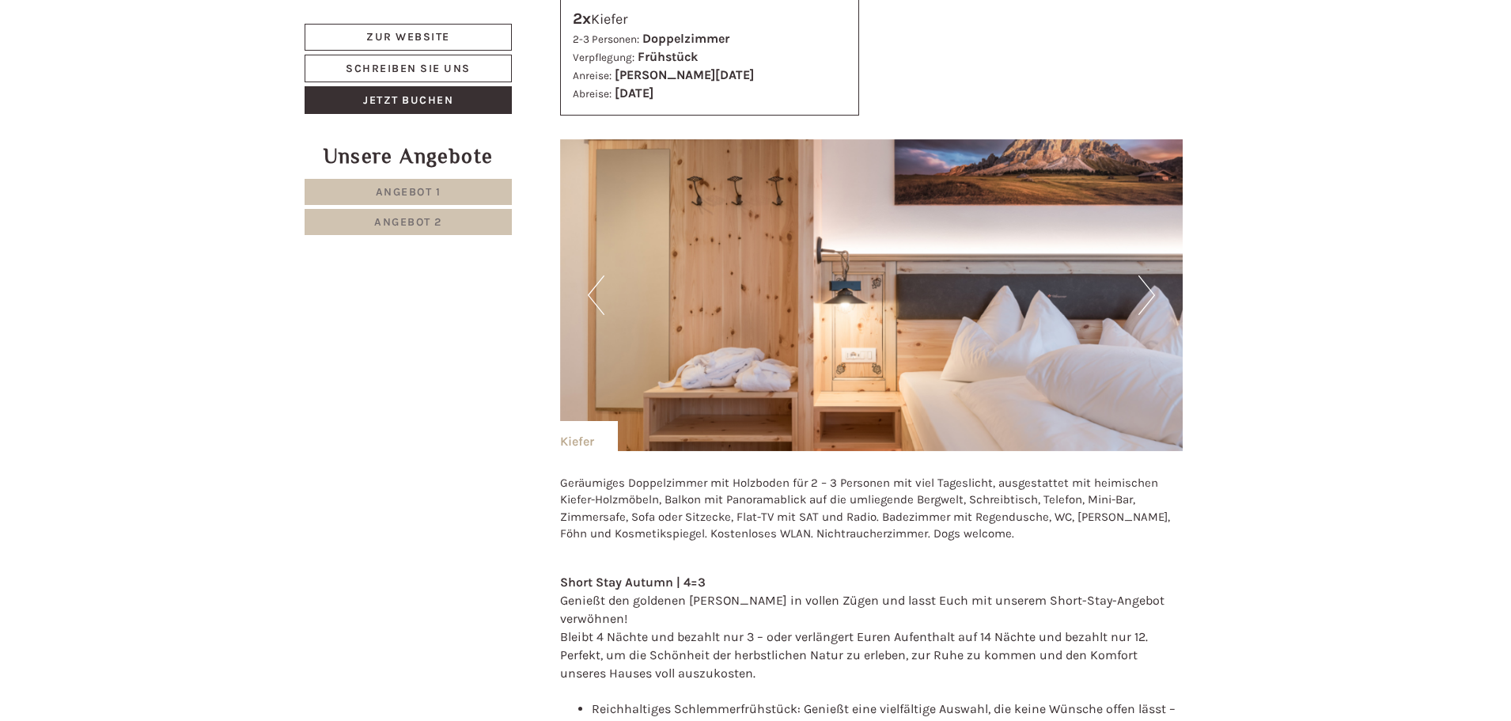
click at [592, 275] on button "Previous" at bounding box center [596, 295] width 17 height 40
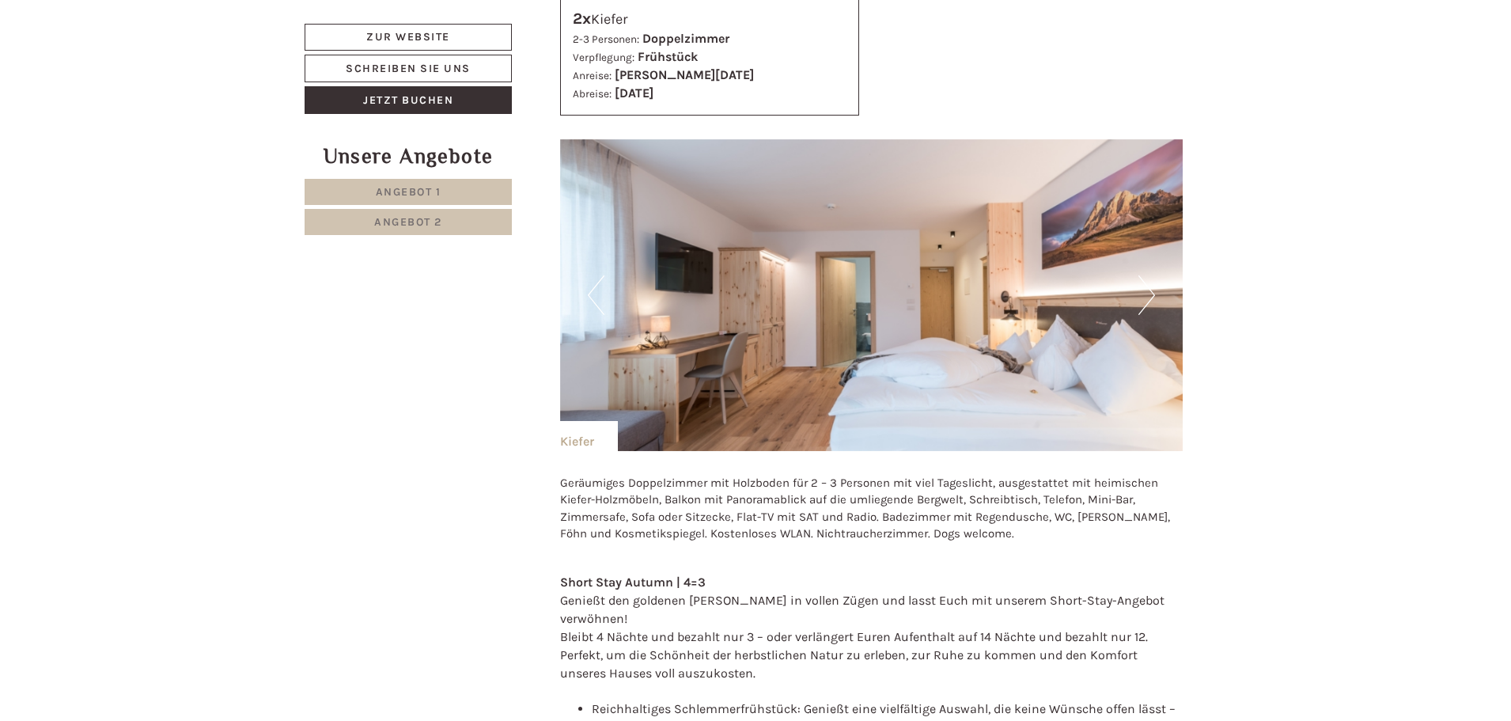
click at [1151, 275] on button "Next" at bounding box center [1146, 295] width 17 height 40
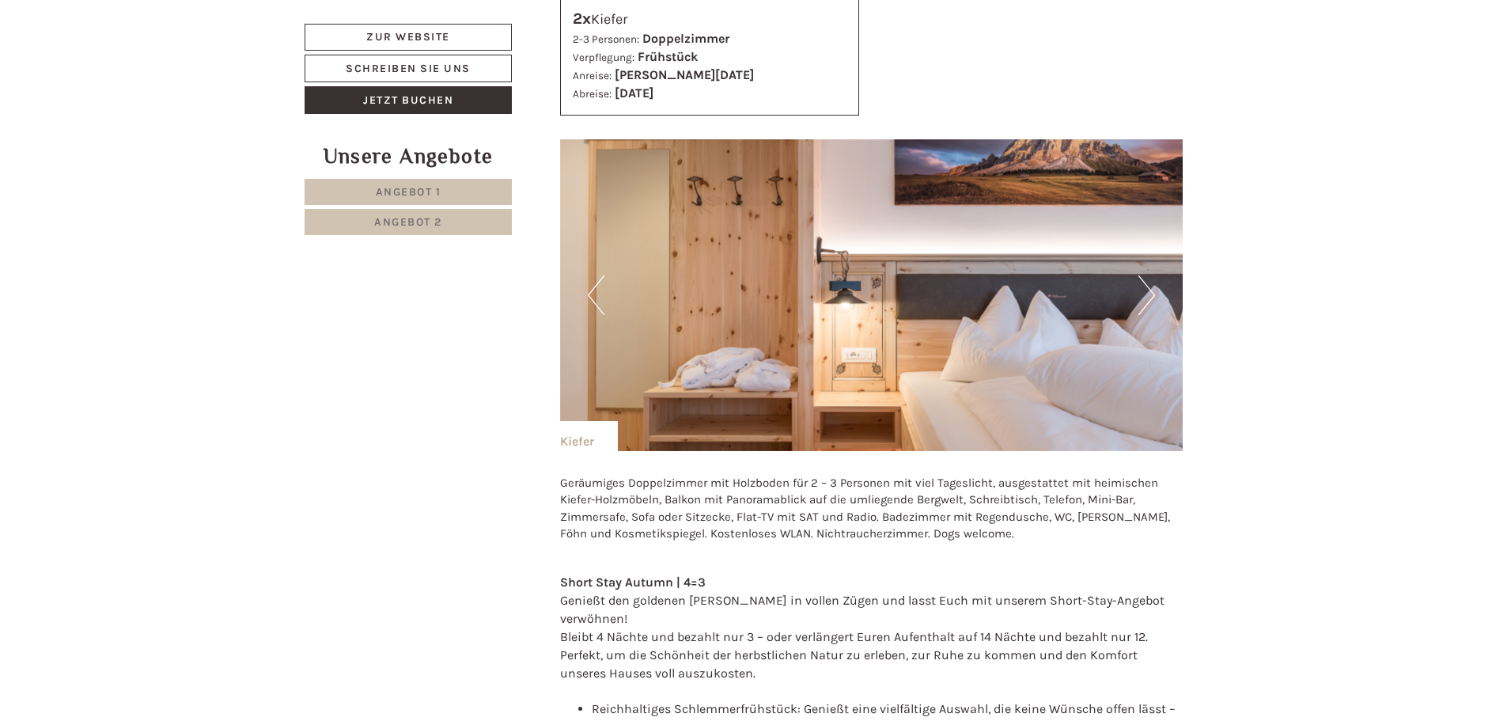
click at [1147, 275] on button "Next" at bounding box center [1146, 295] width 17 height 40
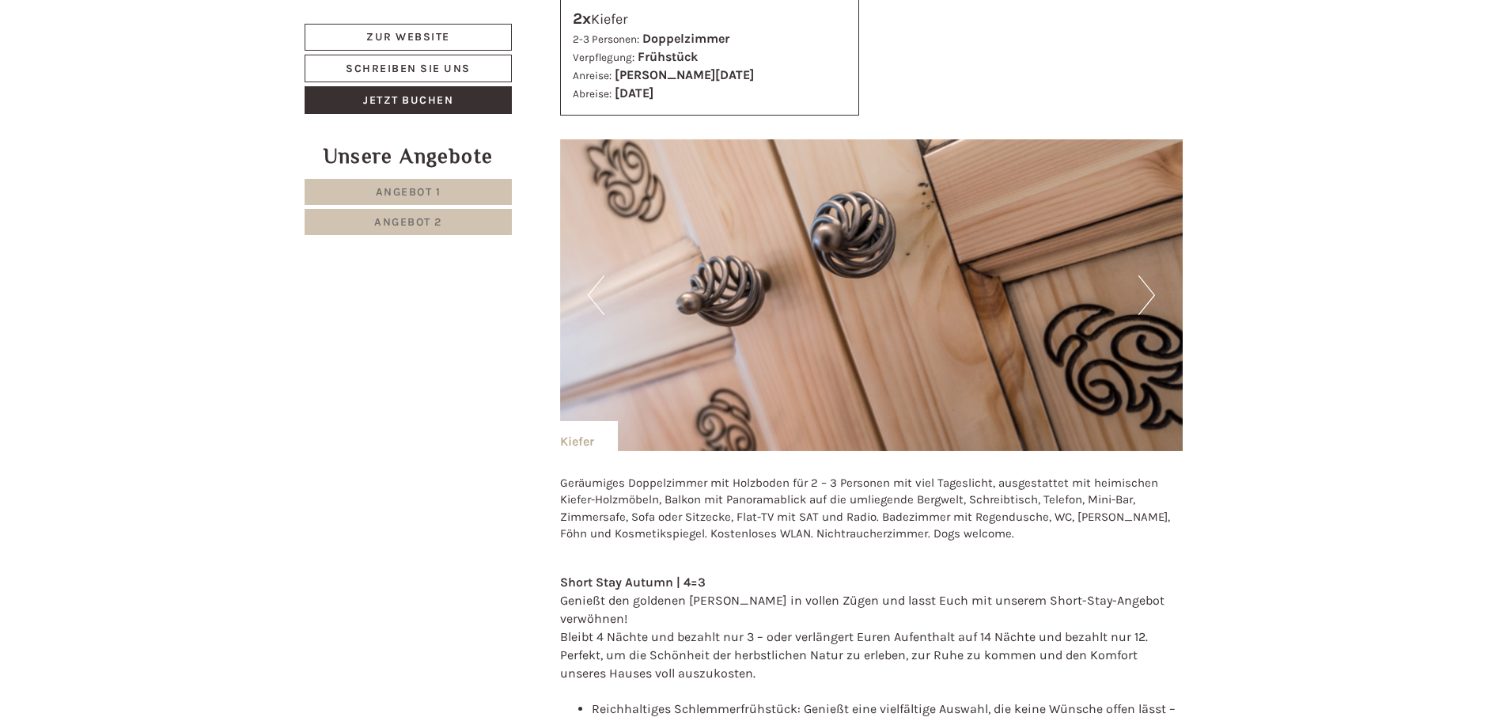
click at [1147, 275] on button "Next" at bounding box center [1146, 295] width 17 height 40
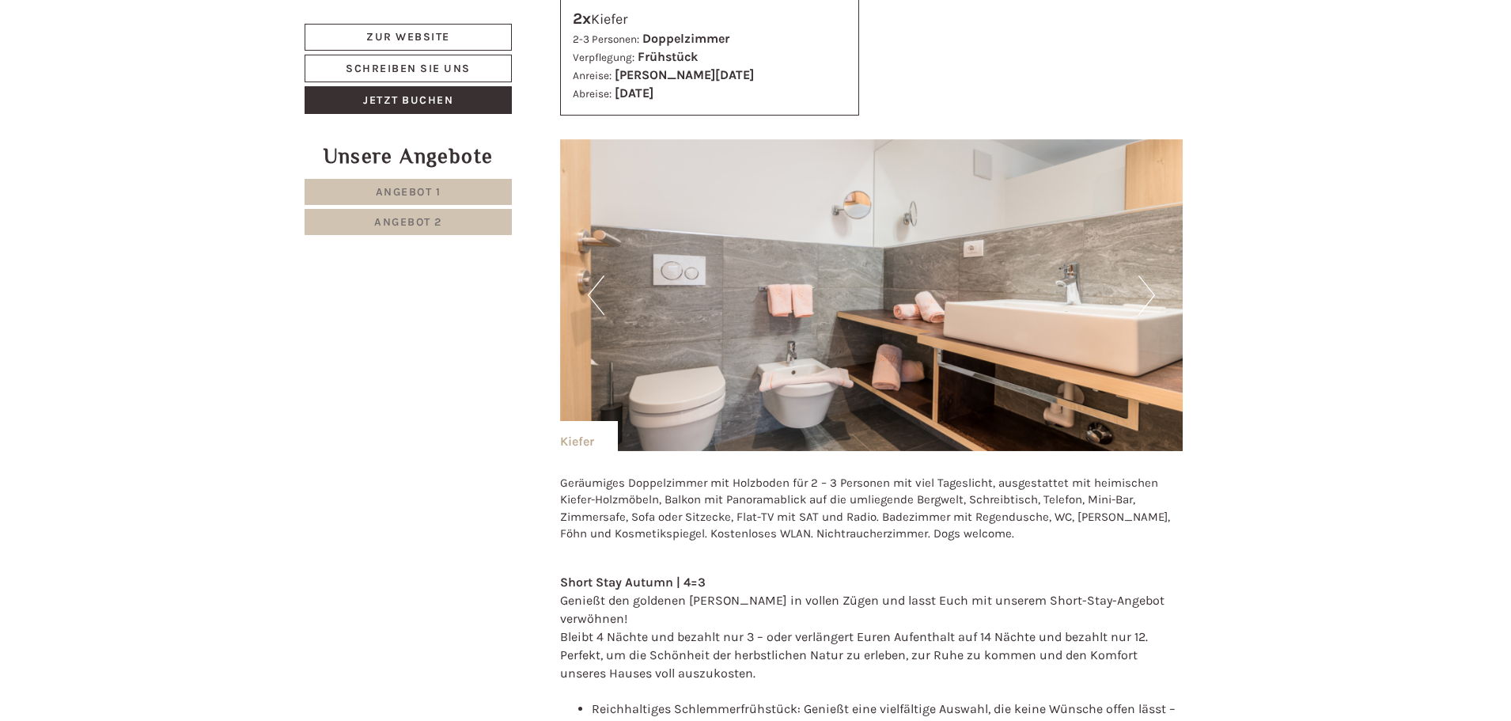
click at [1147, 275] on button "Next" at bounding box center [1146, 295] width 17 height 40
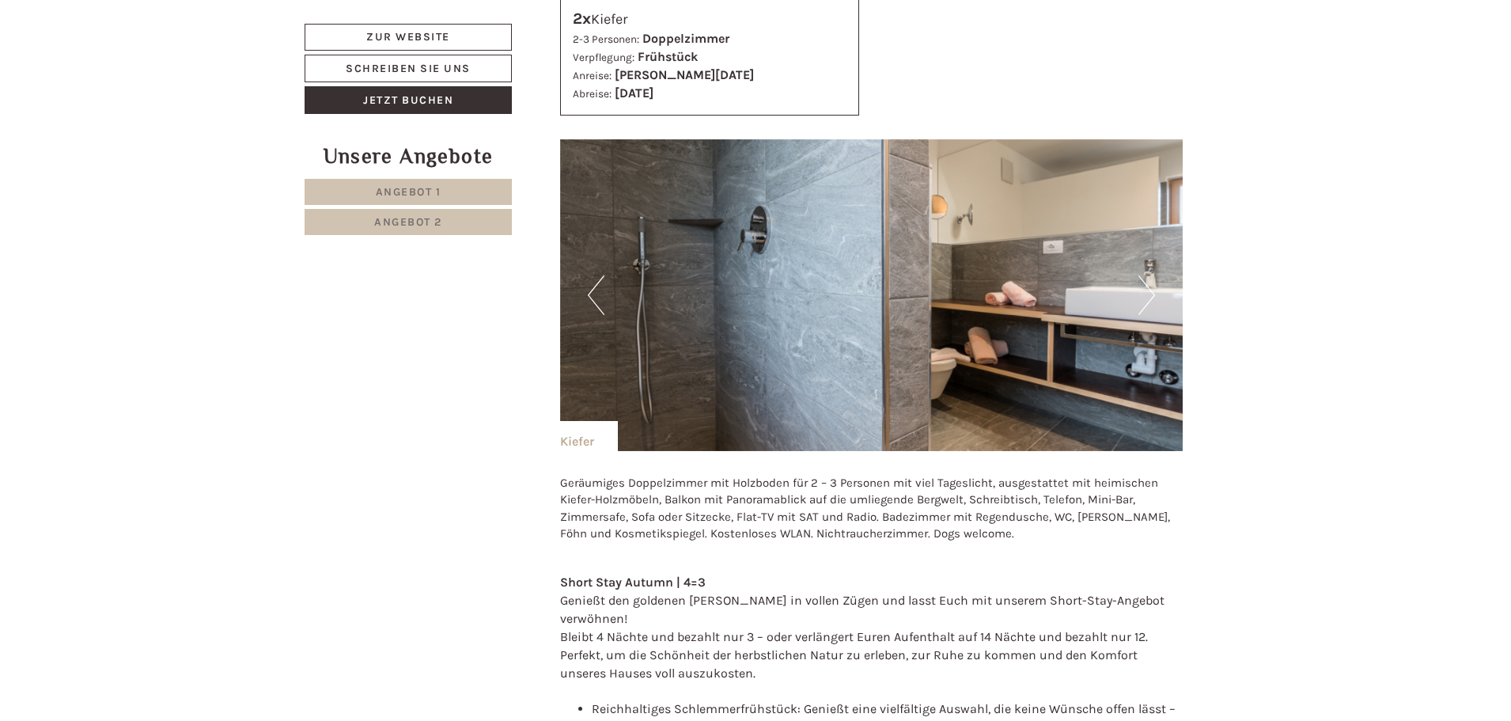
click at [1147, 275] on button "Next" at bounding box center [1146, 295] width 17 height 40
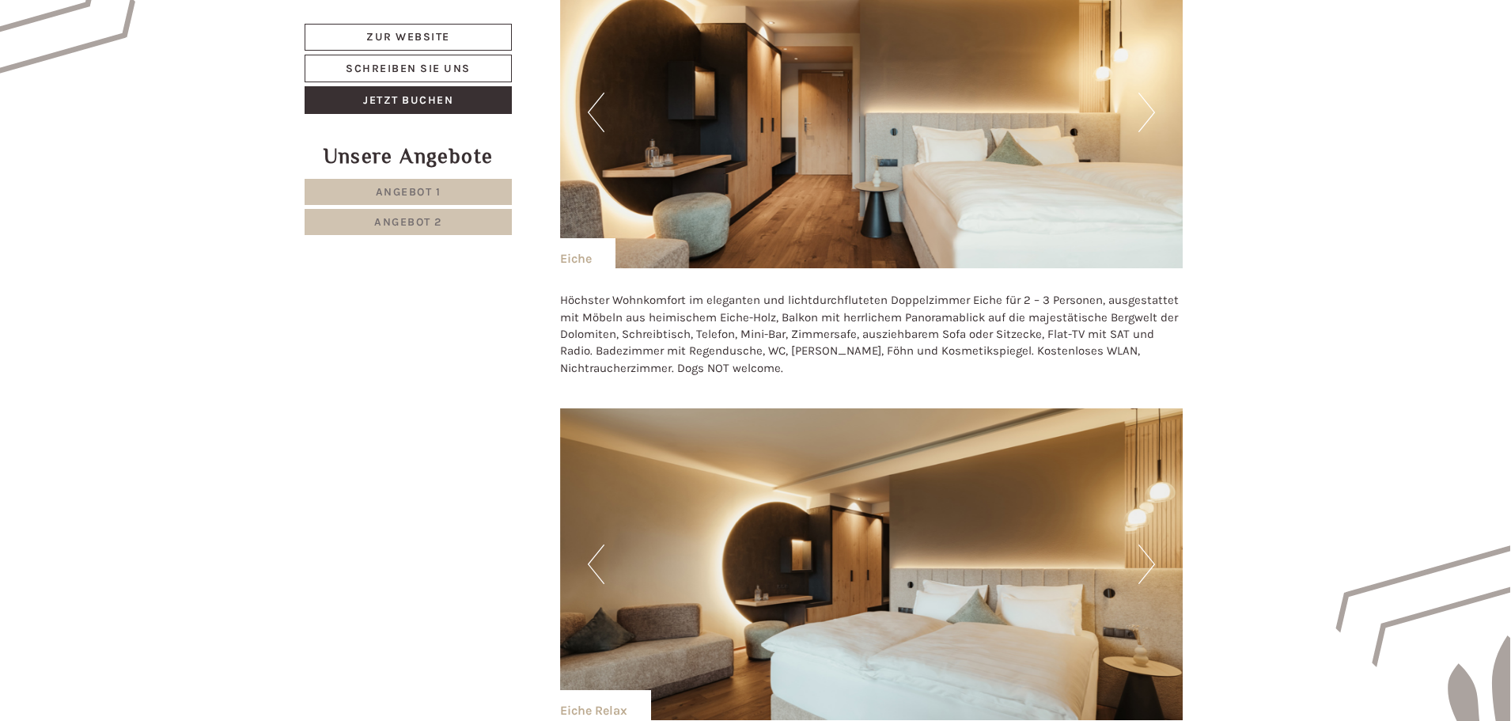
scroll to position [1328, 0]
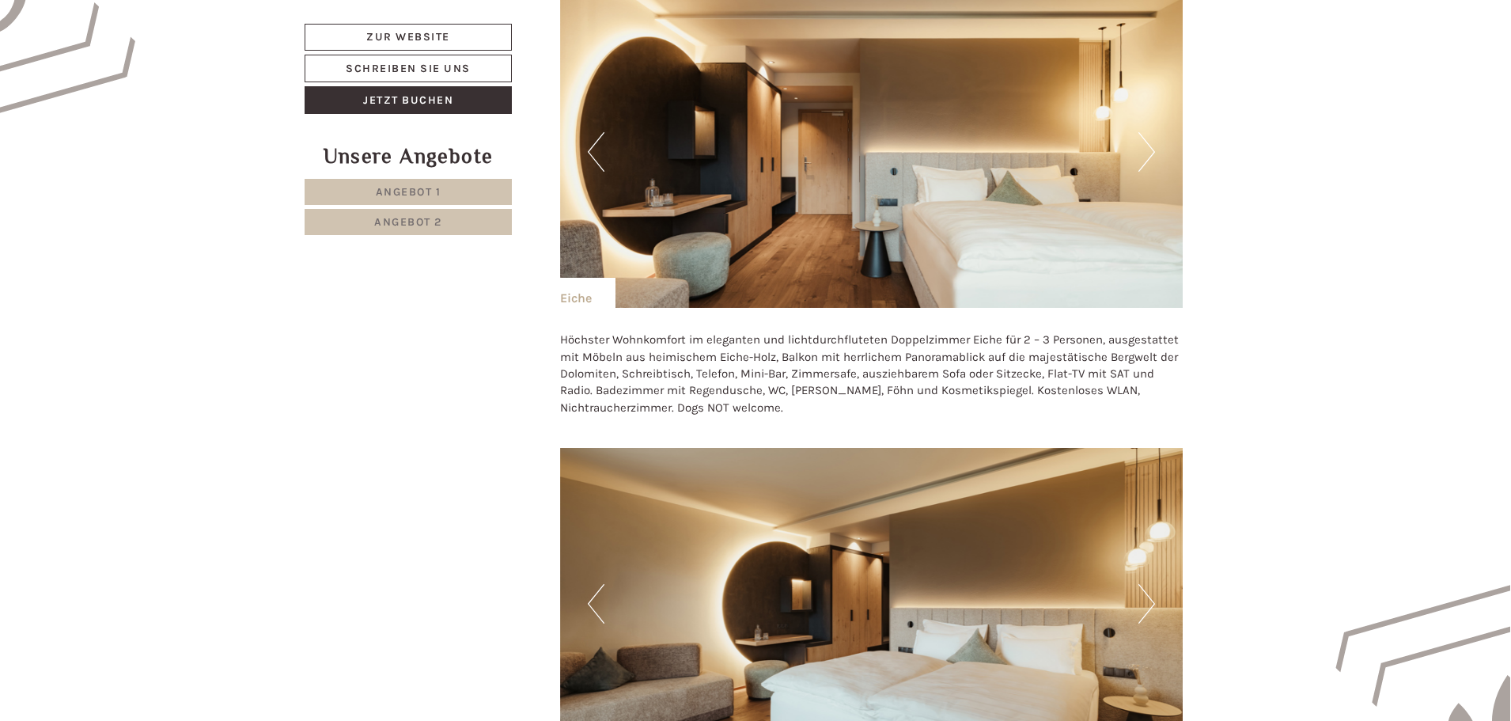
click at [1149, 138] on button "Next" at bounding box center [1146, 152] width 17 height 40
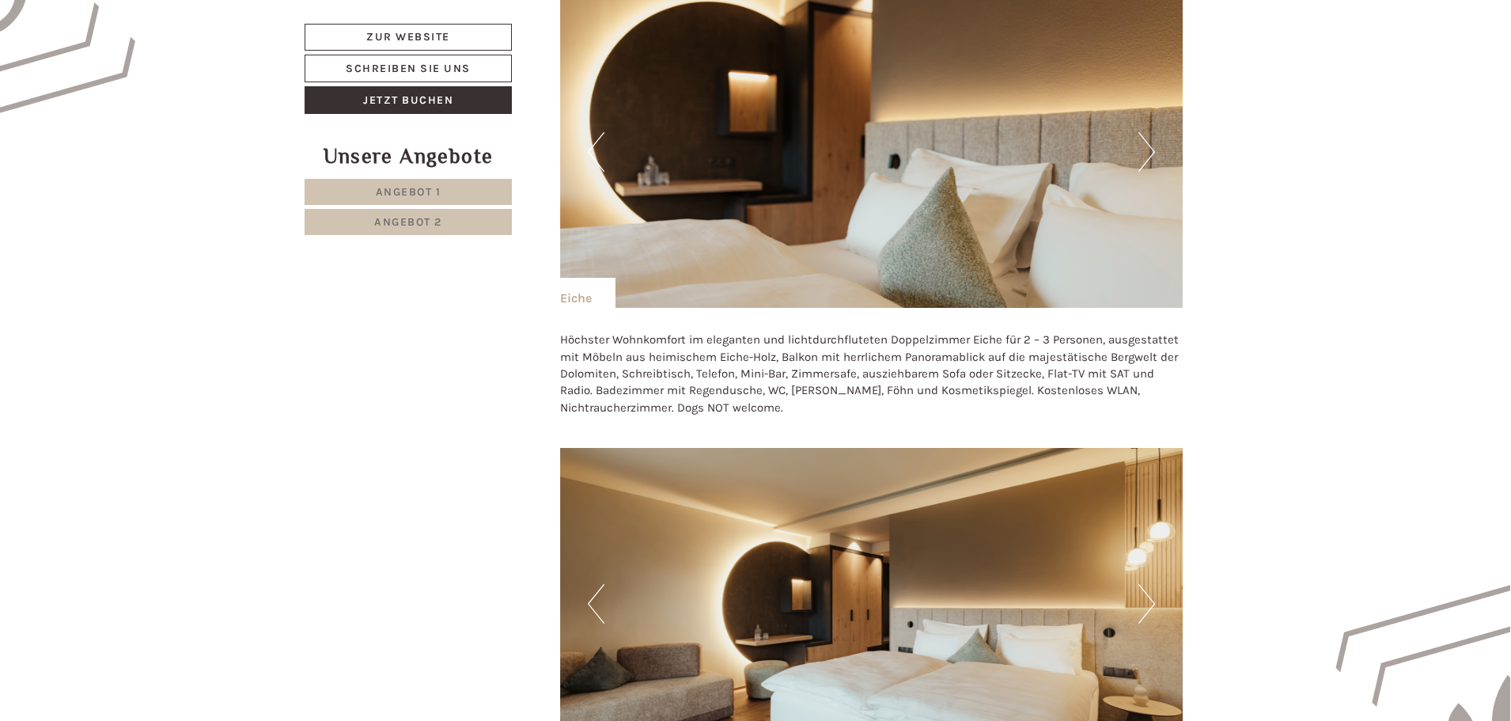
click at [1149, 138] on button "Next" at bounding box center [1146, 152] width 17 height 40
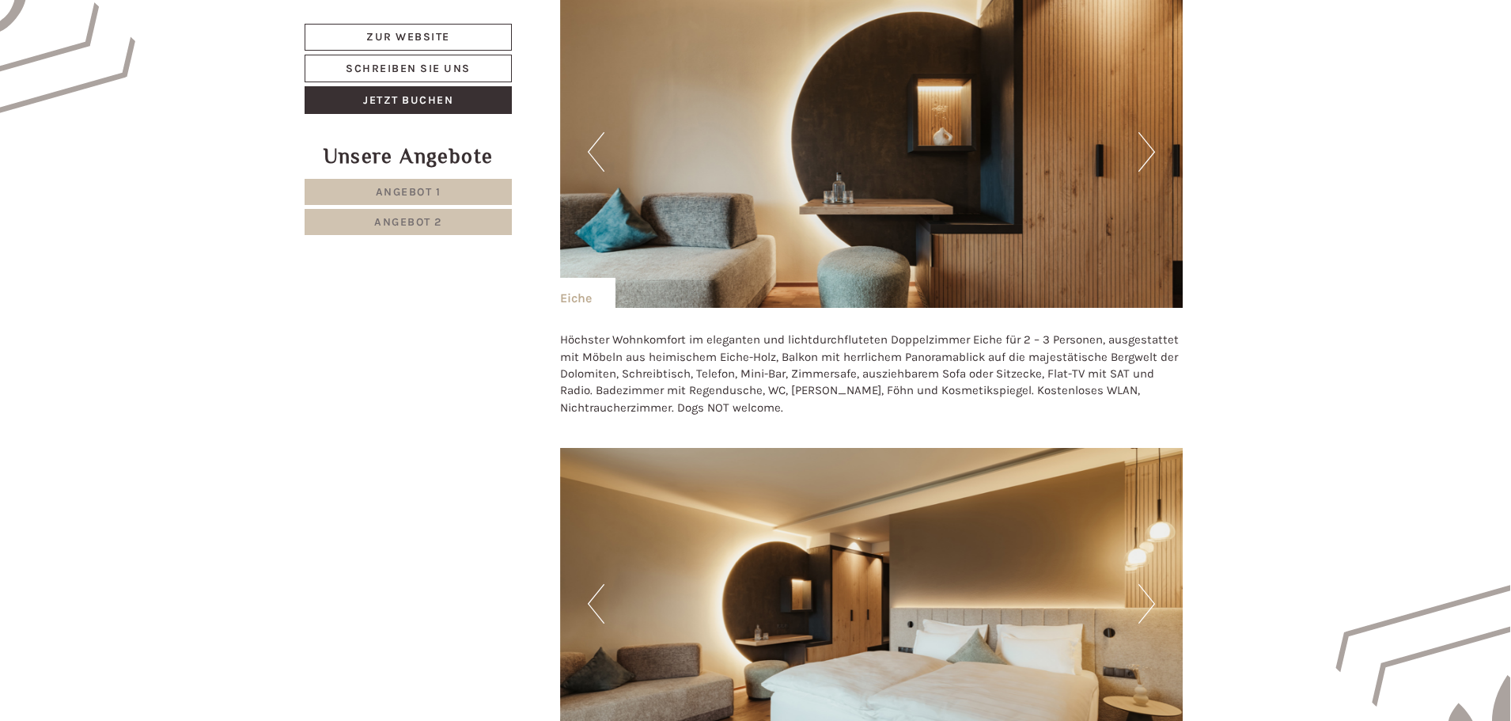
click at [1149, 138] on button "Next" at bounding box center [1146, 152] width 17 height 40
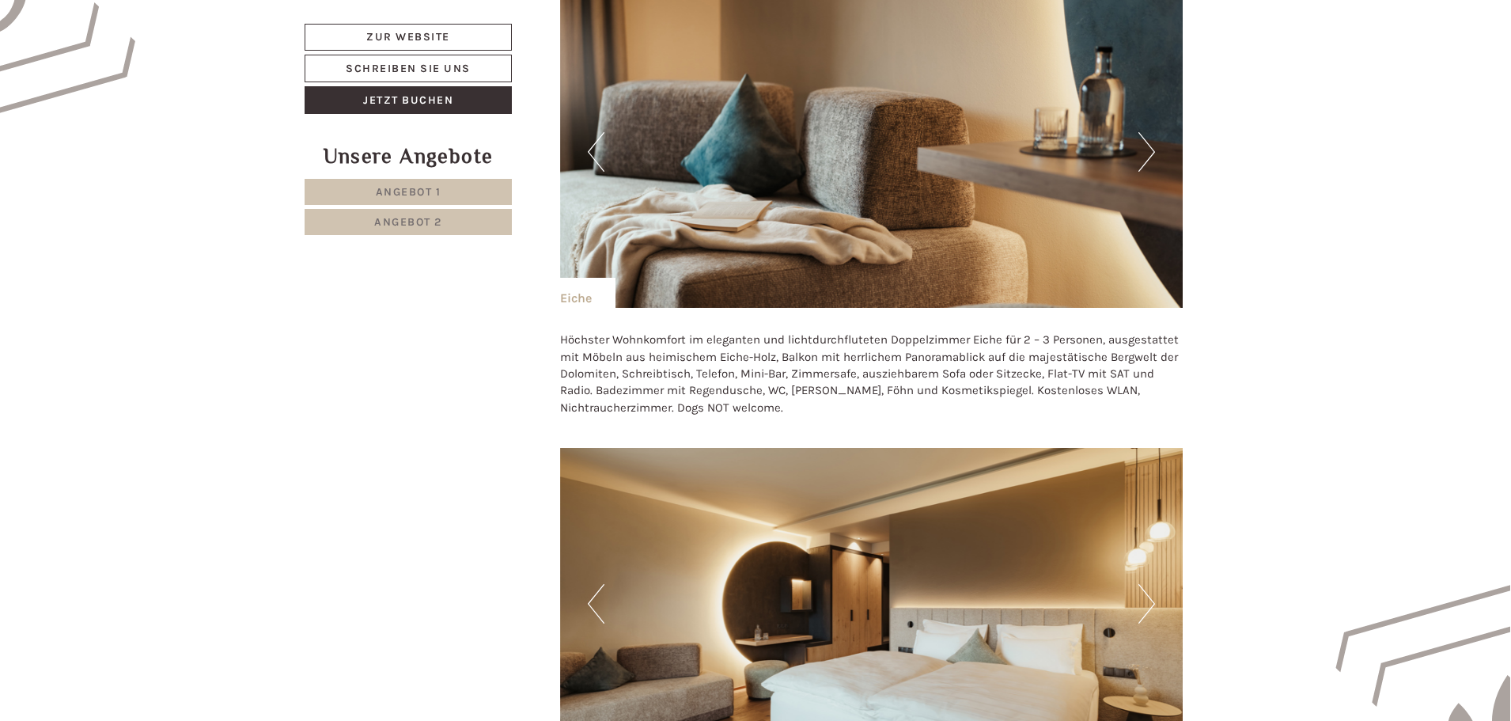
click at [1149, 138] on button "Next" at bounding box center [1146, 152] width 17 height 40
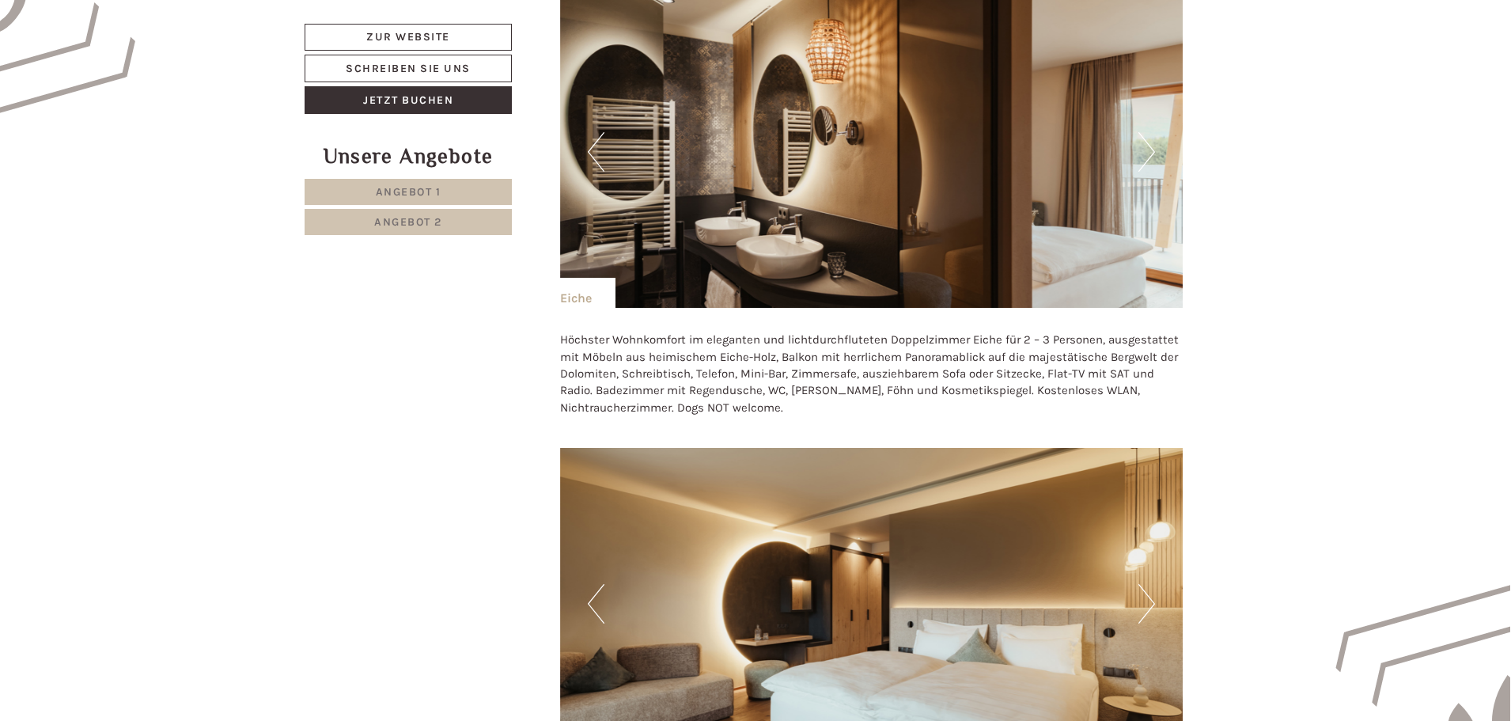
click at [1149, 138] on button "Next" at bounding box center [1146, 152] width 17 height 40
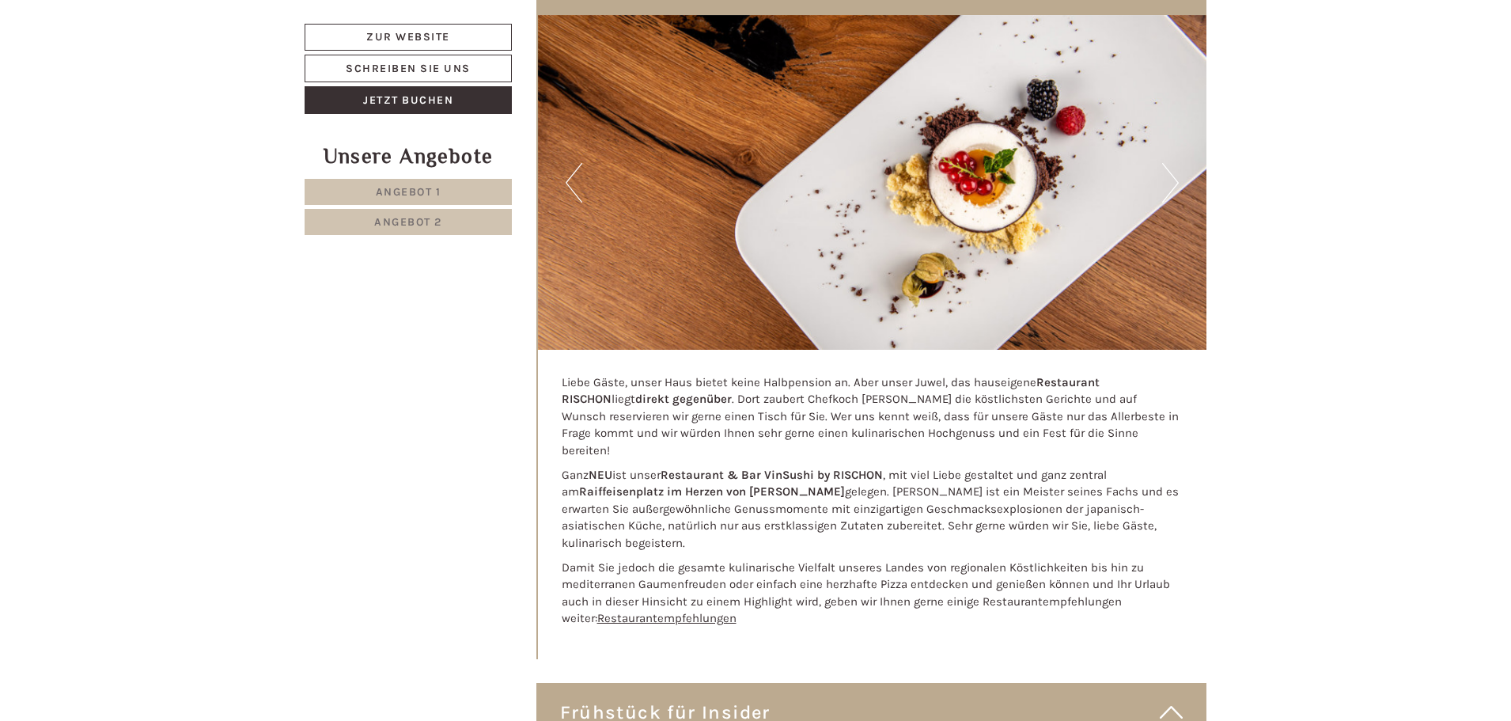
scroll to position [5679, 0]
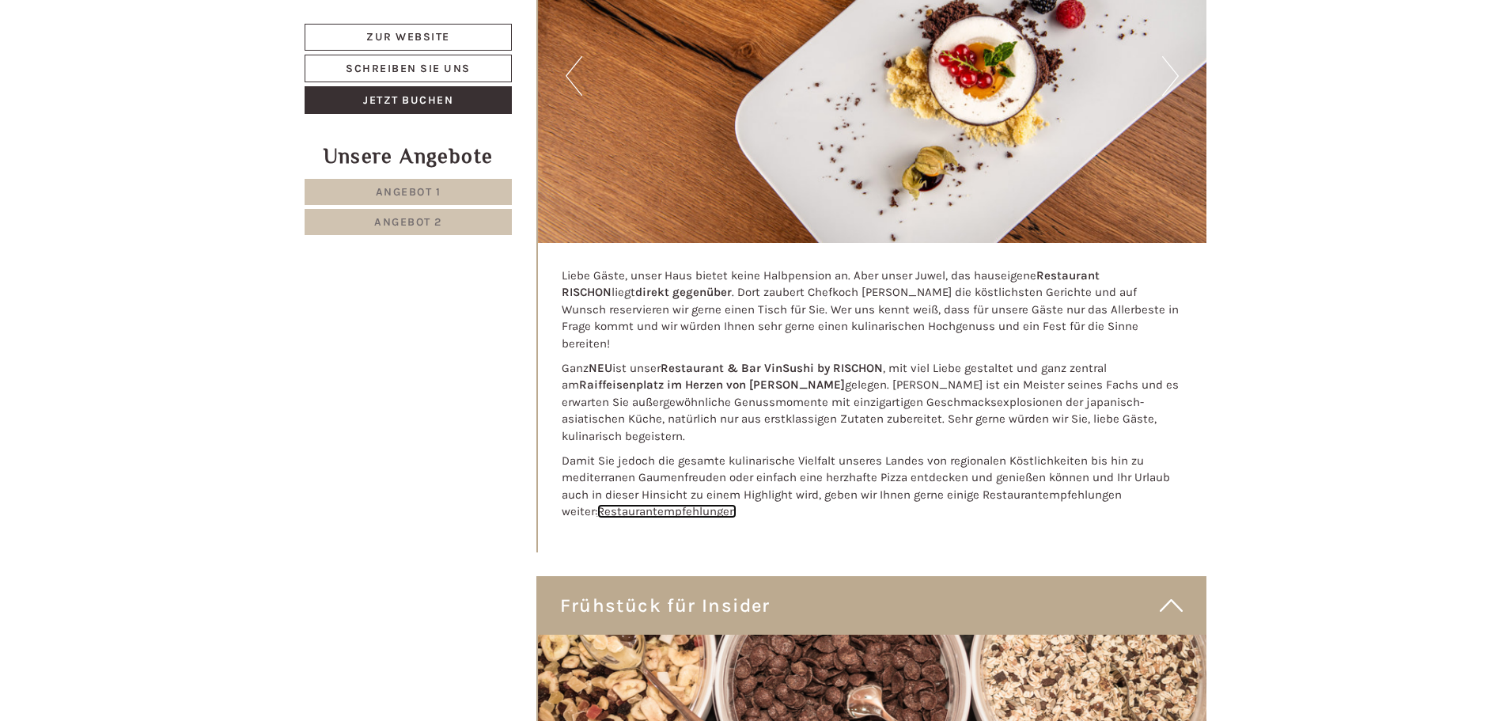
click at [627, 504] on link "Restaurantempfehlungen" at bounding box center [666, 511] width 139 height 14
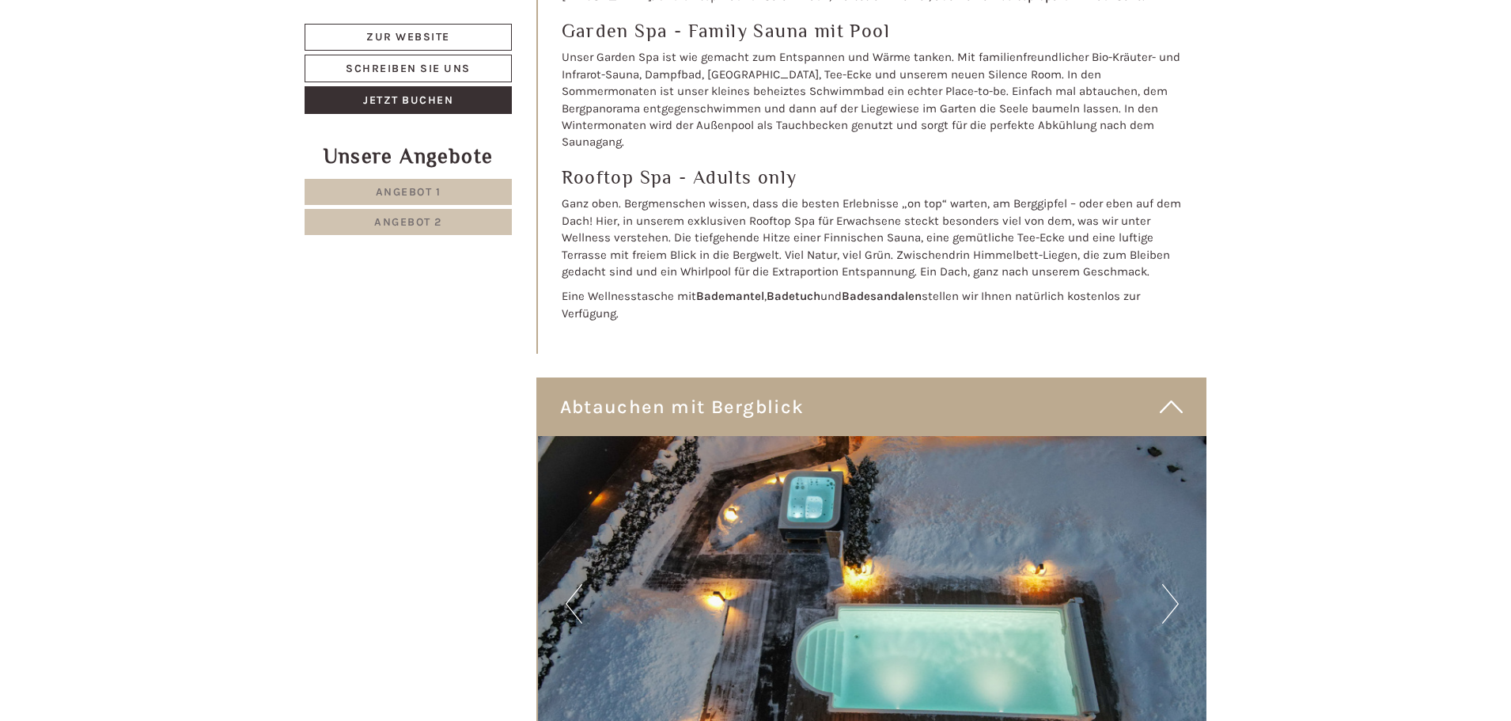
scroll to position [7419, 0]
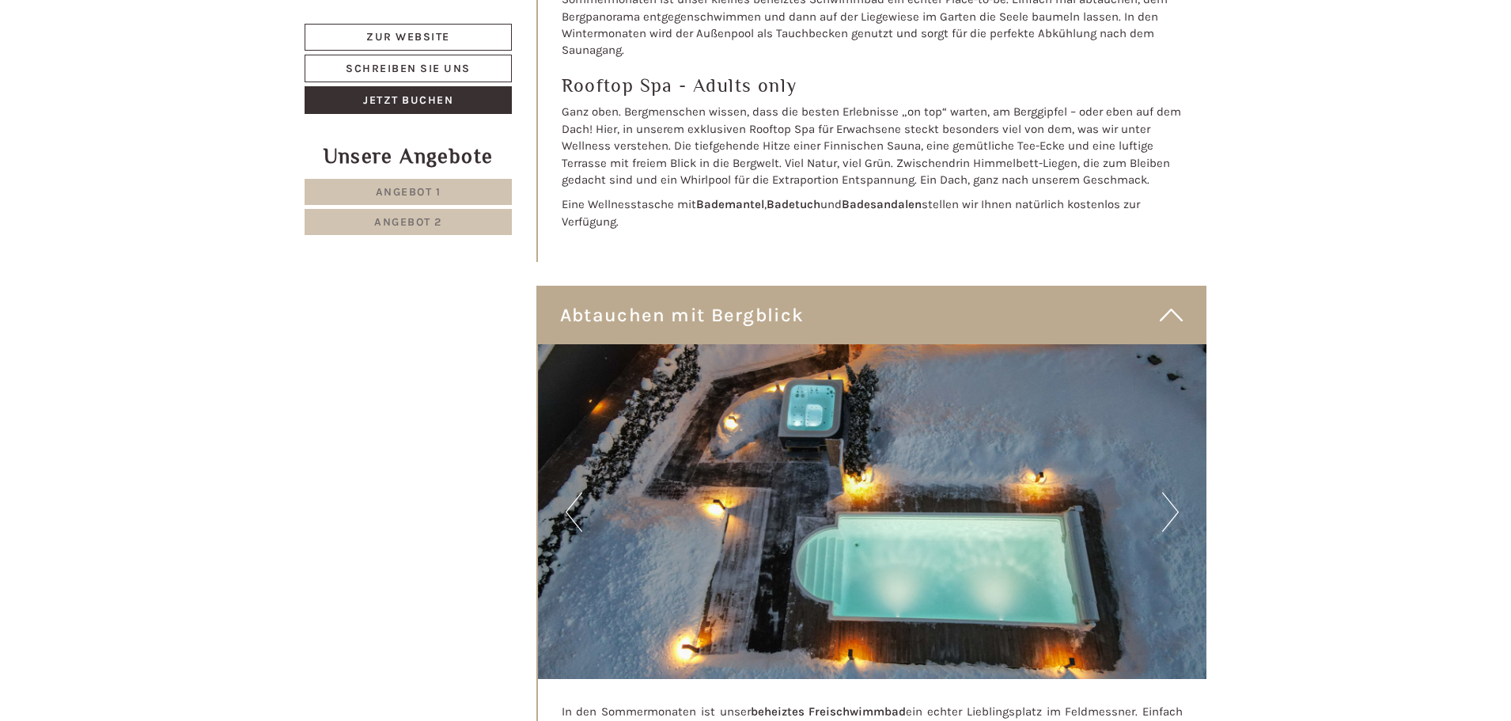
click at [1167, 492] on button "Next" at bounding box center [1170, 512] width 17 height 40
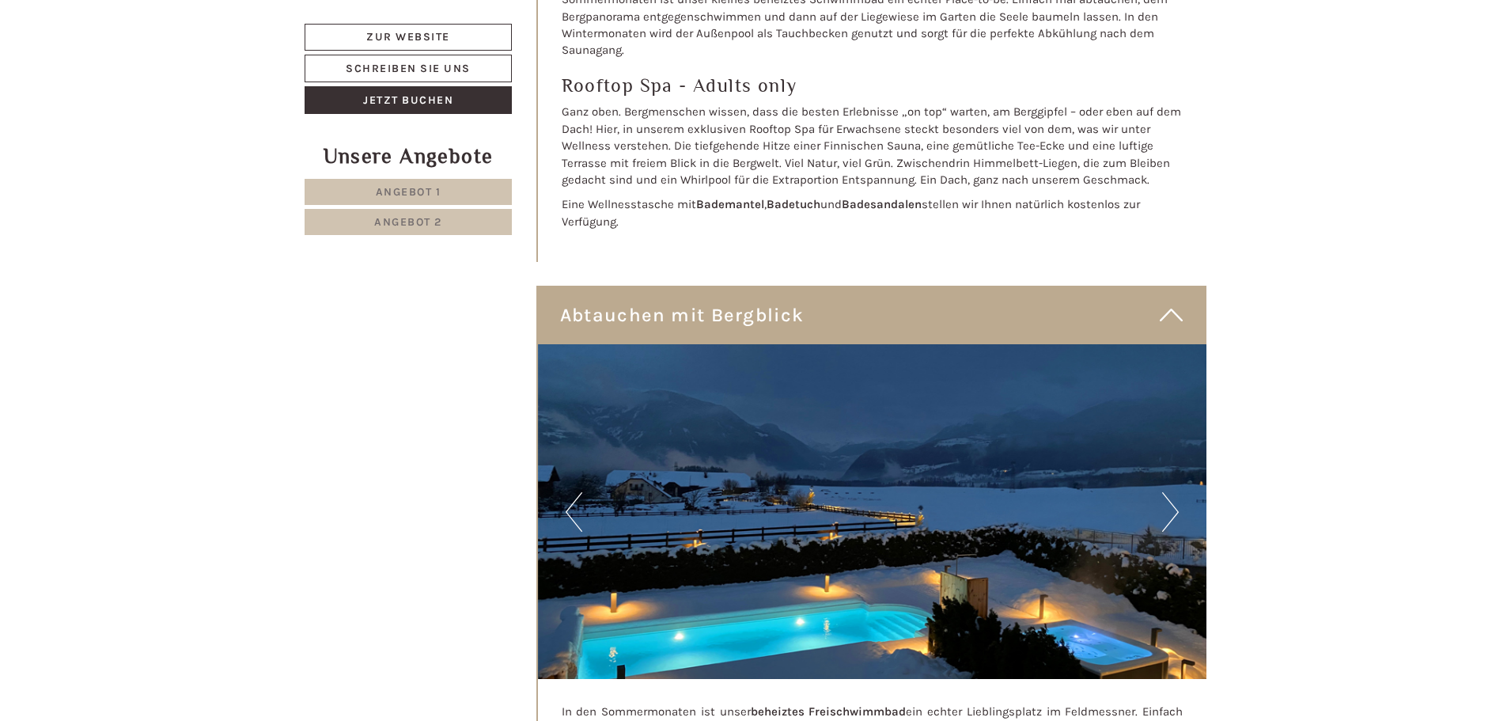
click at [1176, 492] on button "Next" at bounding box center [1170, 512] width 17 height 40
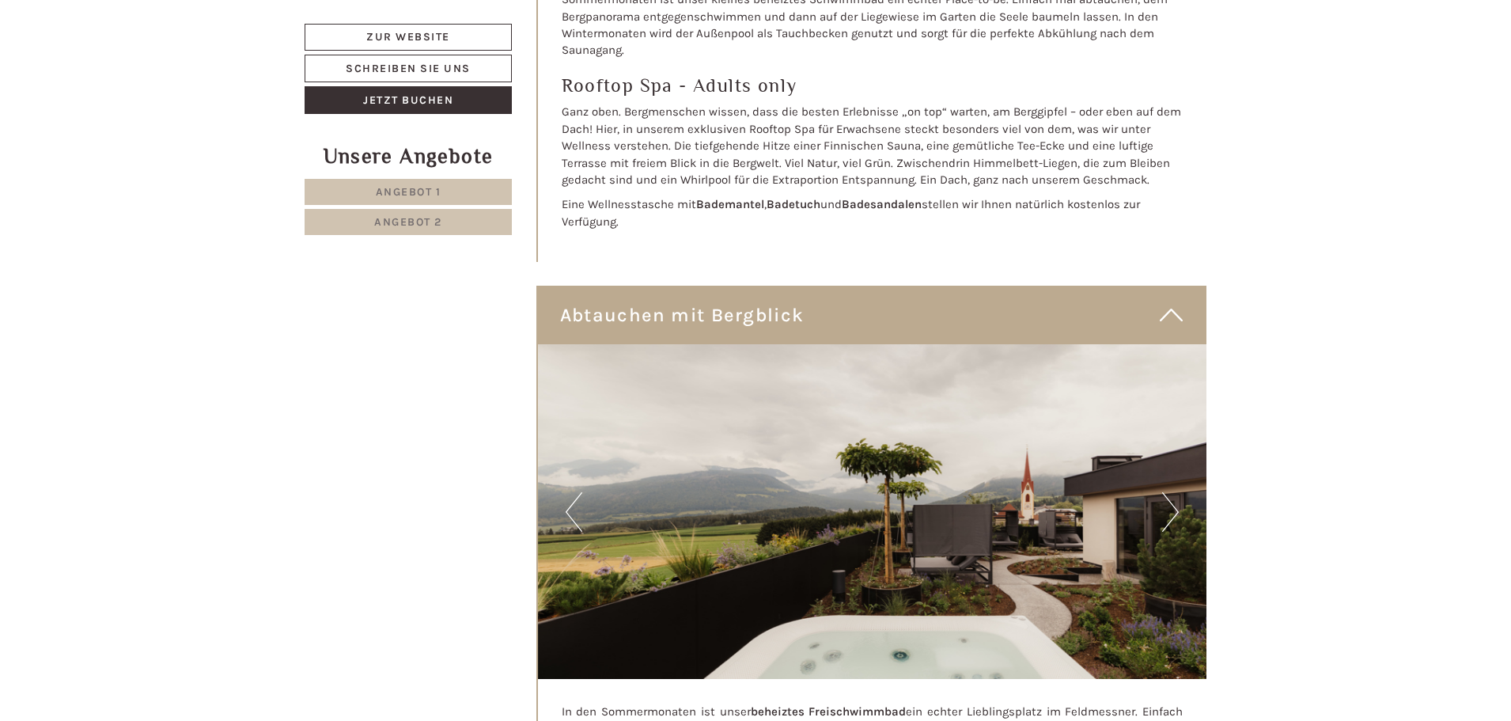
click at [1176, 492] on button "Next" at bounding box center [1170, 512] width 17 height 40
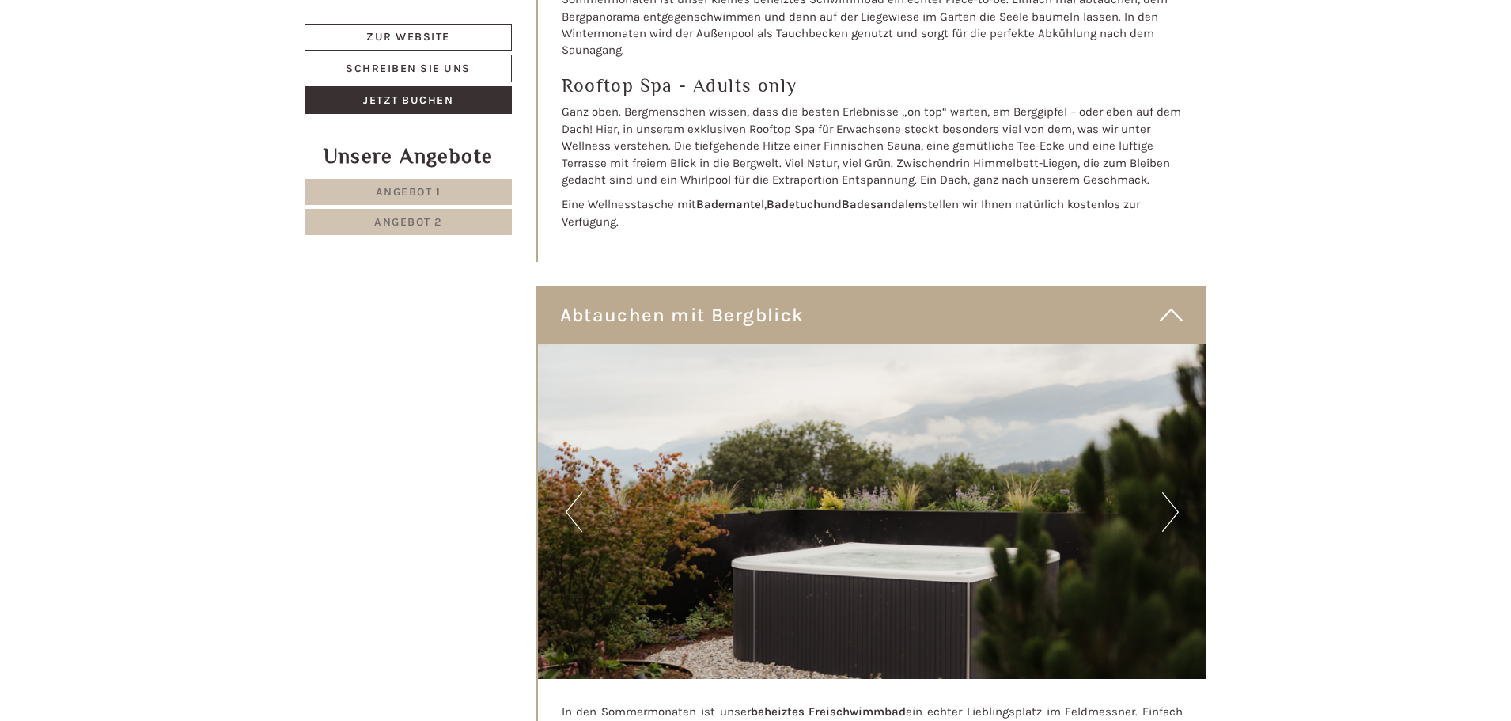
click at [1176, 492] on button "Next" at bounding box center [1170, 512] width 17 height 40
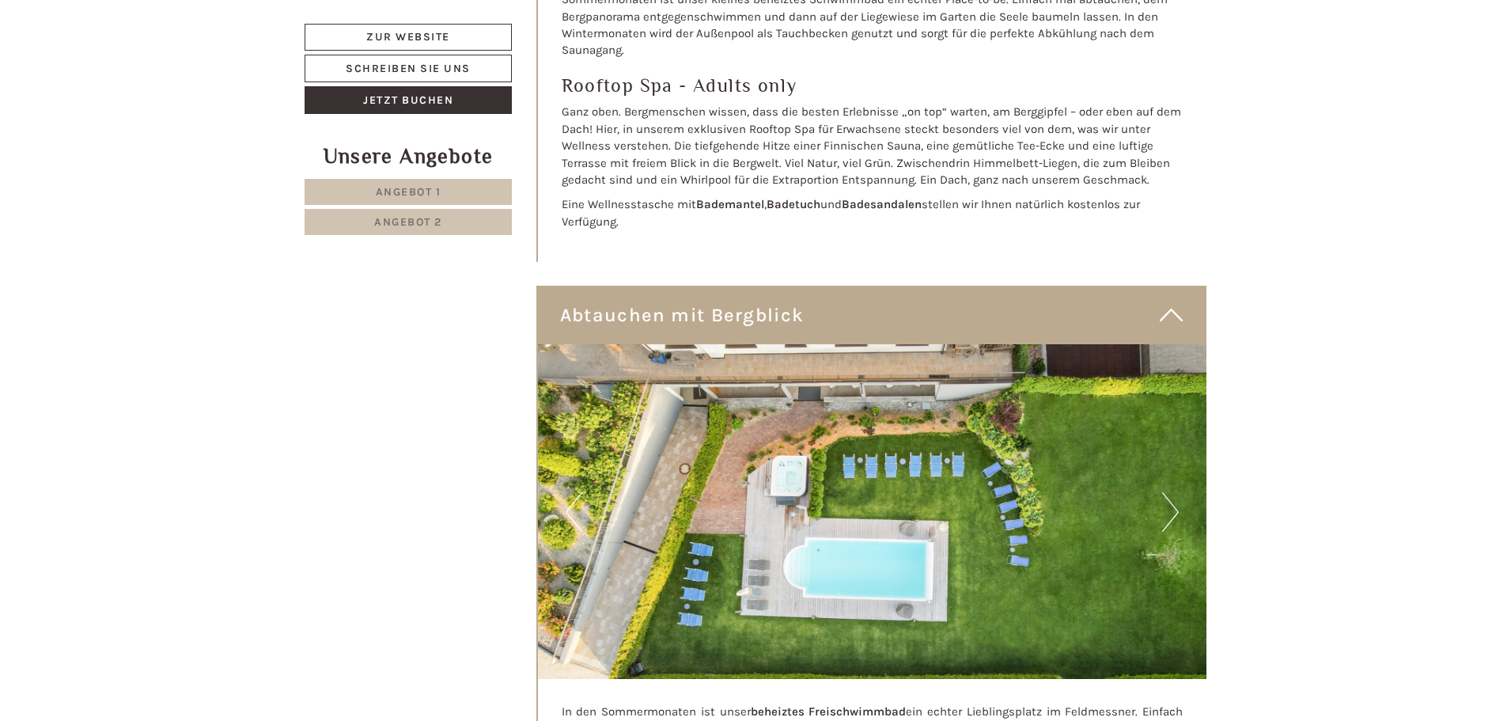
click at [1176, 492] on button "Next" at bounding box center [1170, 512] width 17 height 40
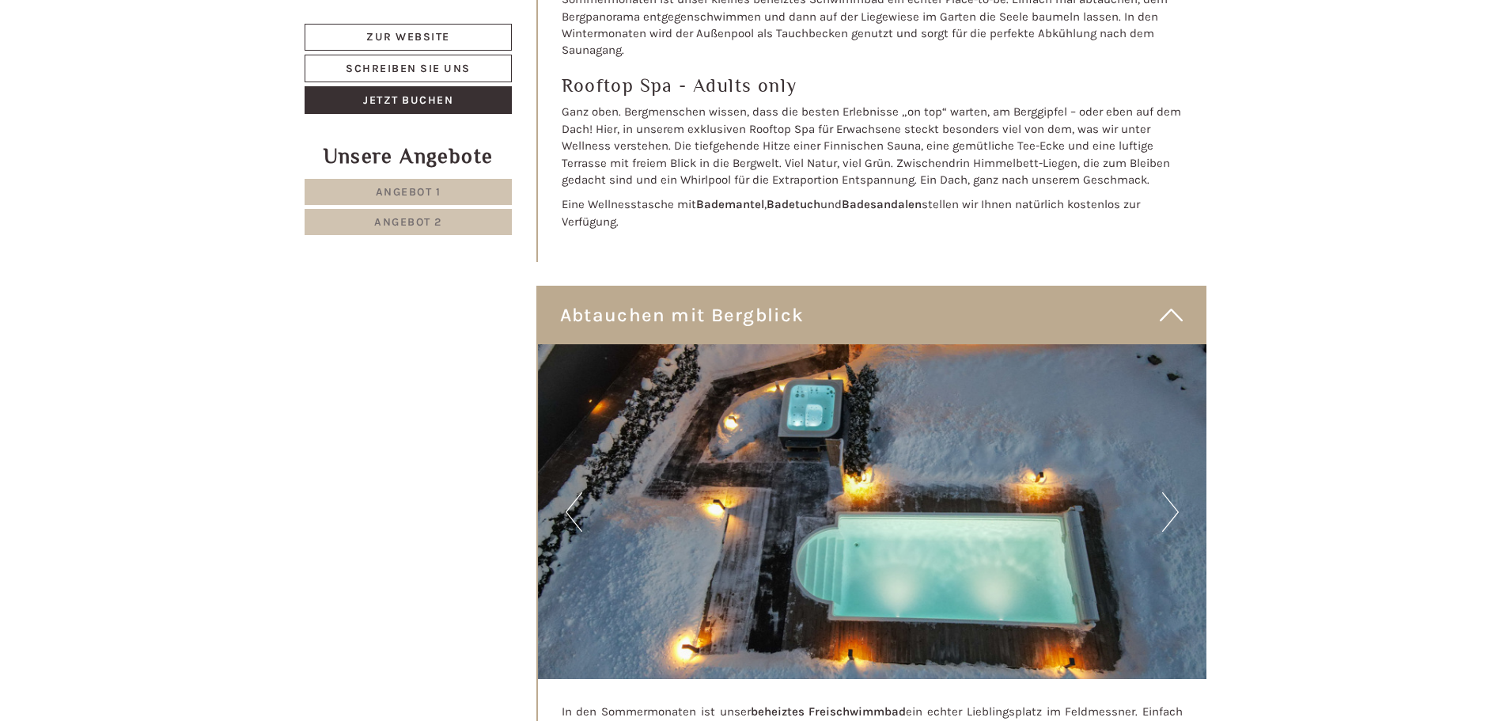
click at [1176, 492] on button "Next" at bounding box center [1170, 512] width 17 height 40
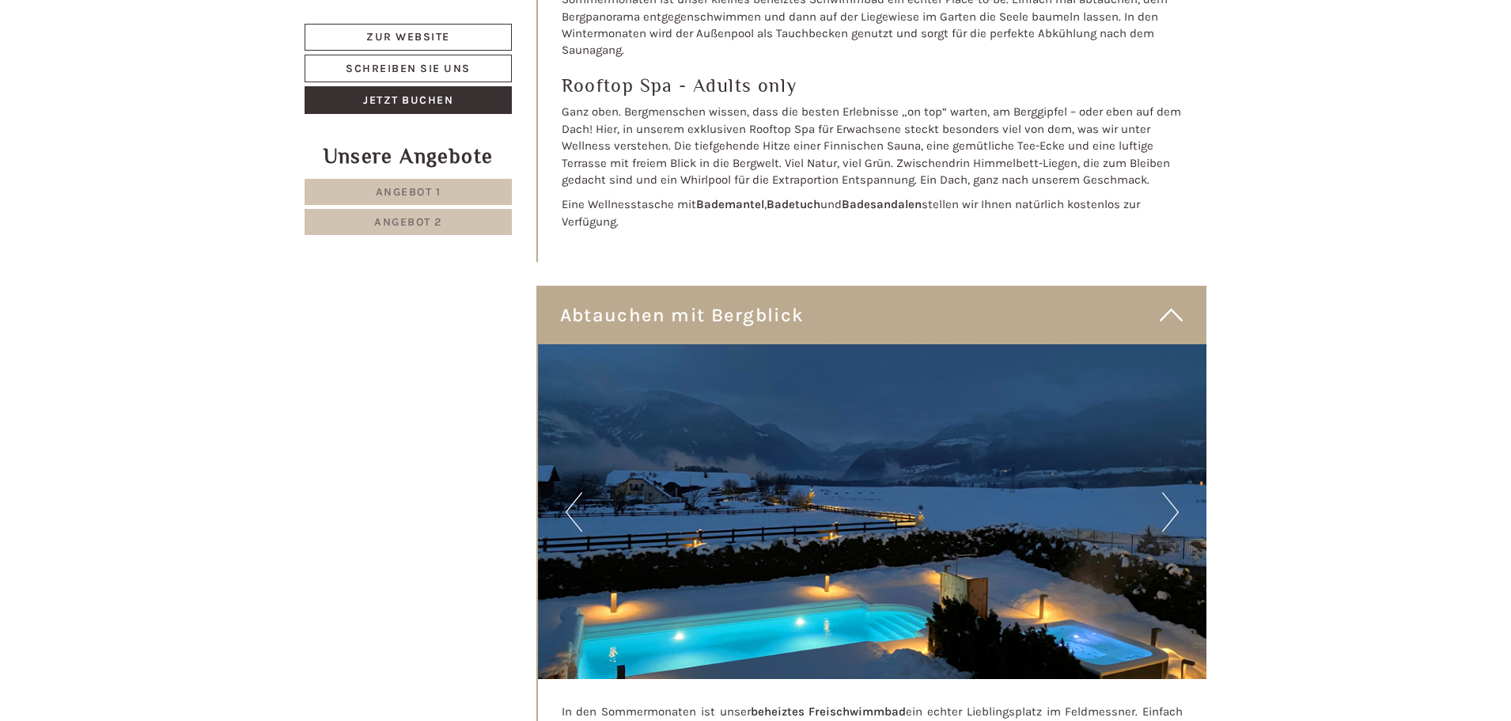
click at [1176, 492] on button "Next" at bounding box center [1170, 512] width 17 height 40
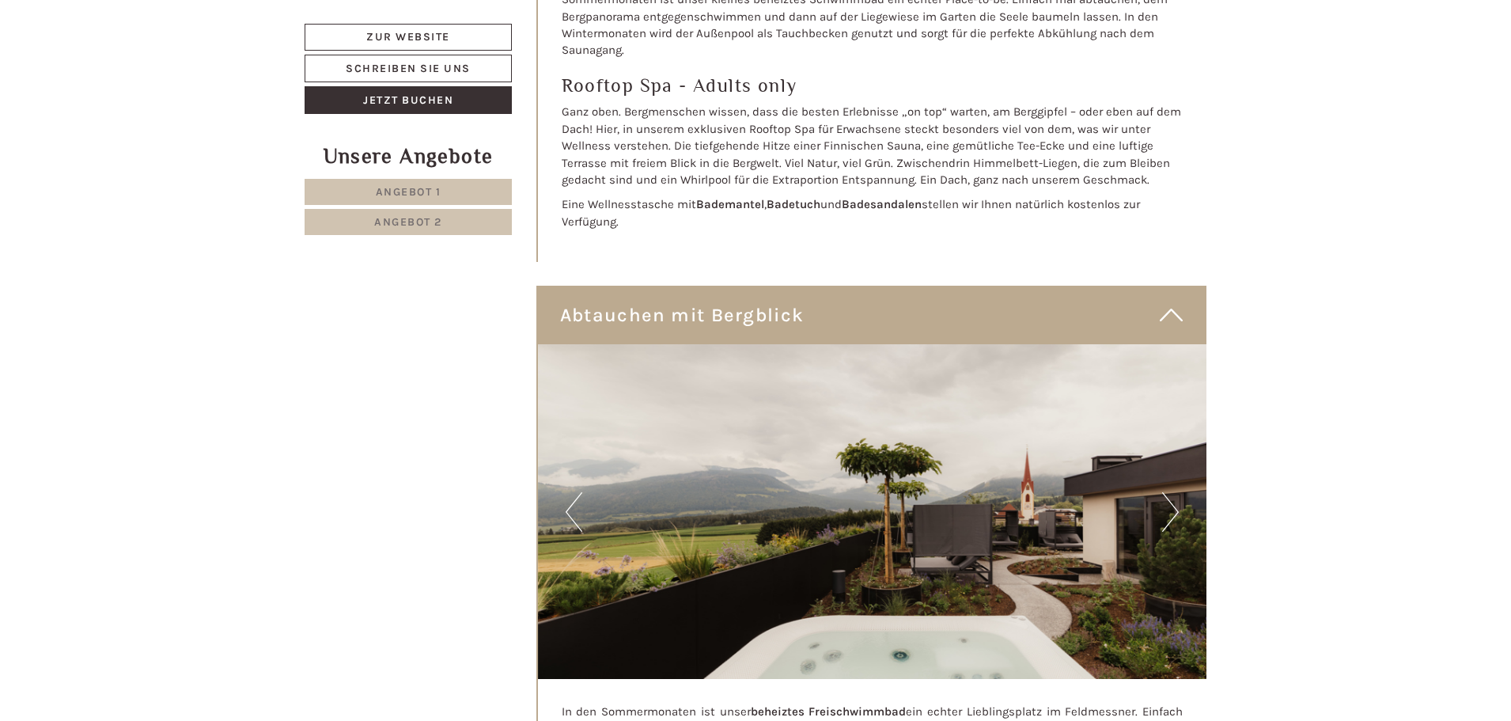
click at [1176, 492] on button "Next" at bounding box center [1170, 512] width 17 height 40
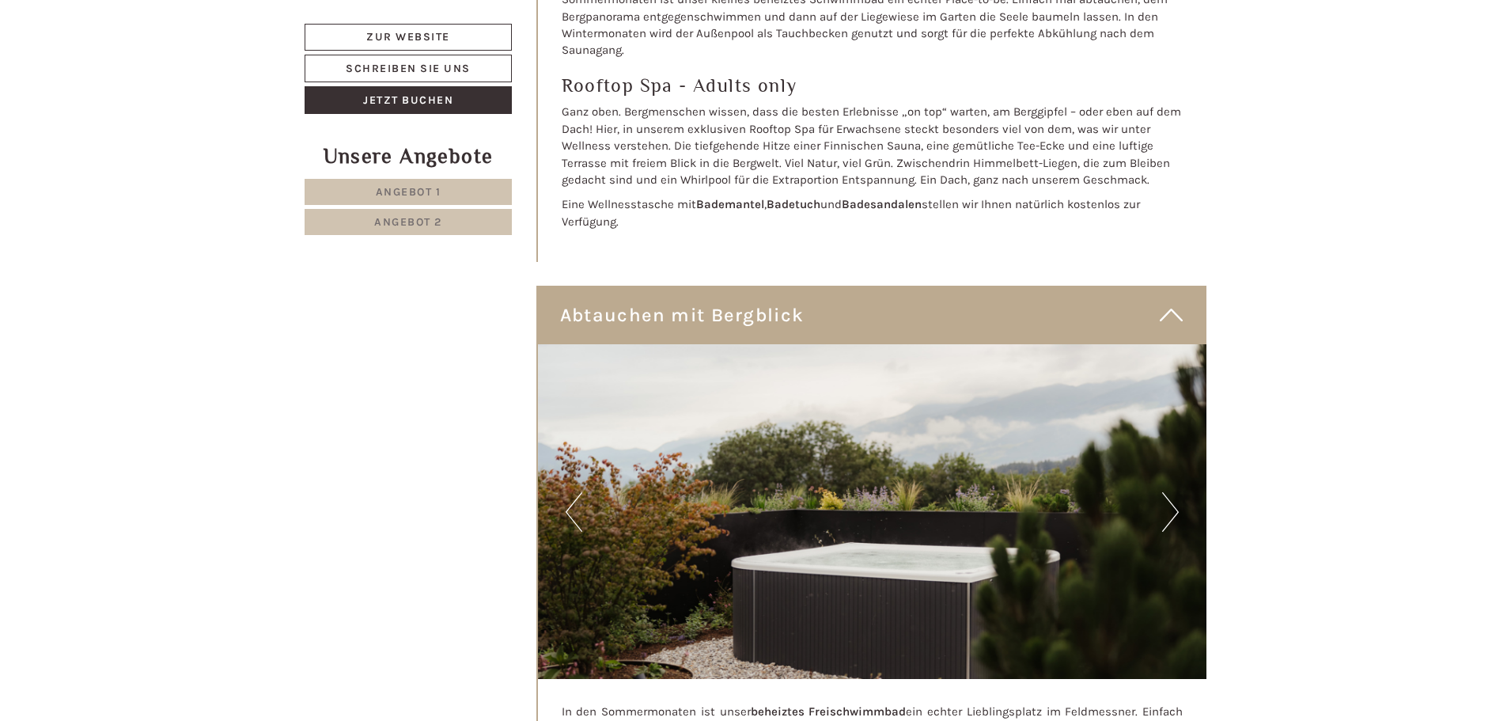
click at [1176, 492] on button "Next" at bounding box center [1170, 512] width 17 height 40
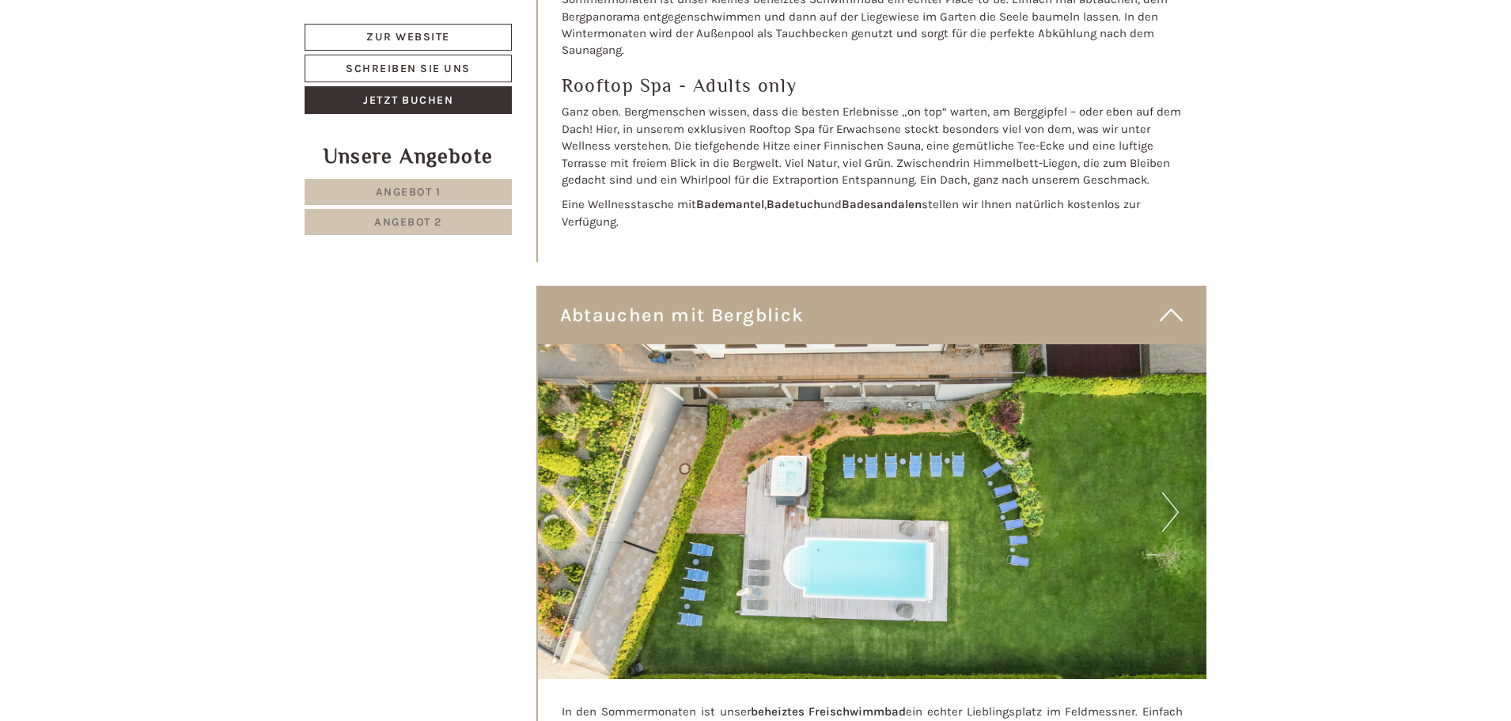
click at [1176, 492] on button "Next" at bounding box center [1170, 512] width 17 height 40
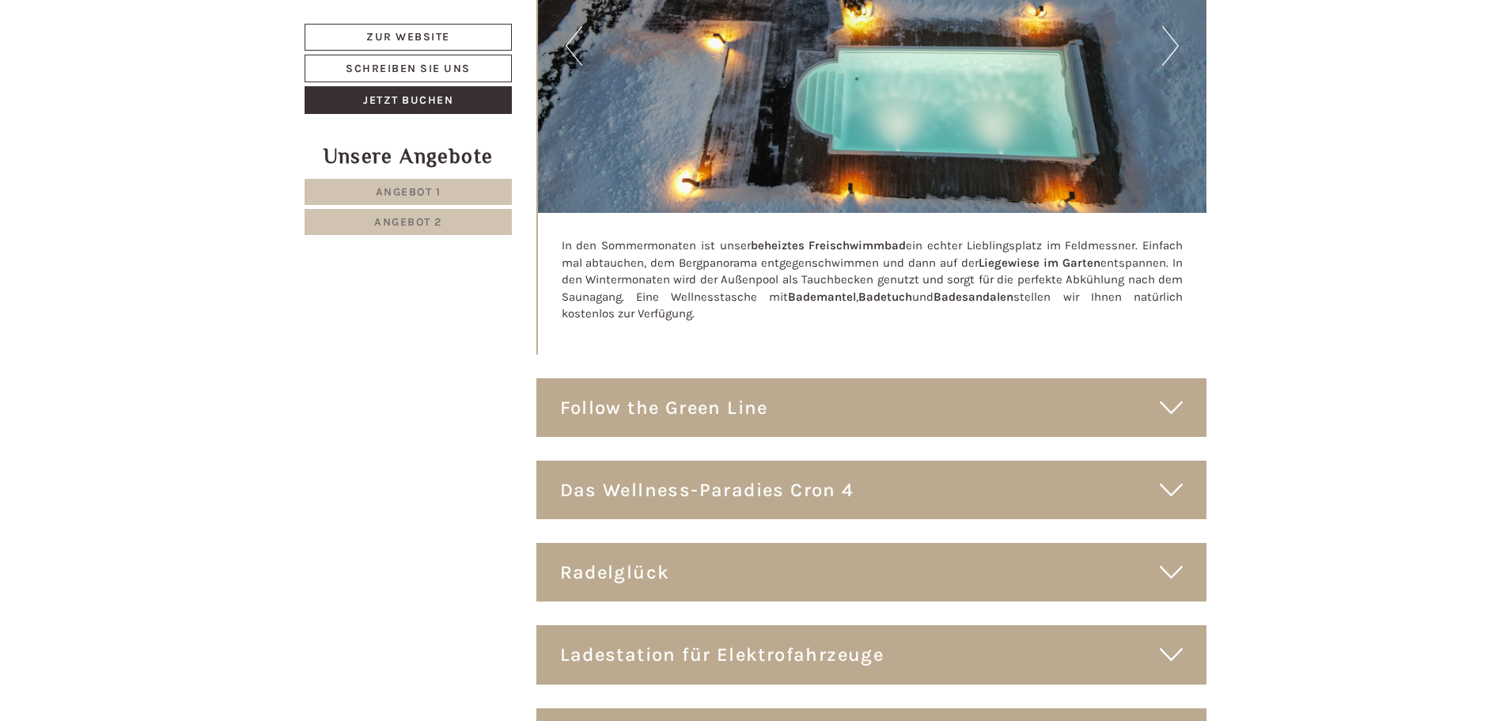
scroll to position [7973, 0]
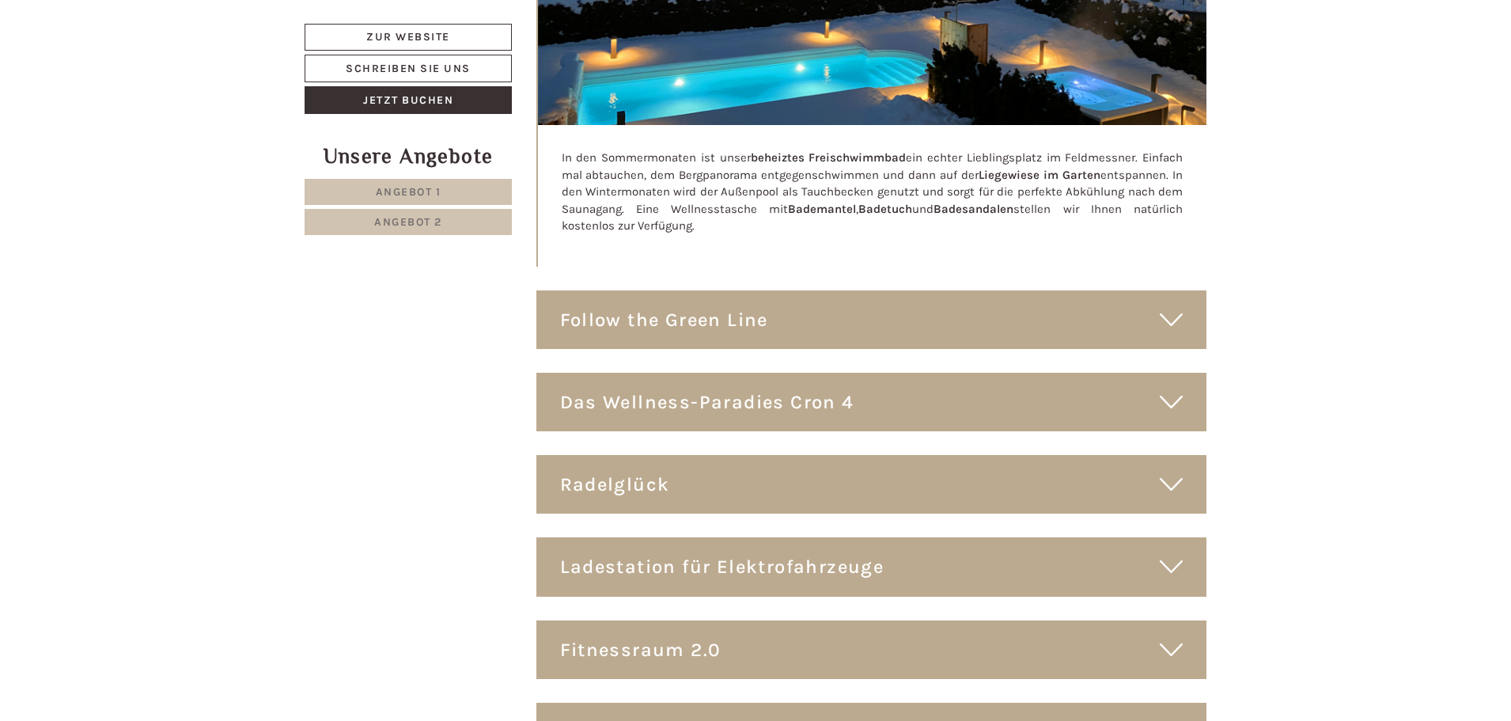
click at [1172, 471] on icon at bounding box center [1171, 484] width 23 height 27
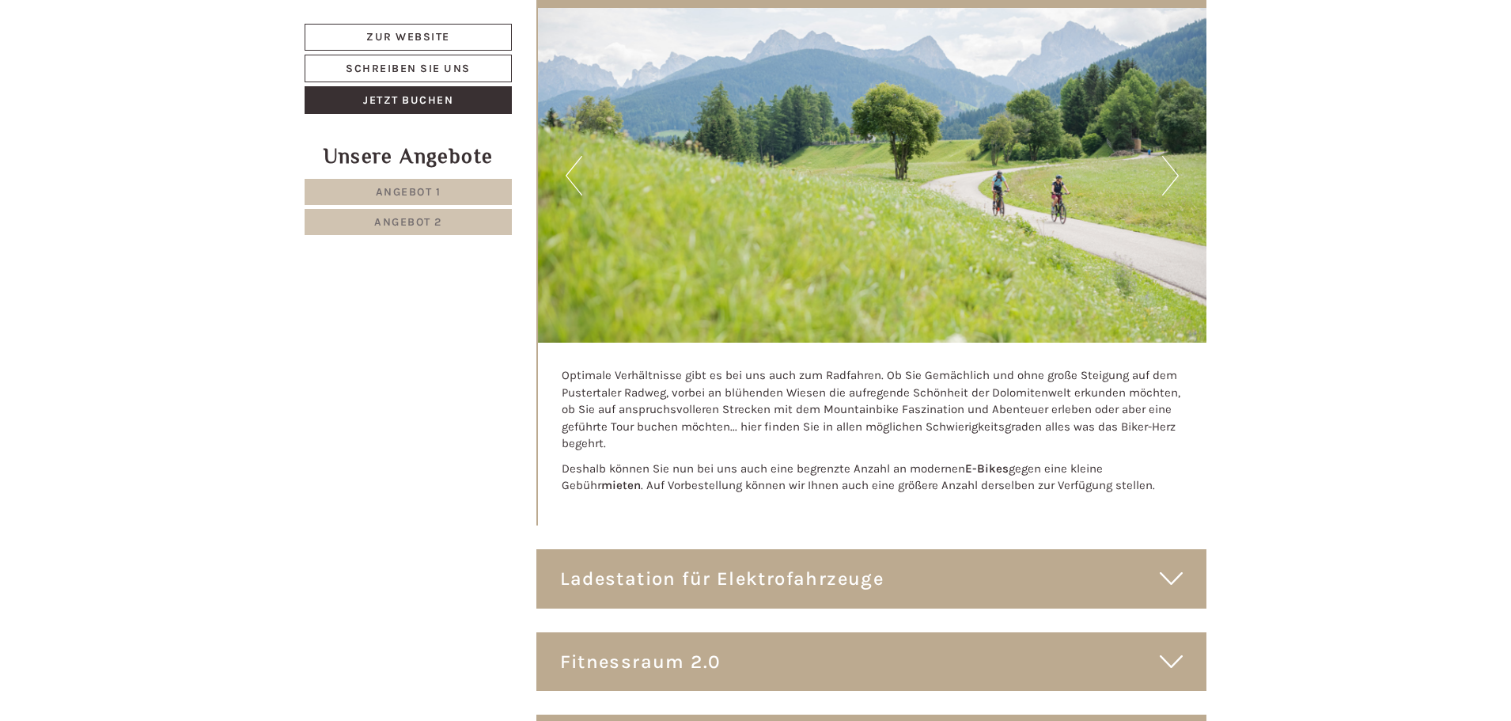
scroll to position [8527, 0]
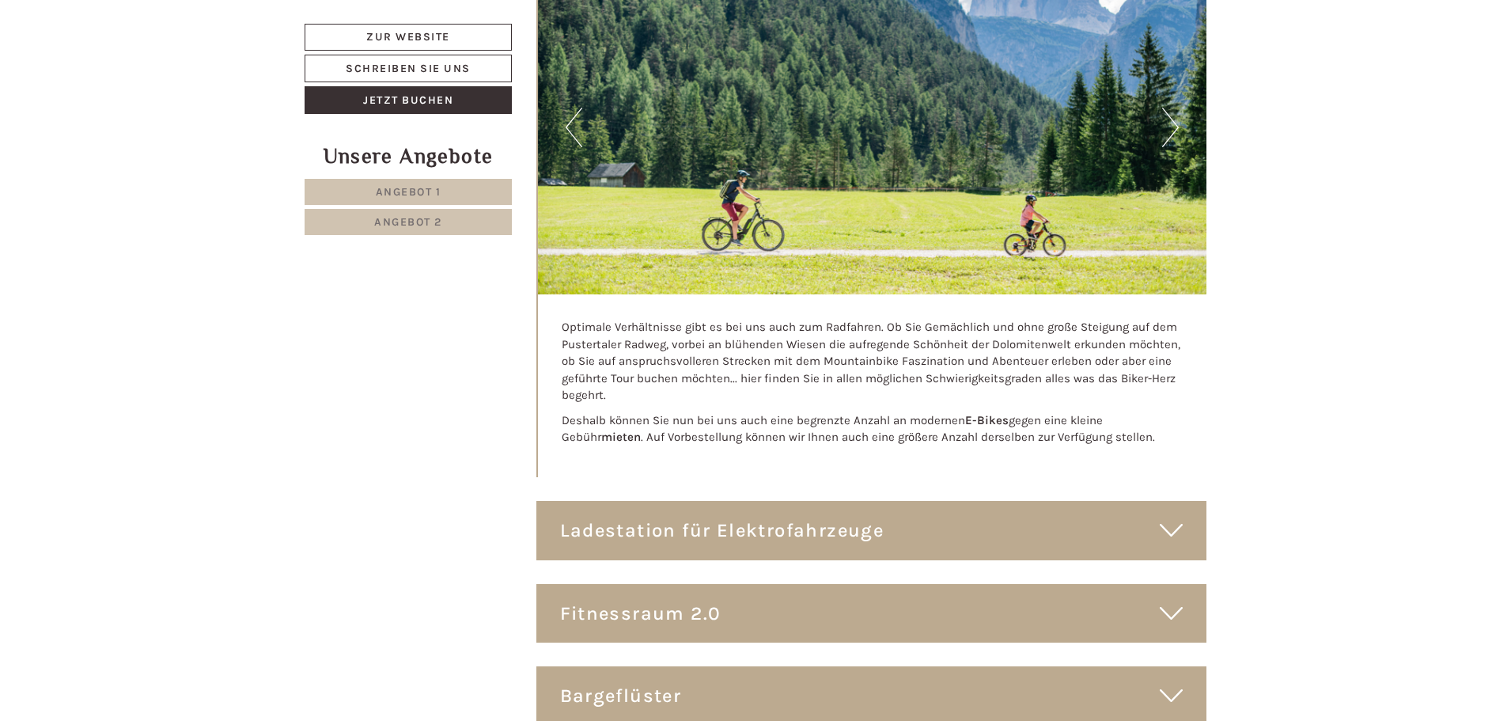
click at [1168, 600] on icon at bounding box center [1171, 613] width 23 height 27
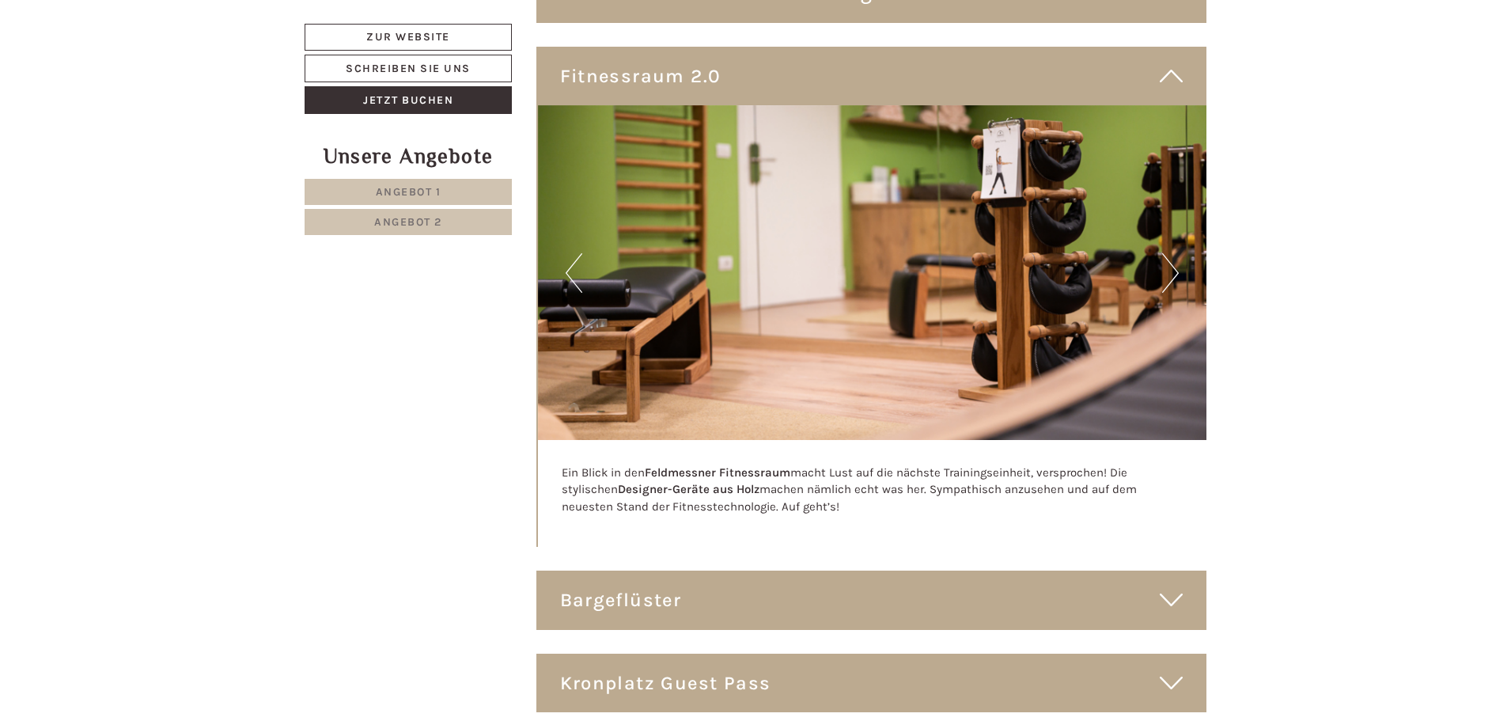
scroll to position [9081, 0]
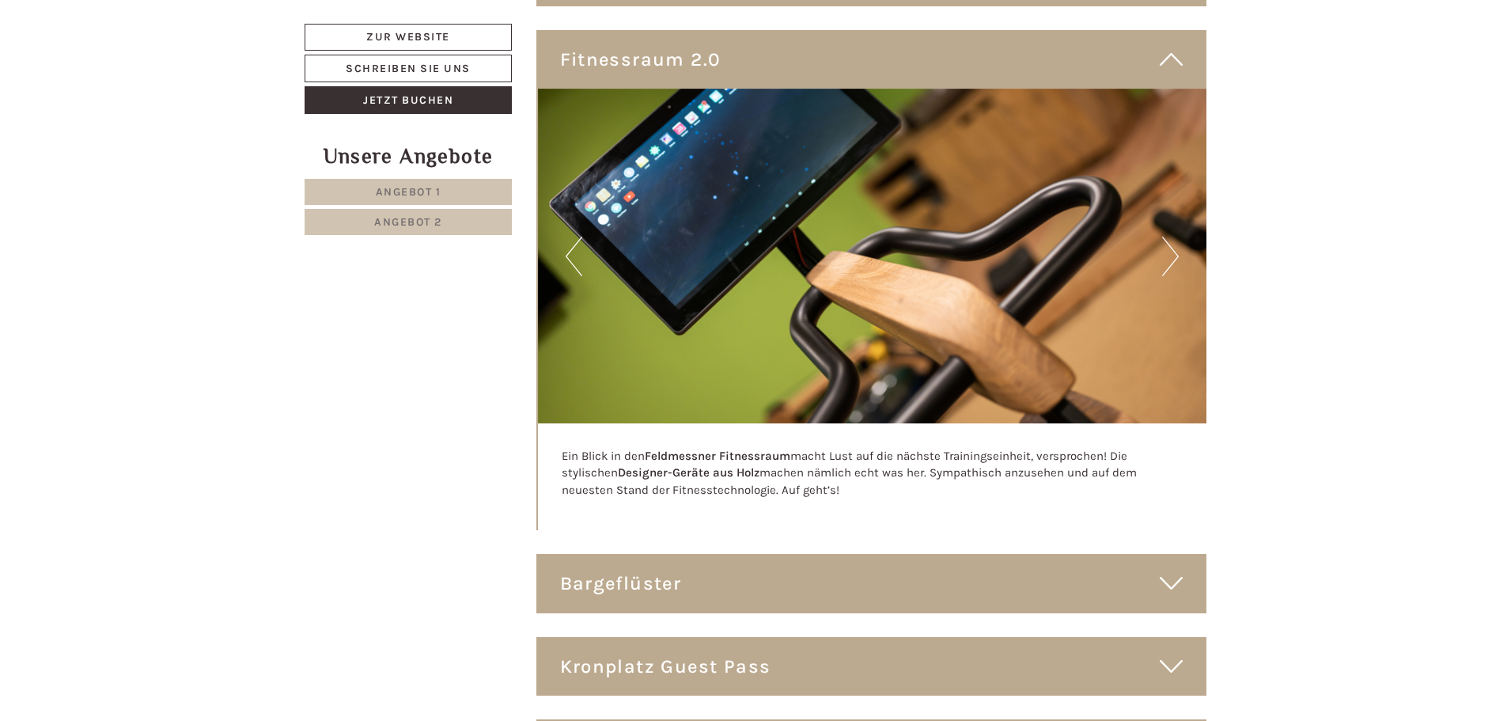
click at [1167, 570] on icon at bounding box center [1171, 583] width 23 height 27
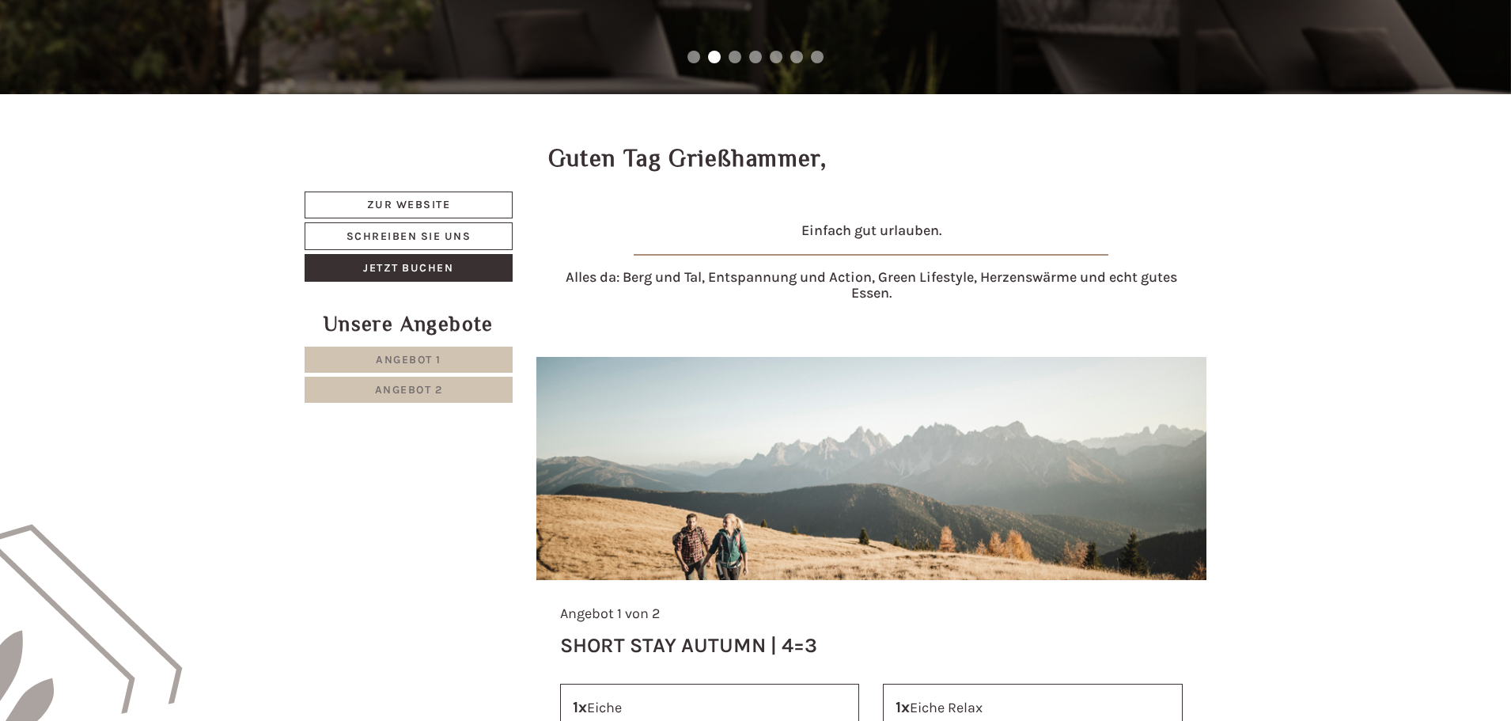
scroll to position [457, 0]
